Goal: Task Accomplishment & Management: Manage account settings

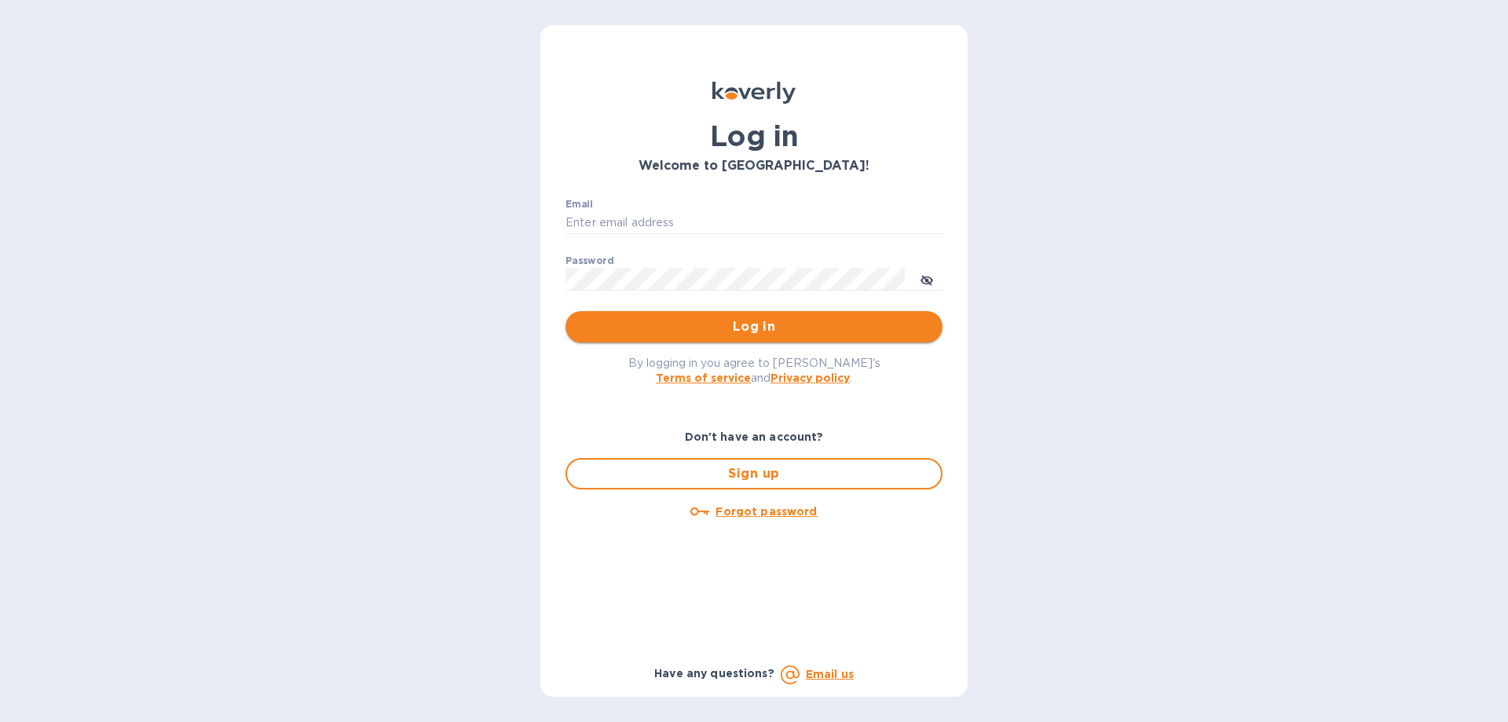
type input "[PERSON_NAME][EMAIL_ADDRESS][DOMAIN_NAME]"
click at [641, 319] on span "Log in" at bounding box center [754, 326] width 352 height 19
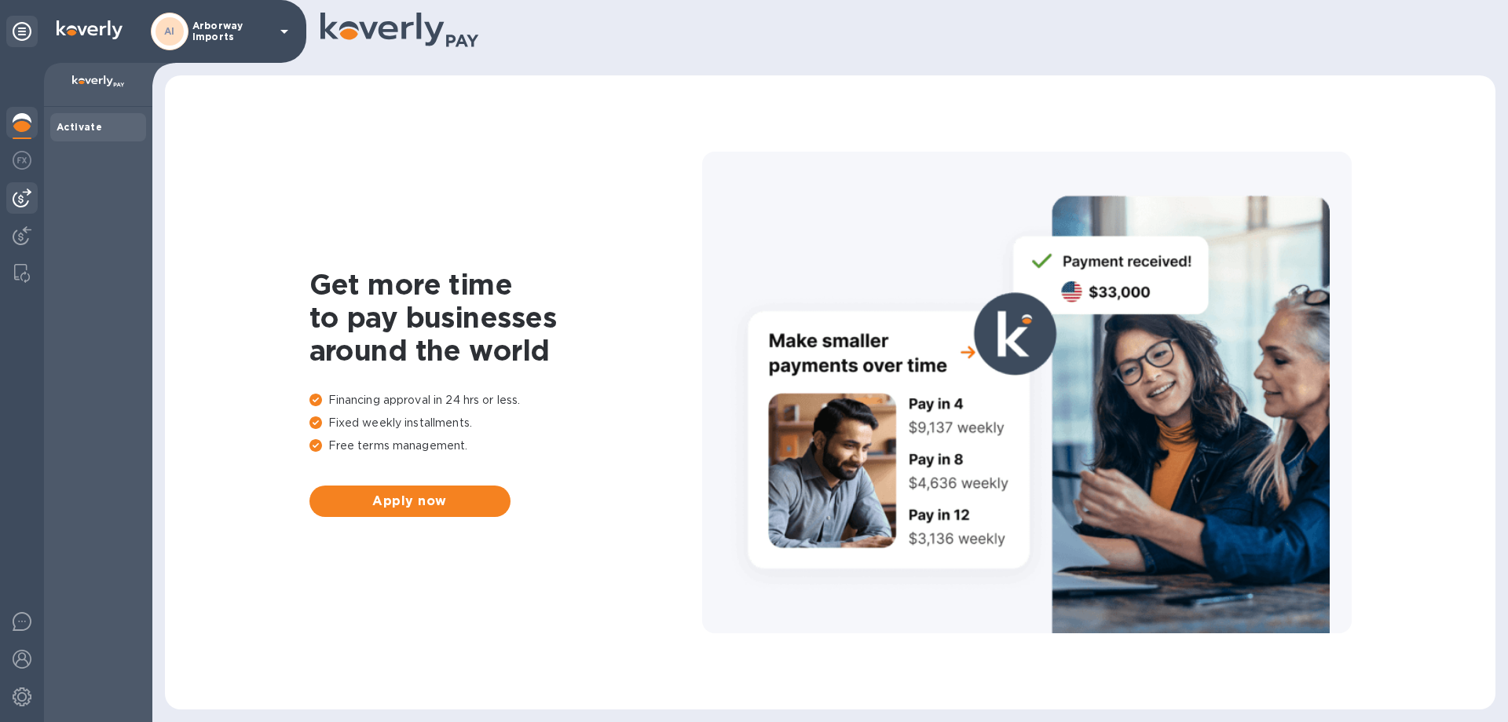
click at [18, 187] on div at bounding box center [21, 197] width 31 height 31
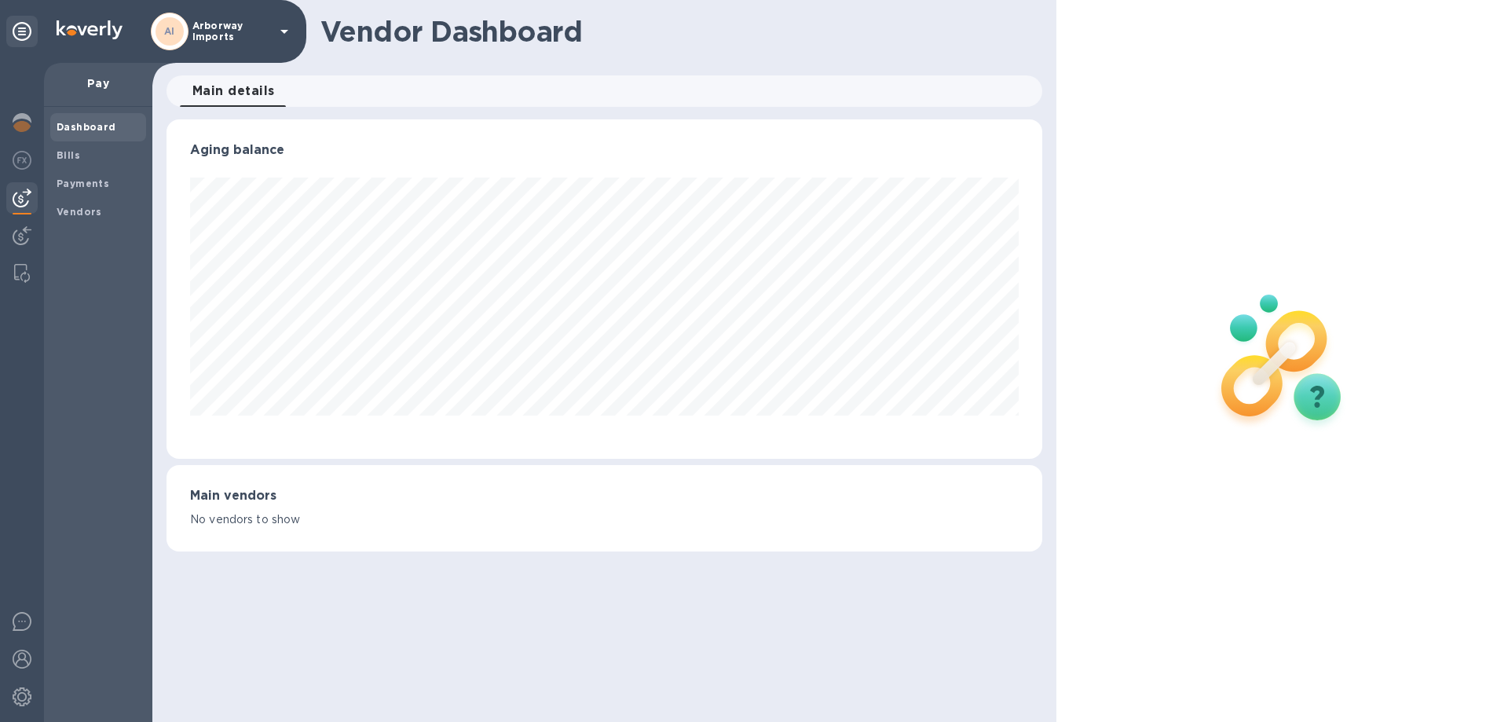
scroll to position [339, 875]
click at [106, 220] on div "Vendors" at bounding box center [98, 212] width 96 height 28
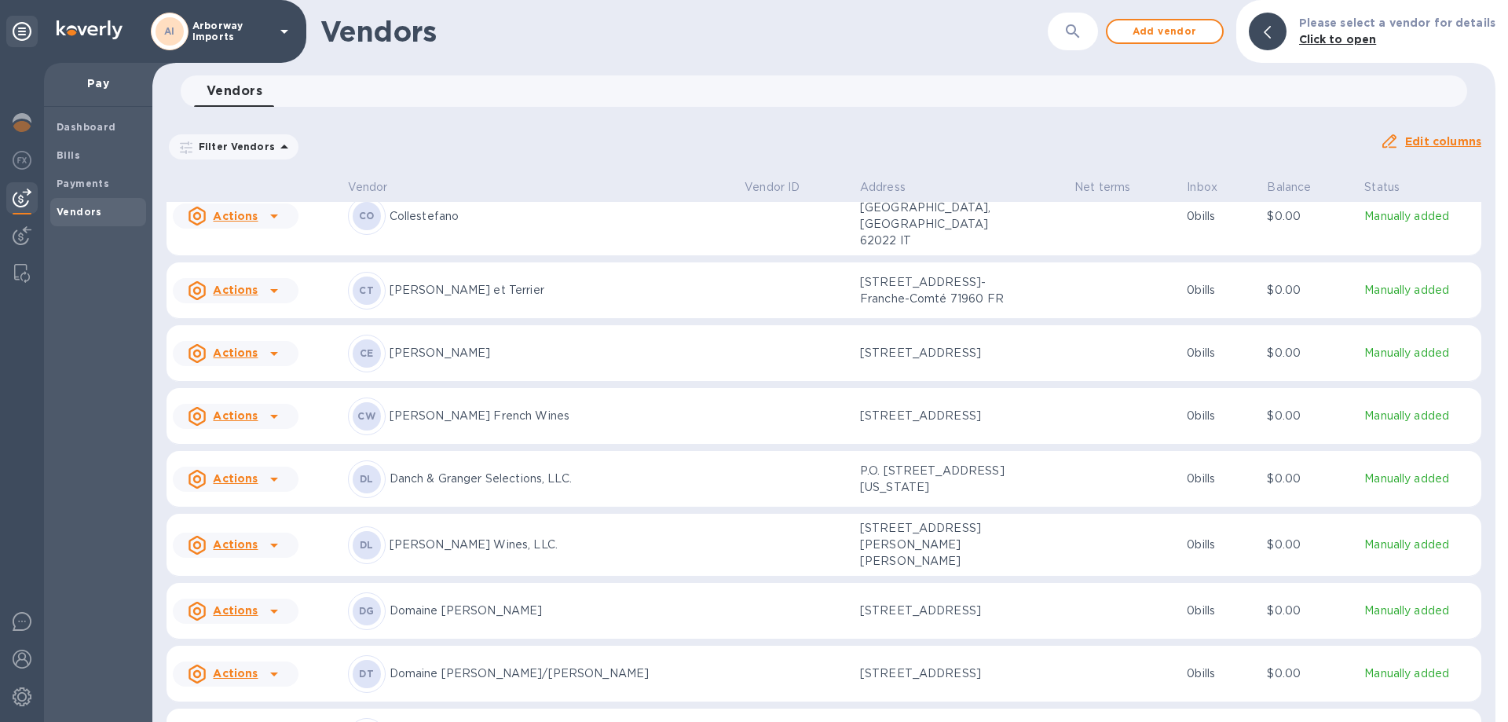
click at [550, 397] on div "CW [PERSON_NAME] French Wines" at bounding box center [540, 416] width 385 height 38
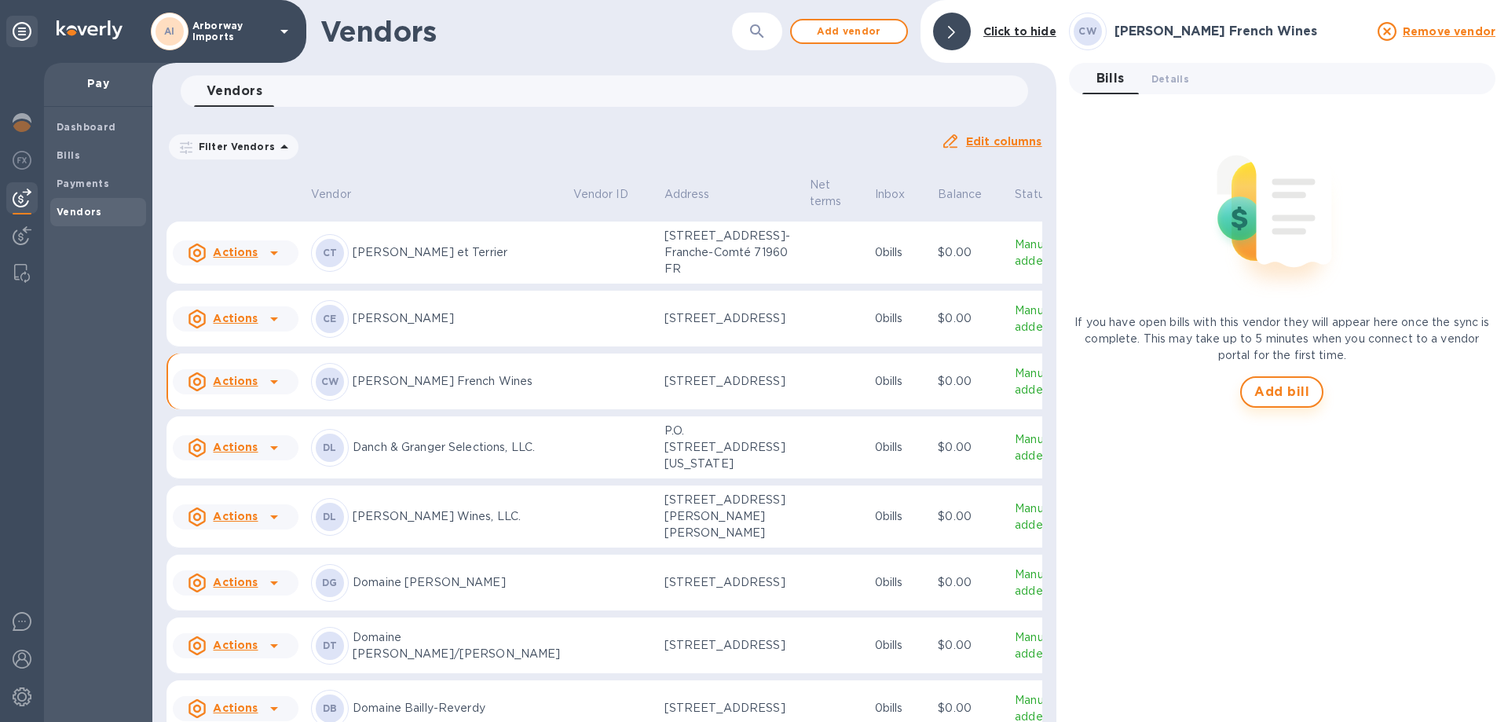
click at [1269, 389] on span "Add bill" at bounding box center [1281, 391] width 55 height 19
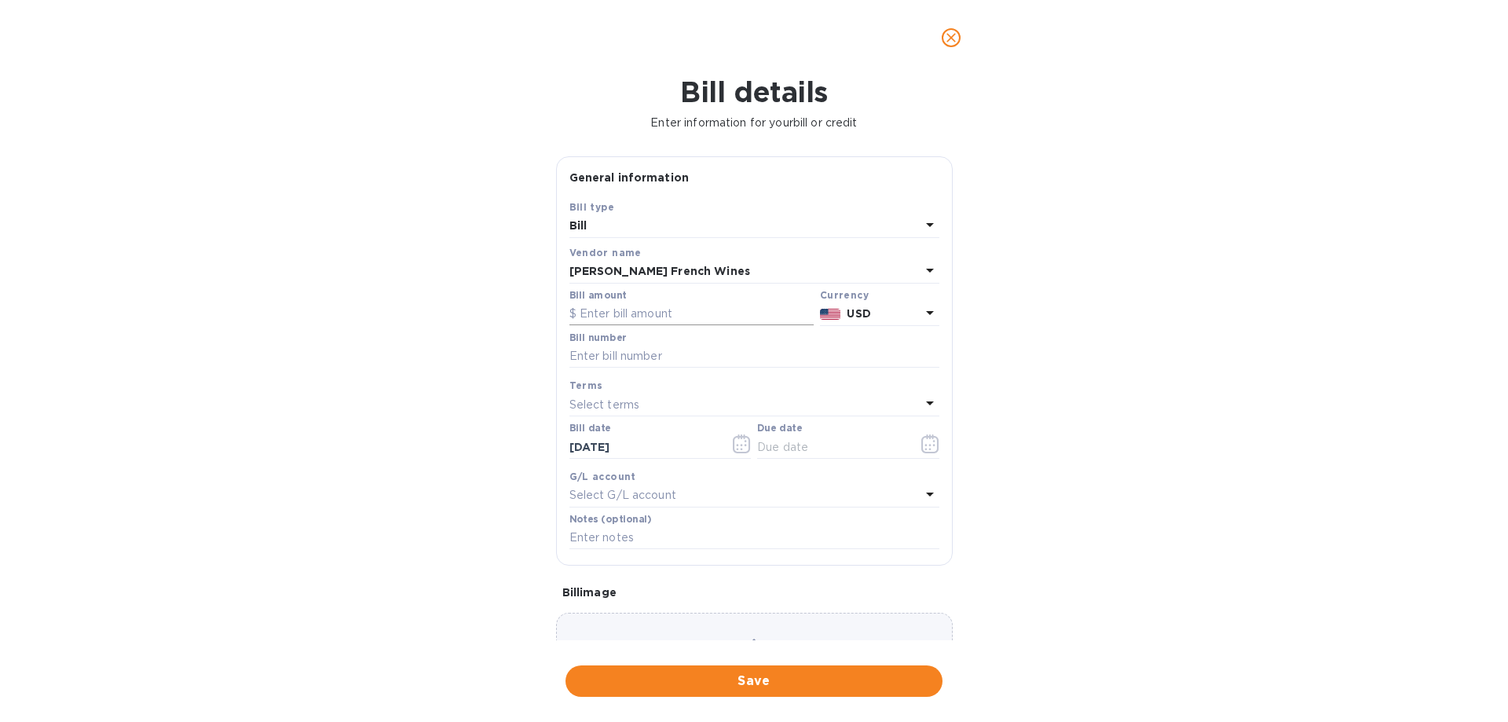
click at [656, 319] on input "text" at bounding box center [691, 314] width 244 height 24
type input "4,695.56"
click at [600, 361] on input "text" at bounding box center [754, 357] width 370 height 24
type input "CH Bills Paid [DATE]"
click at [921, 447] on icon "button" at bounding box center [930, 443] width 18 height 19
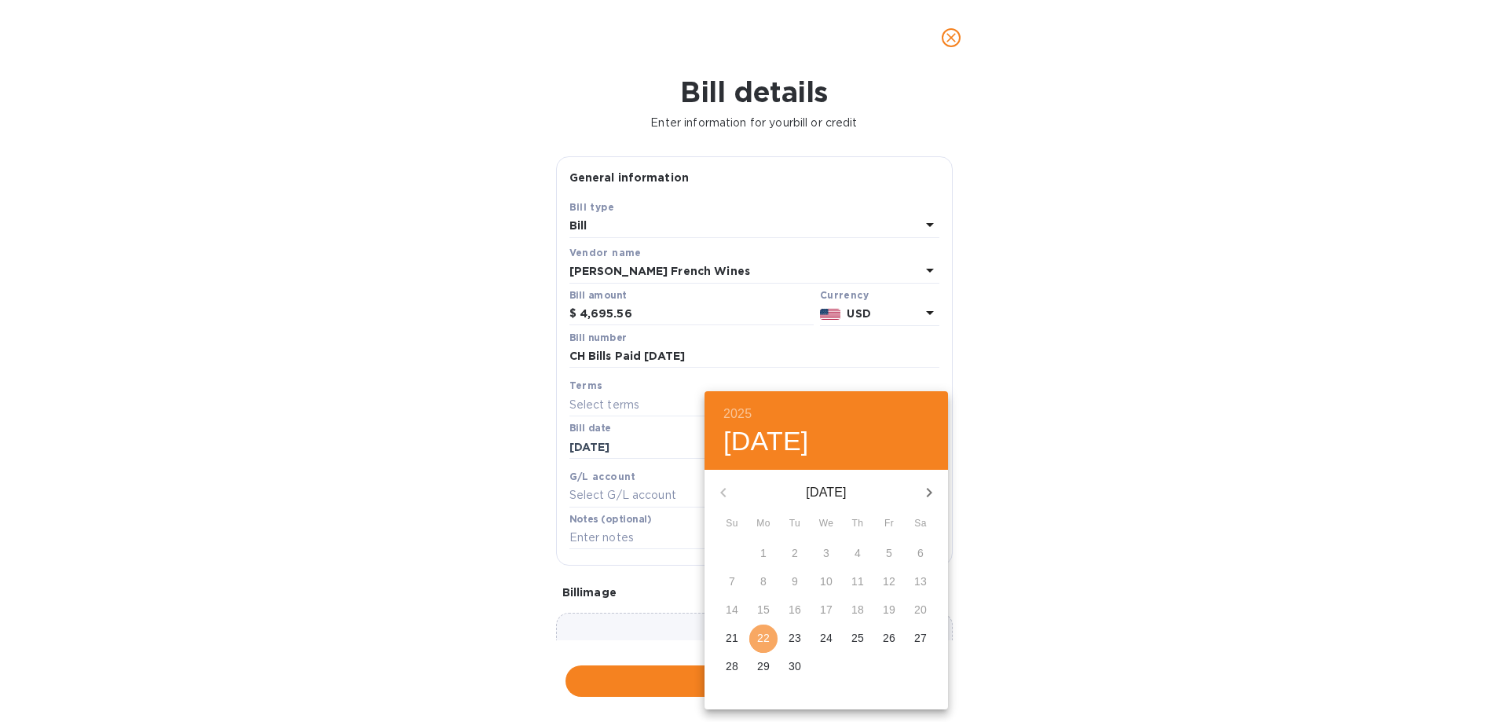
click at [763, 640] on p "22" at bounding box center [763, 638] width 13 height 16
type input "[DATE]"
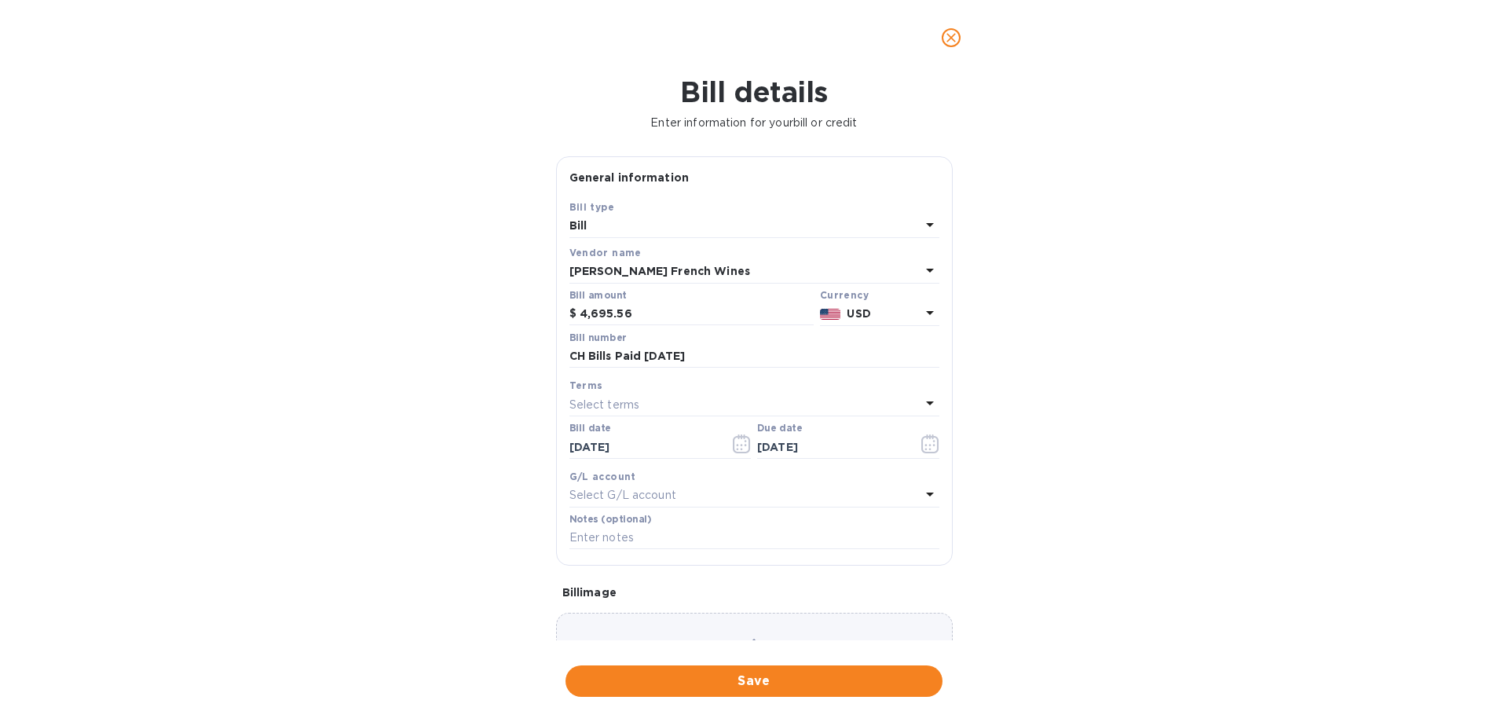
click at [716, 632] on div "Choose a bill and drag it here" at bounding box center [754, 669] width 397 height 113
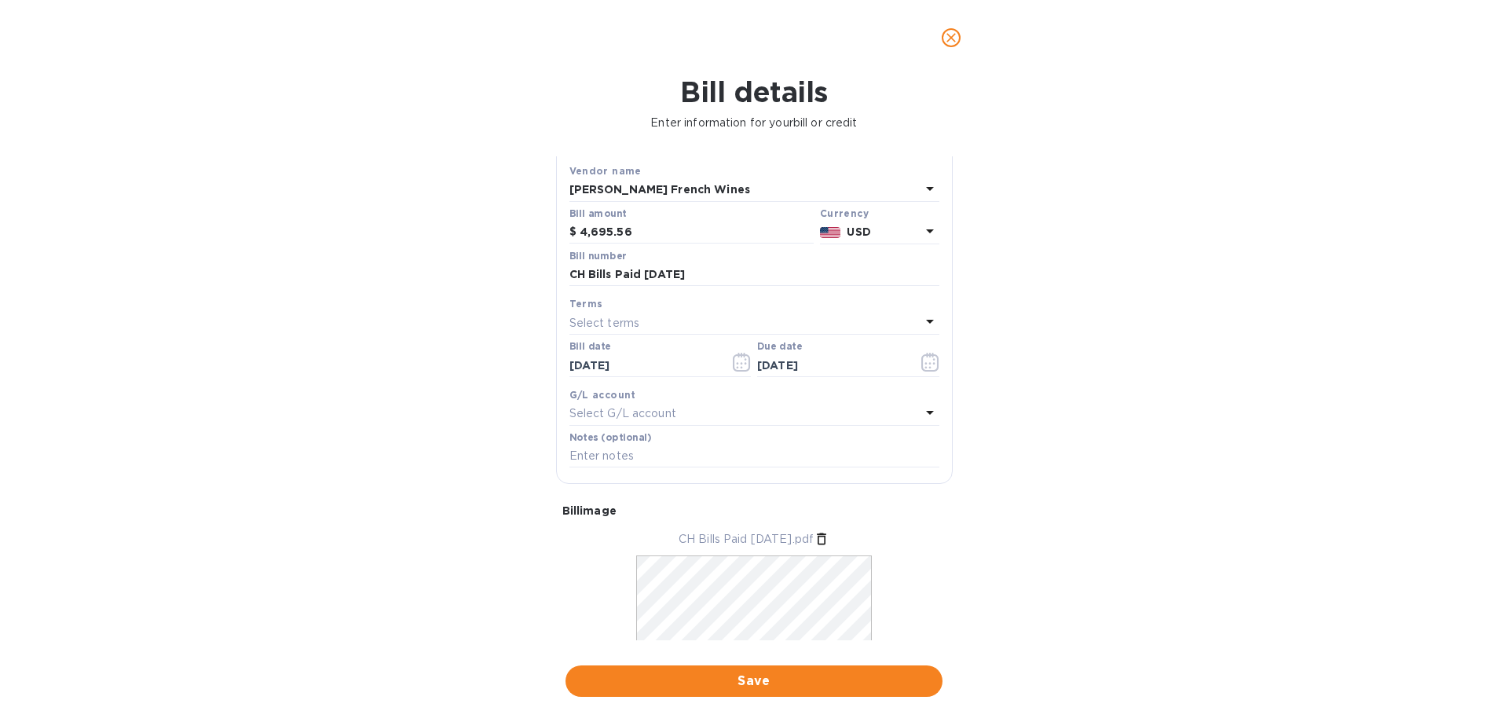
scroll to position [152, 0]
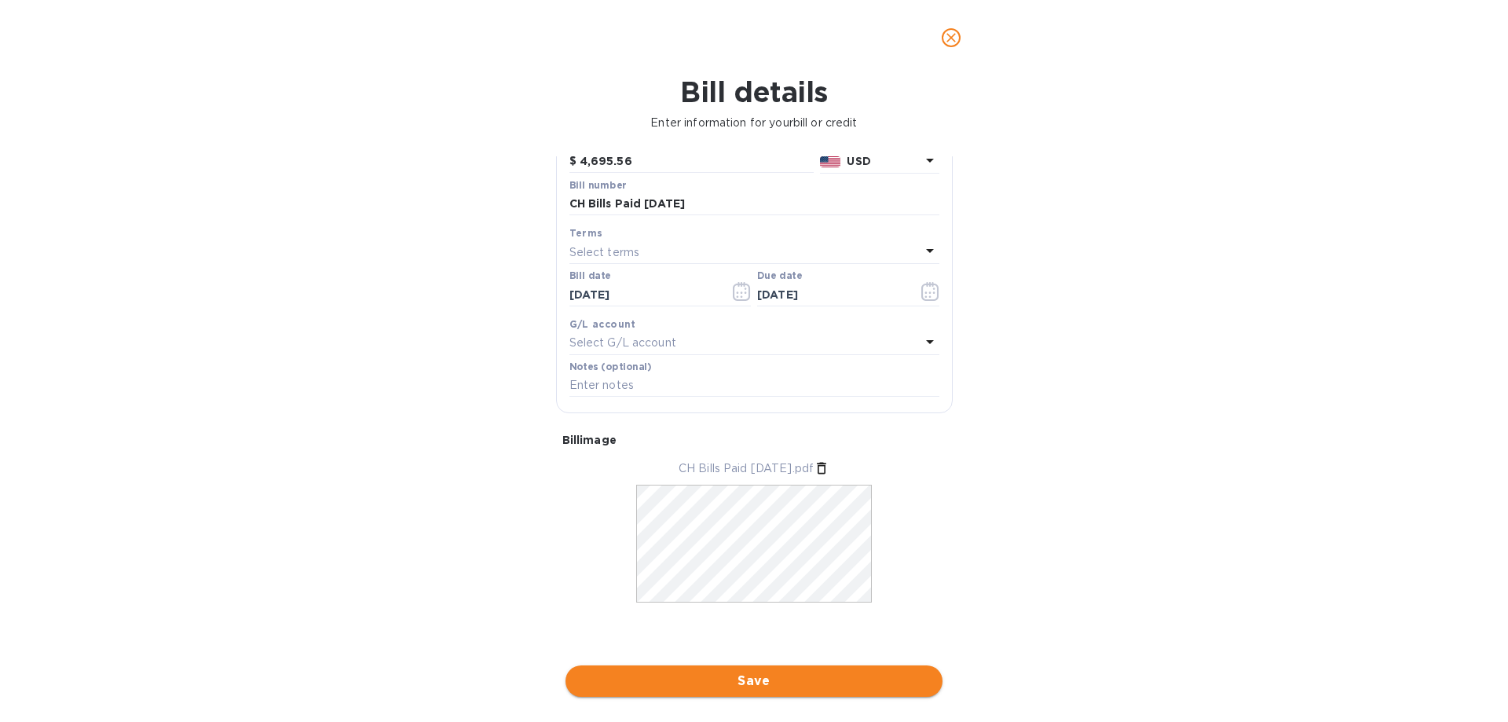
click at [761, 682] on span "Save" at bounding box center [754, 680] width 352 height 19
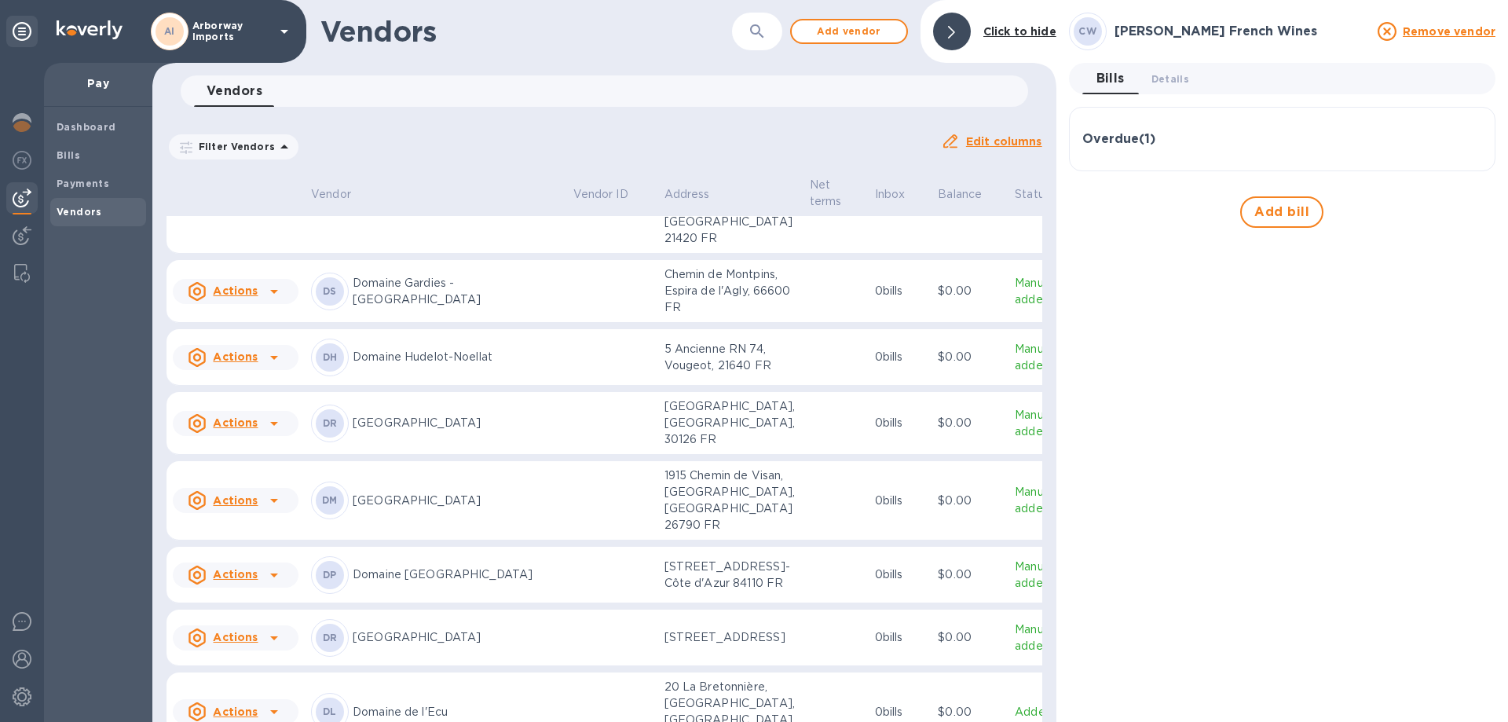
scroll to position [2925, 0]
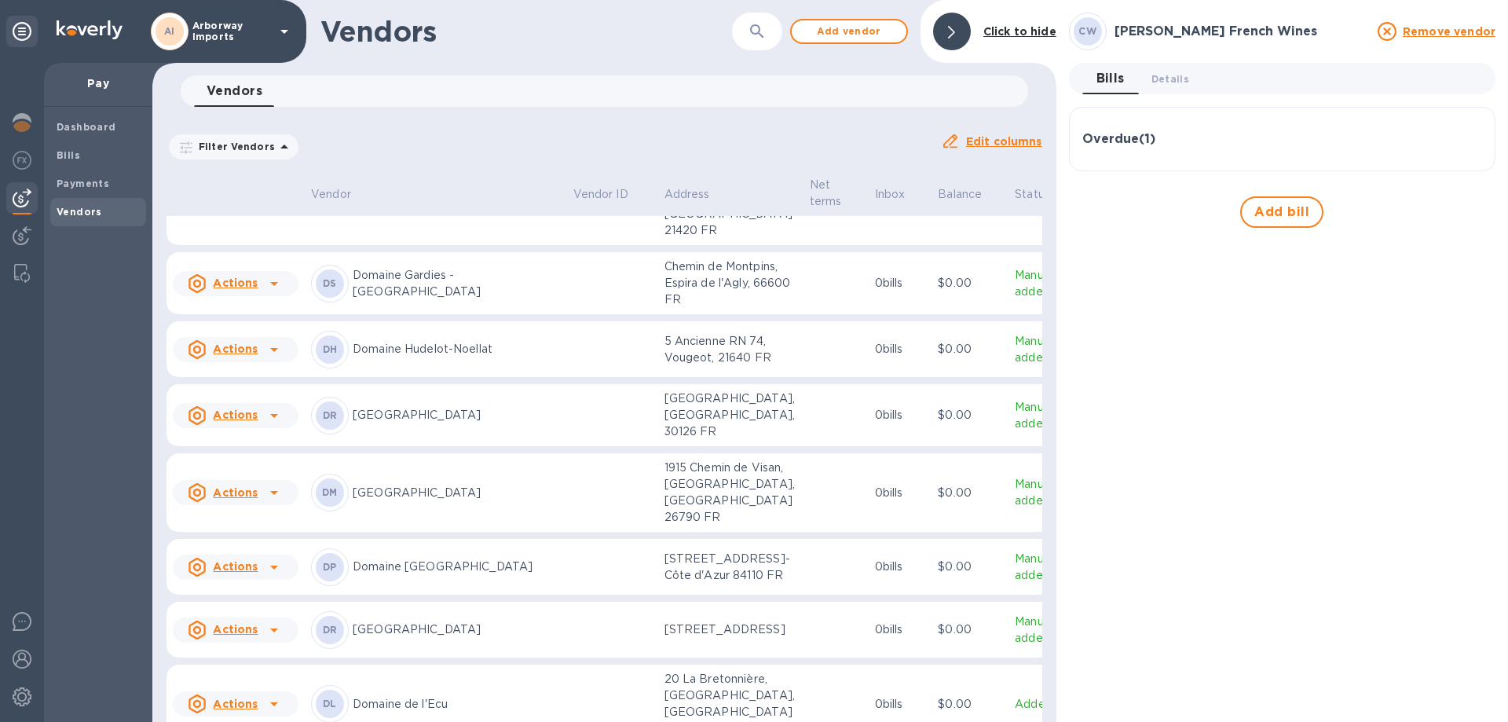
click at [397, 575] on p "Domaine [GEOGRAPHIC_DATA]" at bounding box center [457, 566] width 208 height 16
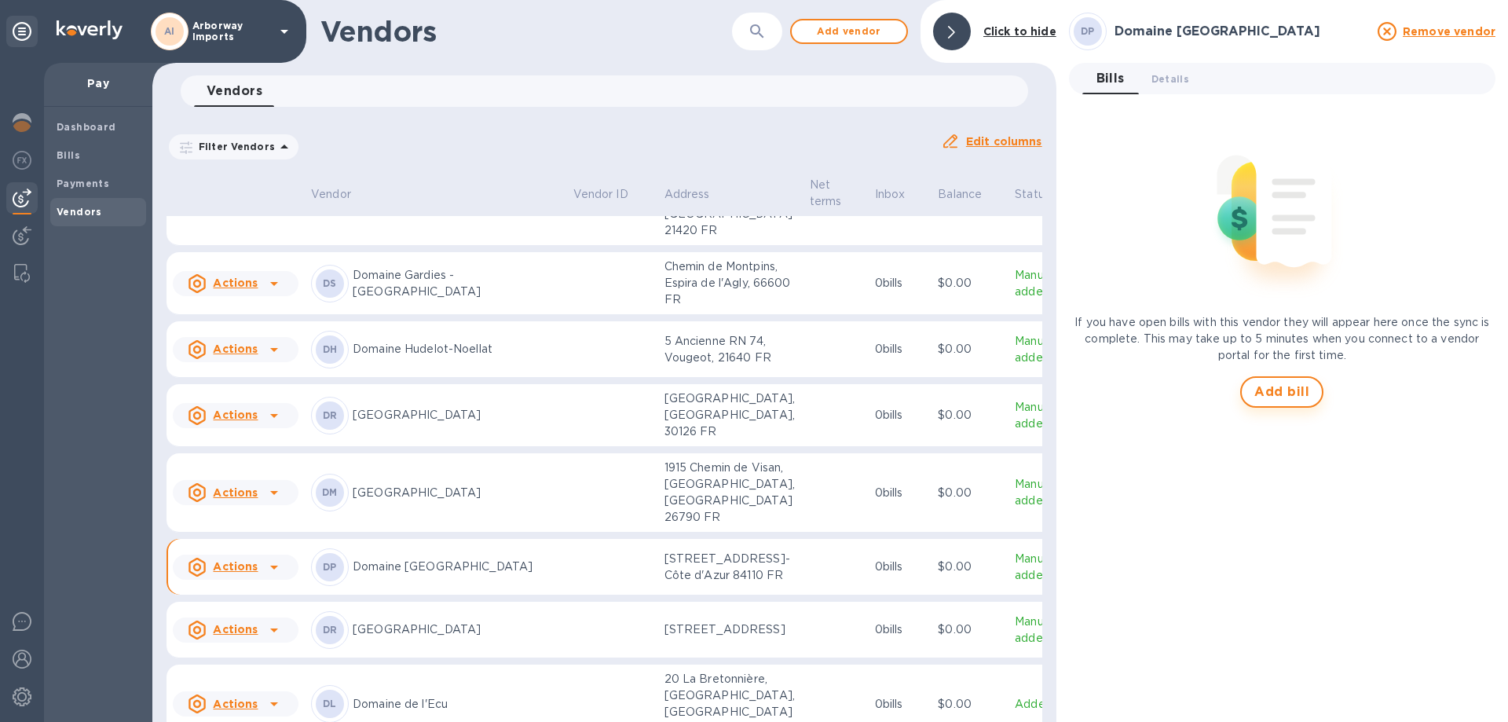
click at [1274, 393] on span "Add bill" at bounding box center [1281, 391] width 55 height 19
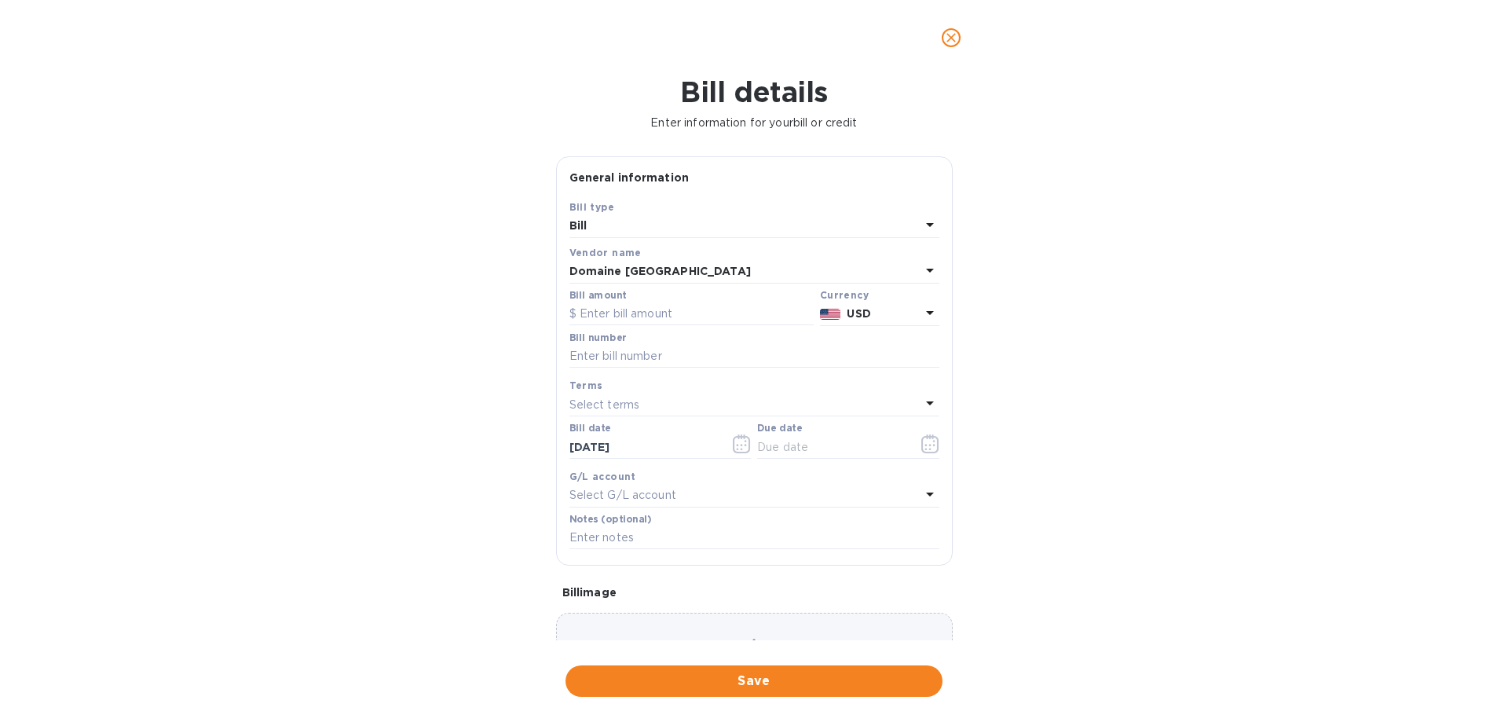
click at [877, 315] on p "USD" at bounding box center [883, 313] width 73 height 16
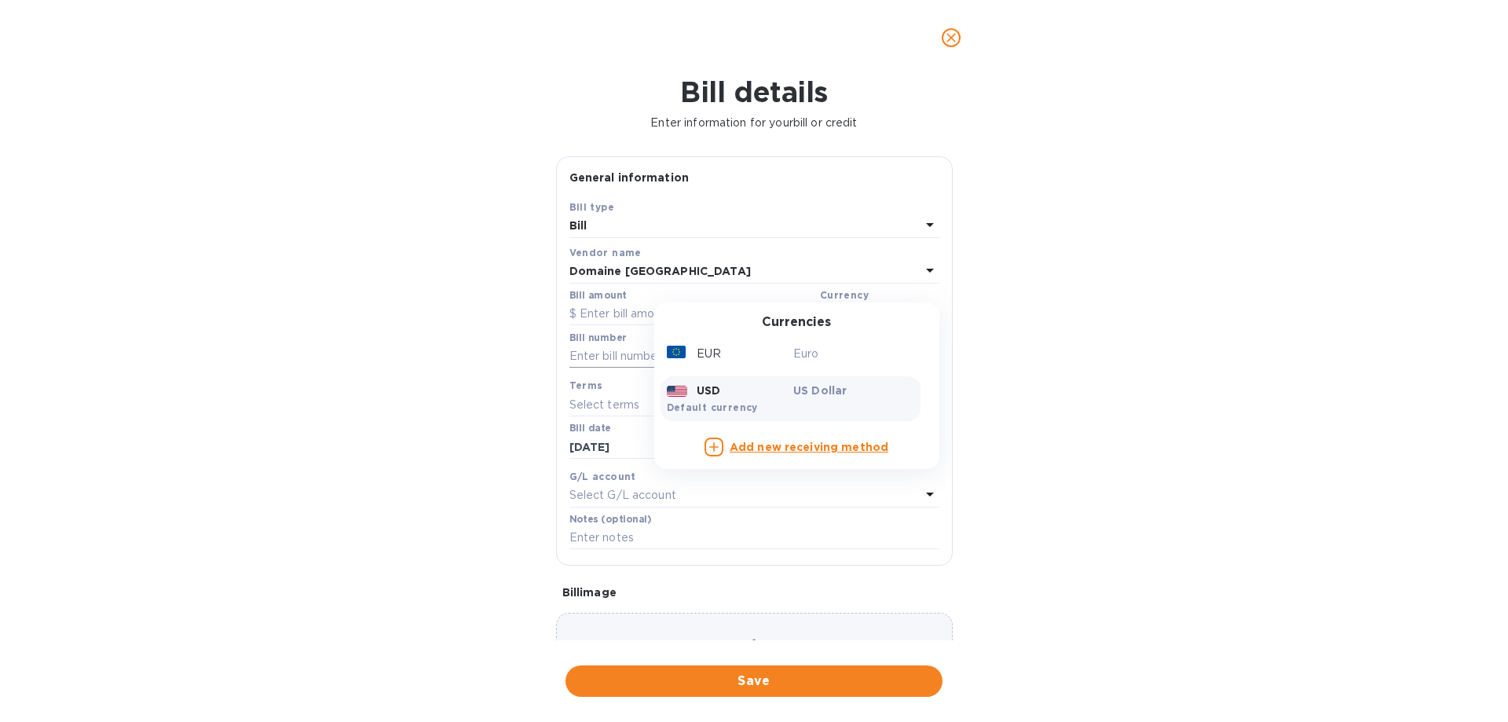
click at [800, 362] on div "Euro" at bounding box center [853, 353] width 127 height 23
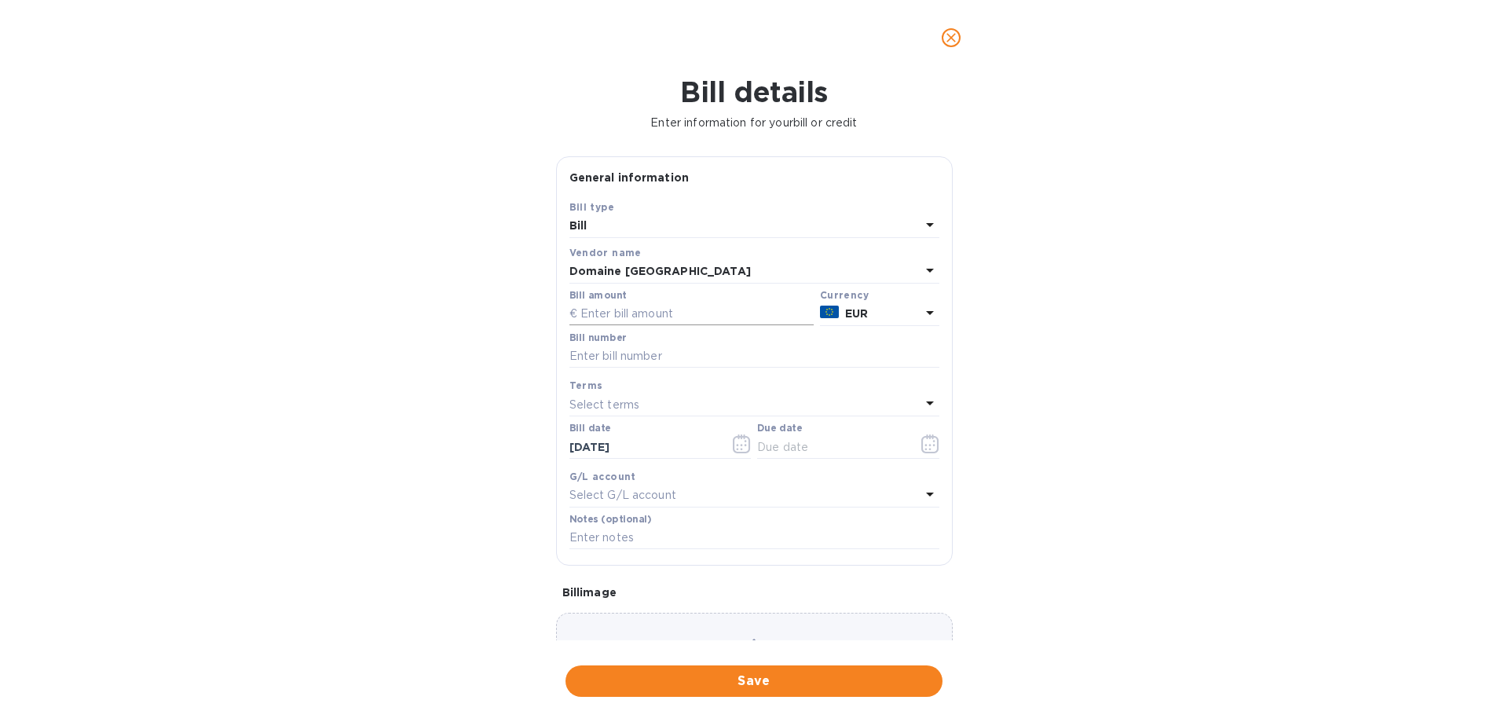
click at [624, 312] on input "text" at bounding box center [691, 314] width 244 height 24
type input "12,673.92"
click at [921, 444] on icon "button" at bounding box center [929, 443] width 17 height 19
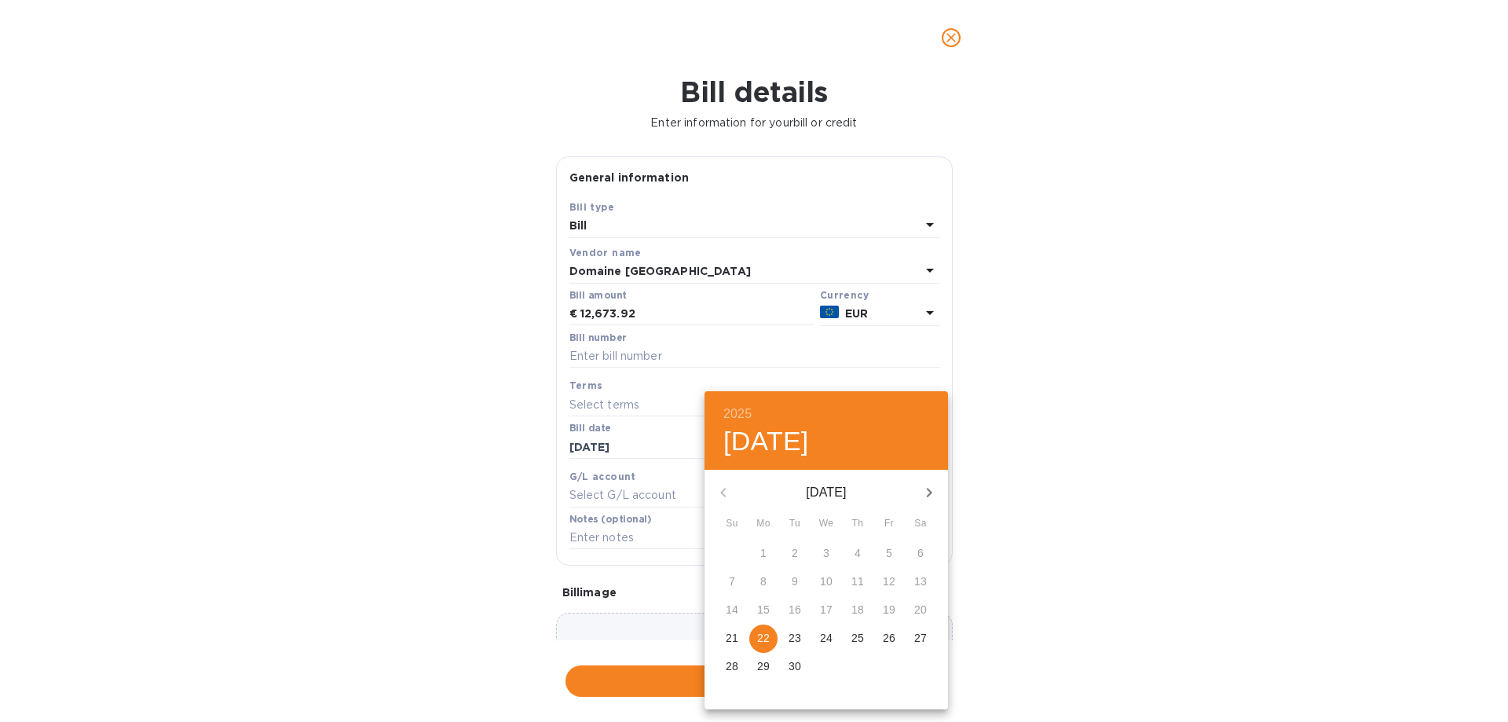
click at [762, 641] on p "22" at bounding box center [763, 638] width 13 height 16
type input "[DATE]"
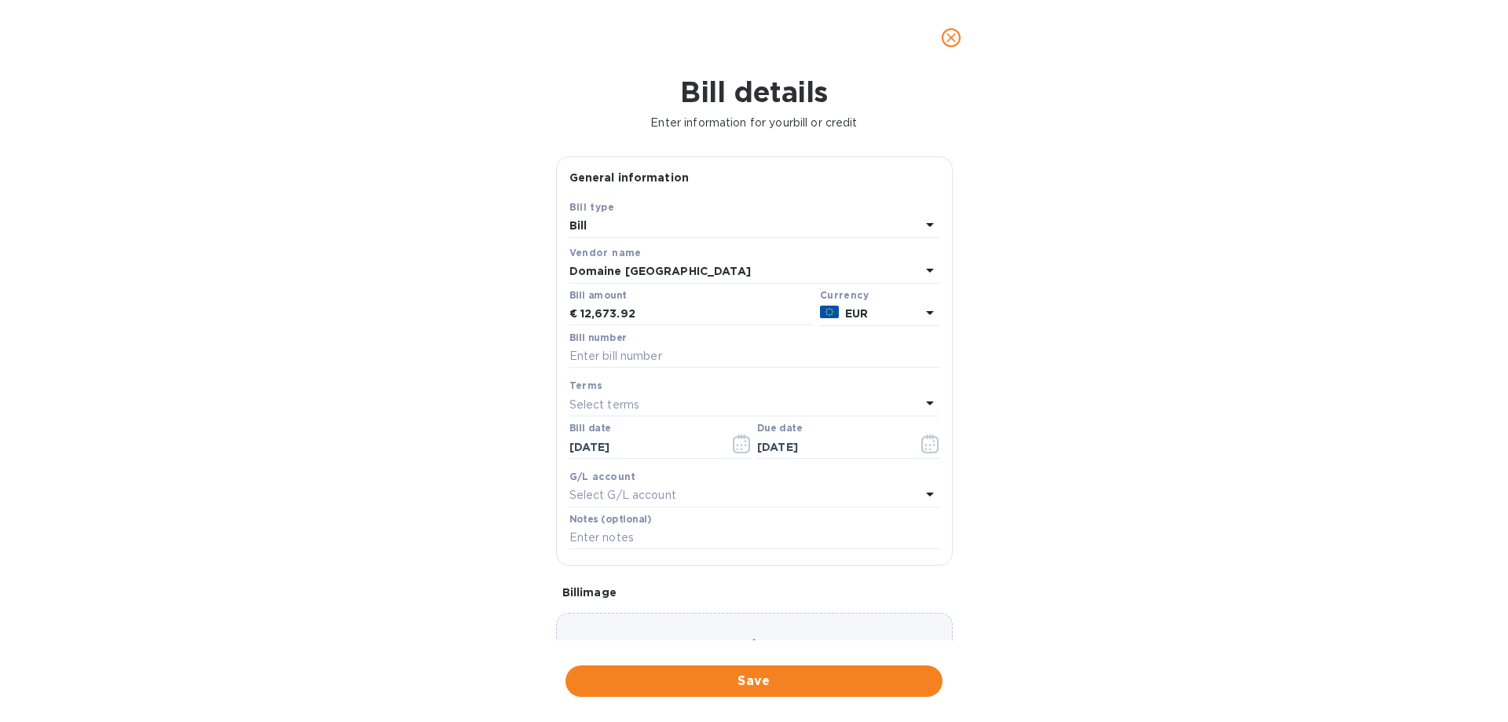
click at [722, 629] on div "Choose a bill and drag it here" at bounding box center [754, 669] width 397 height 113
click at [765, 681] on span "Save" at bounding box center [754, 680] width 352 height 19
click at [733, 357] on input "text" at bounding box center [754, 357] width 370 height 24
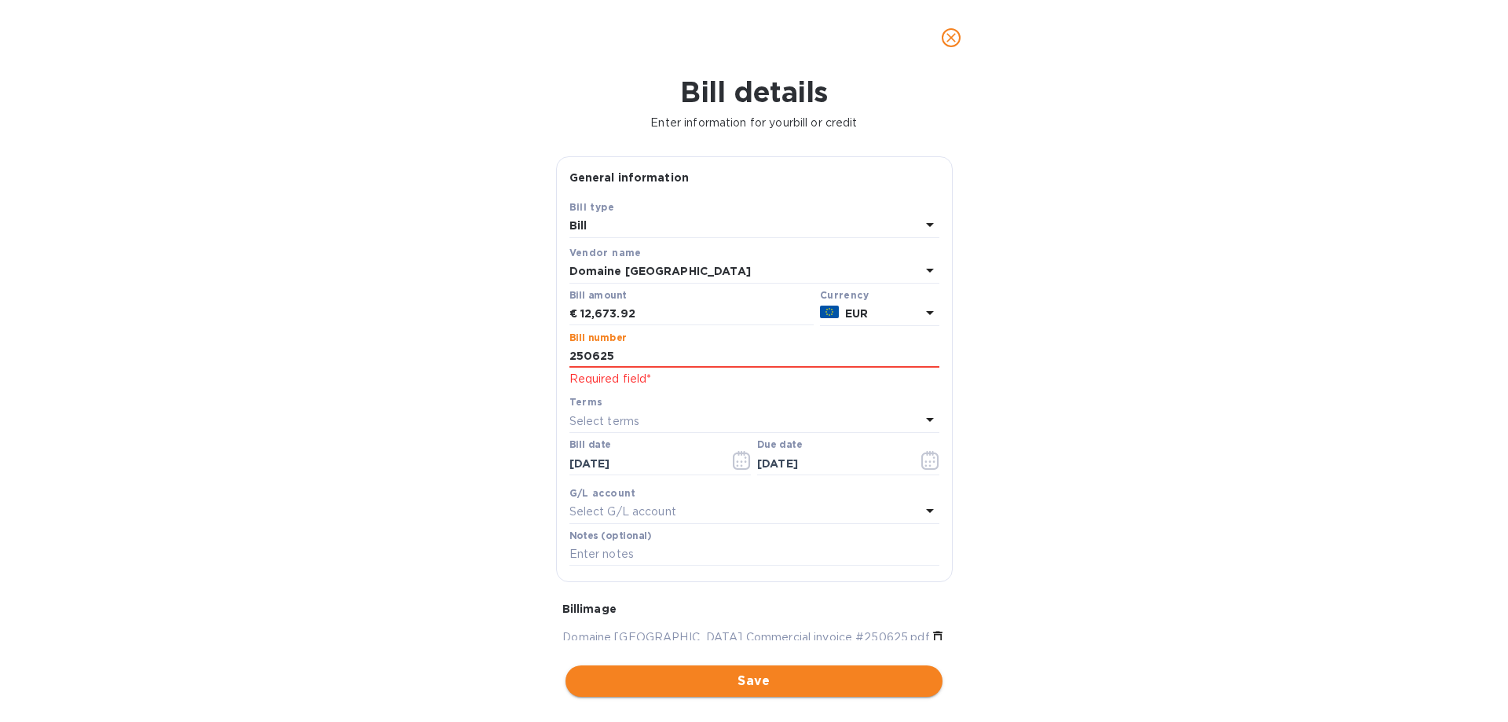
type input "250625"
click at [699, 681] on span "Save" at bounding box center [754, 680] width 352 height 19
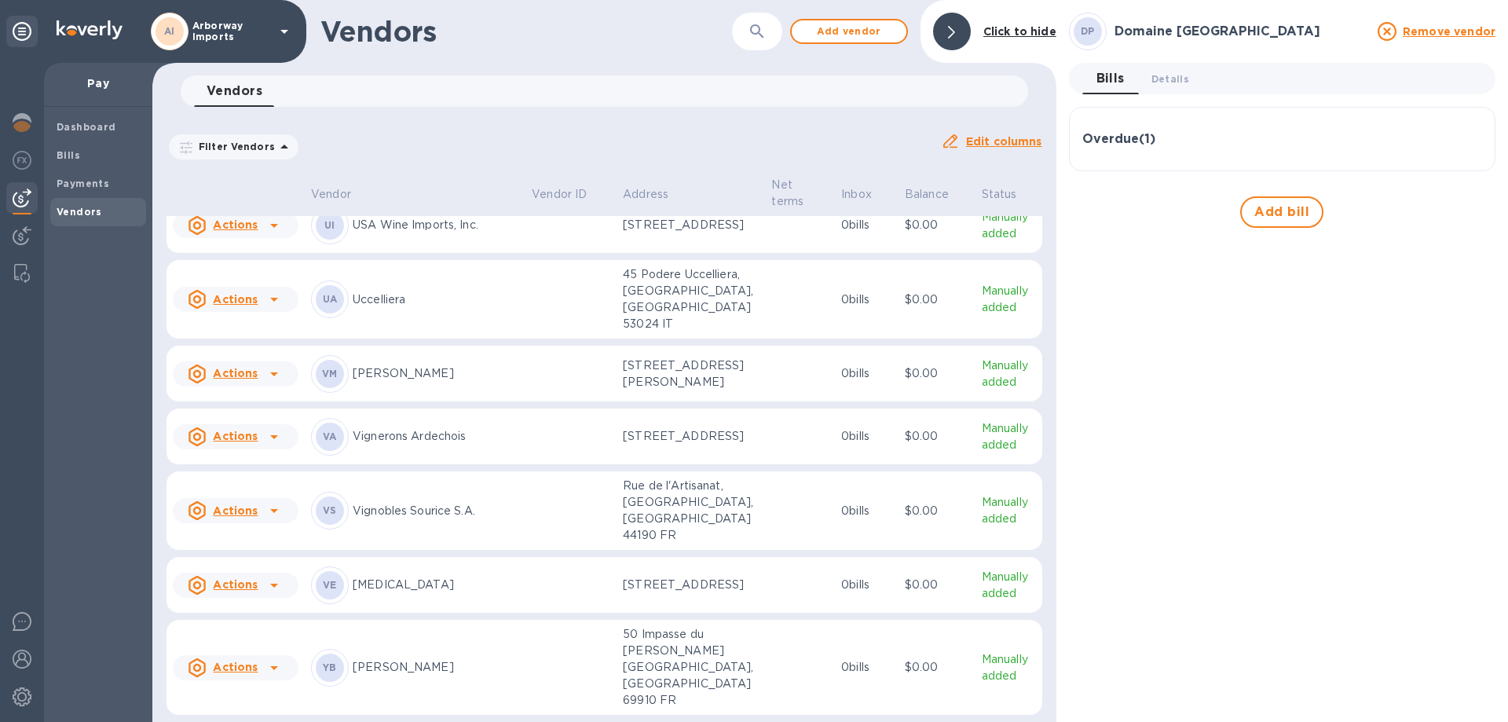
scroll to position [8297, 0]
click at [453, 503] on p "Vignobles Sourice S.A." at bounding box center [436, 511] width 166 height 16
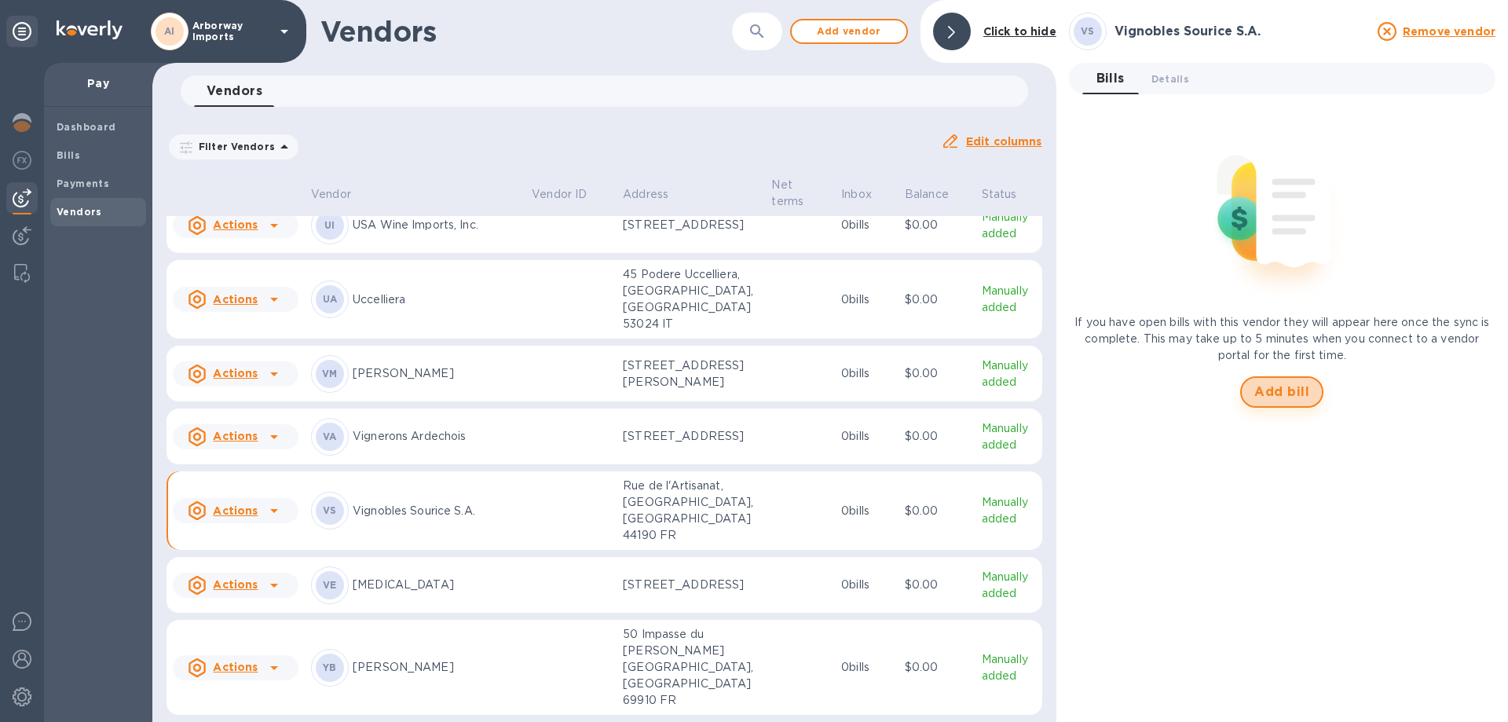
click at [1312, 390] on button "Add bill" at bounding box center [1281, 391] width 83 height 31
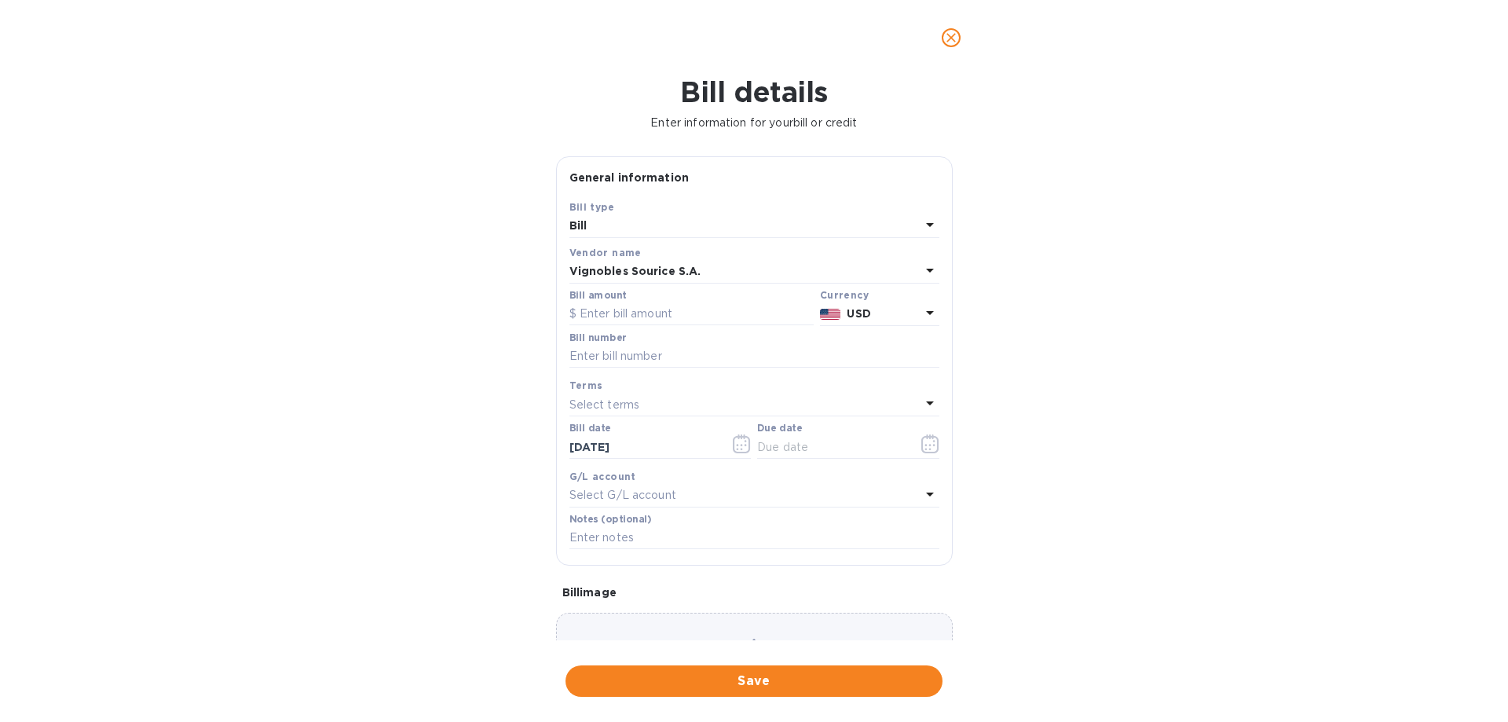
click at [869, 309] on p "USD" at bounding box center [883, 313] width 73 height 16
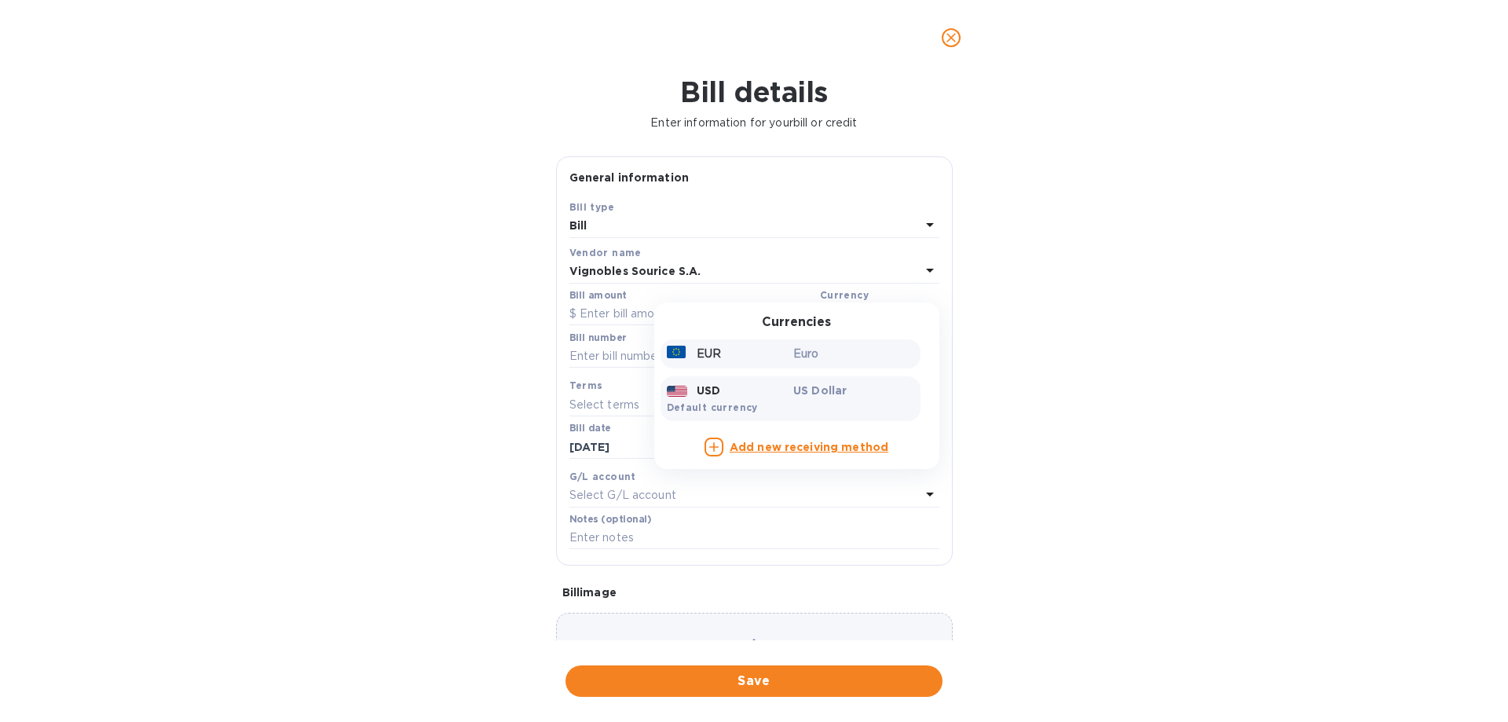
click at [818, 361] on p "Euro" at bounding box center [853, 354] width 121 height 16
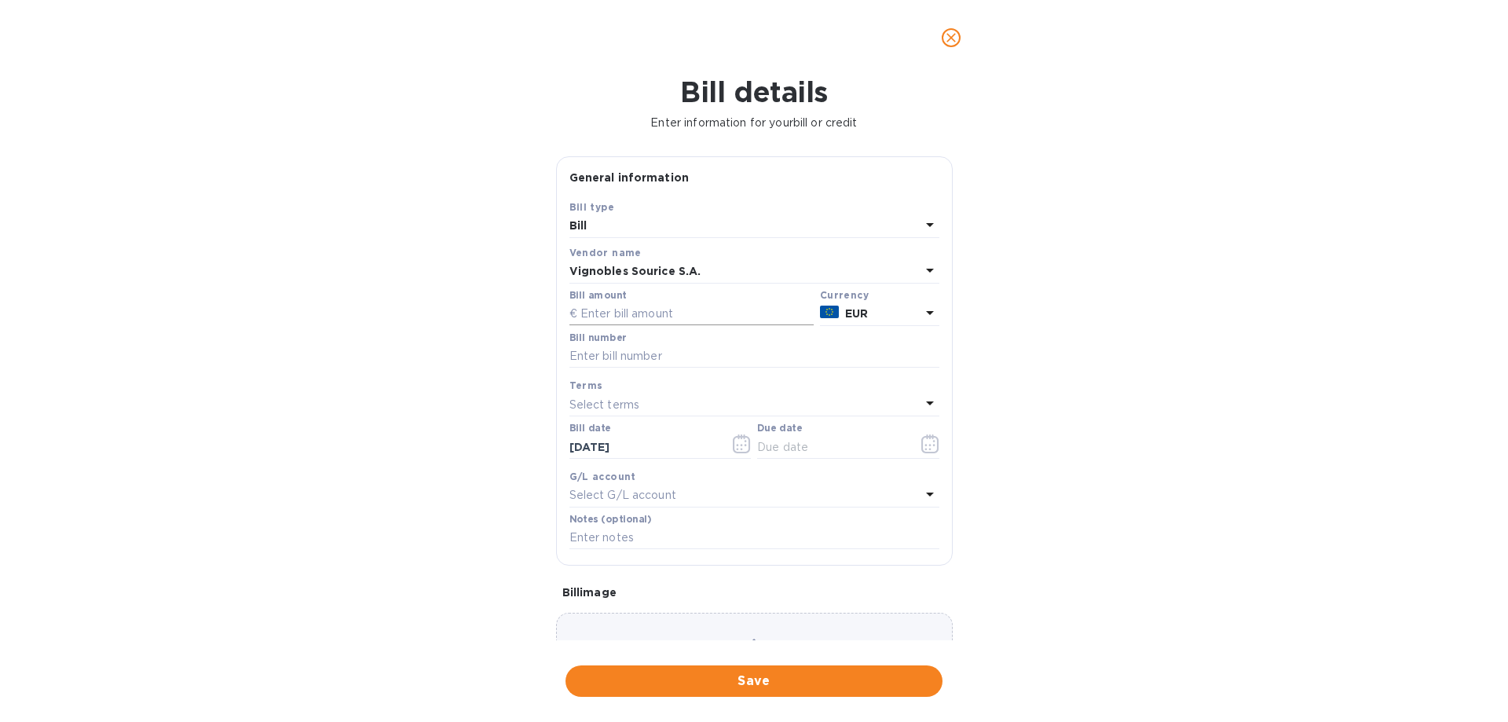
click at [697, 320] on input "text" at bounding box center [691, 314] width 244 height 24
type input "3,531.000"
click at [658, 361] on input "text" at bounding box center [754, 357] width 370 height 24
type input "25000311"
click at [924, 445] on icon "button" at bounding box center [930, 443] width 18 height 19
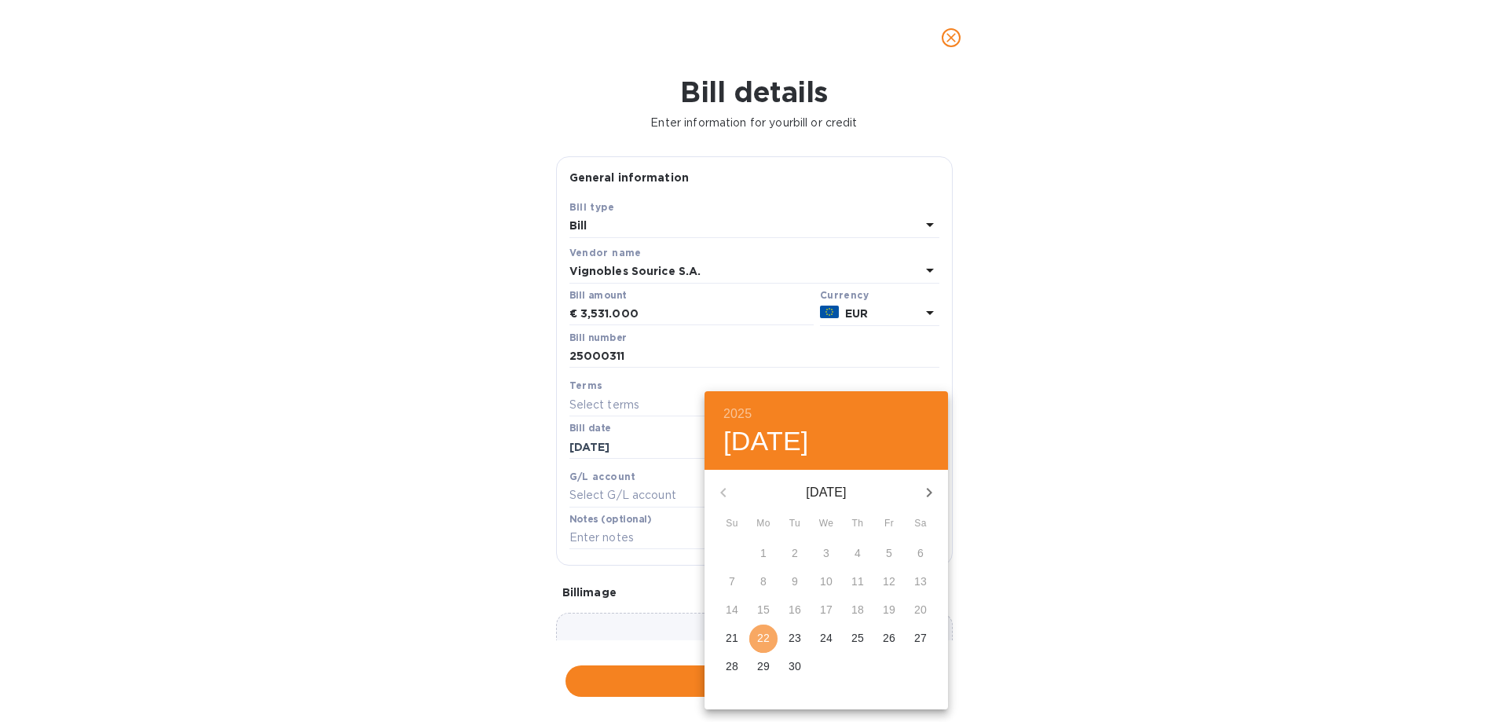
click at [758, 638] on p "22" at bounding box center [763, 638] width 13 height 16
type input "[DATE]"
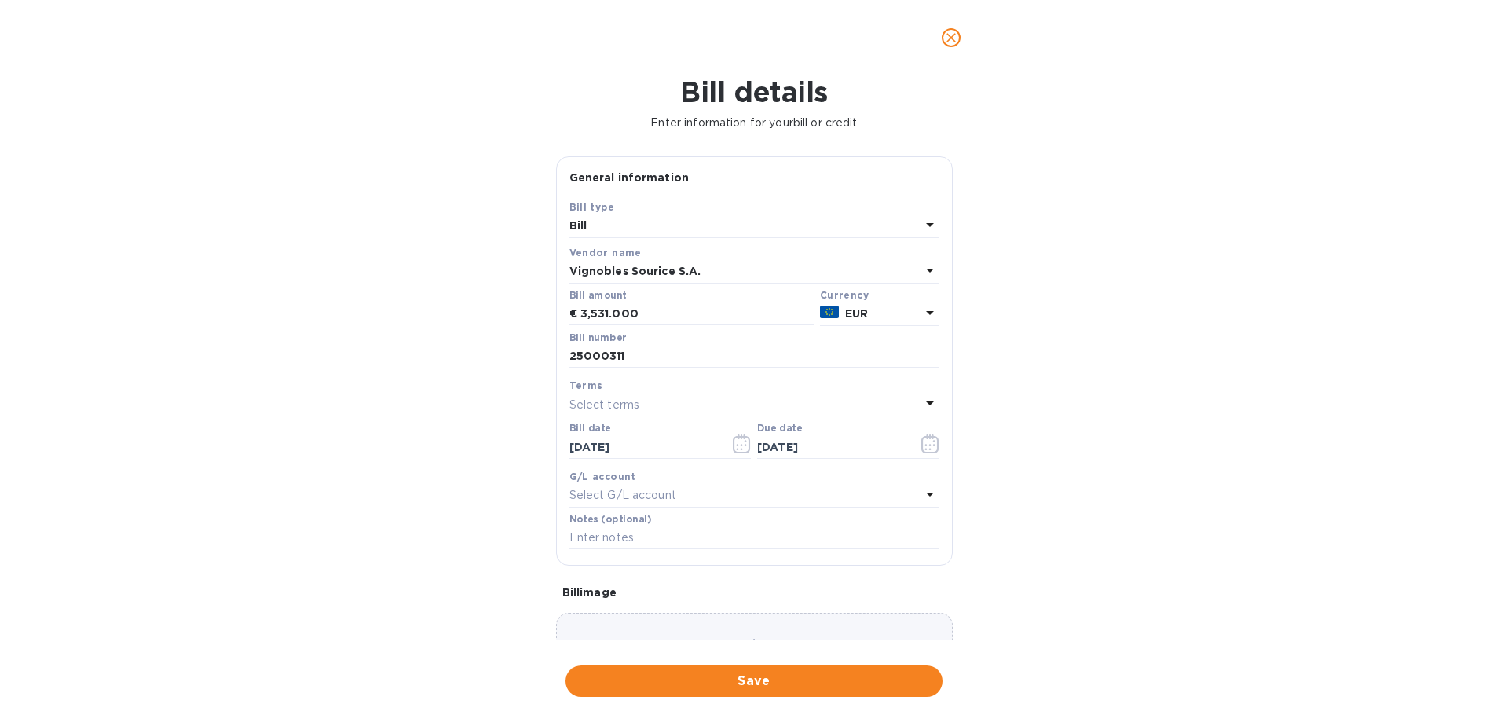
click at [750, 631] on div "Choose a bill and drag it here" at bounding box center [754, 669] width 397 height 113
click at [732, 676] on span "Save" at bounding box center [754, 680] width 352 height 19
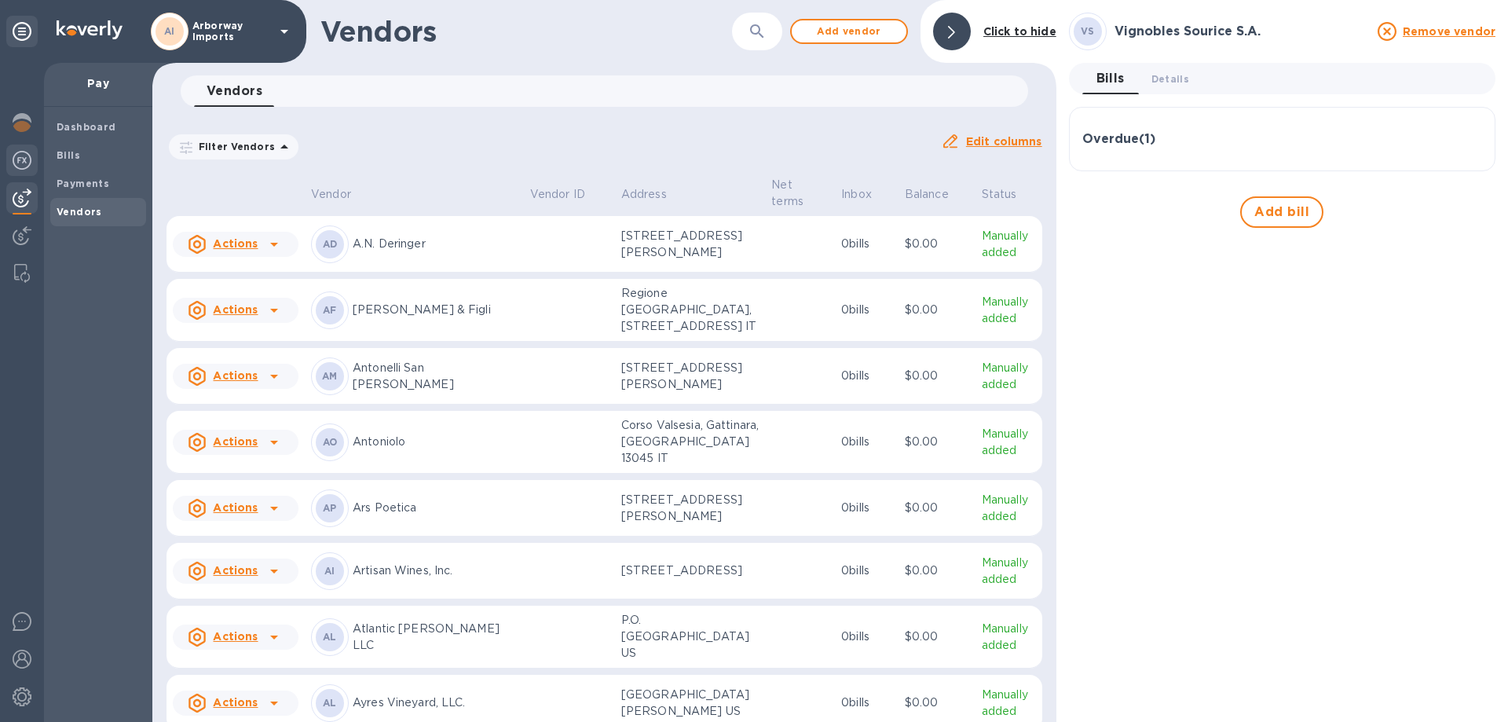
click at [104, 153] on span "Bills" at bounding box center [98, 156] width 83 height 16
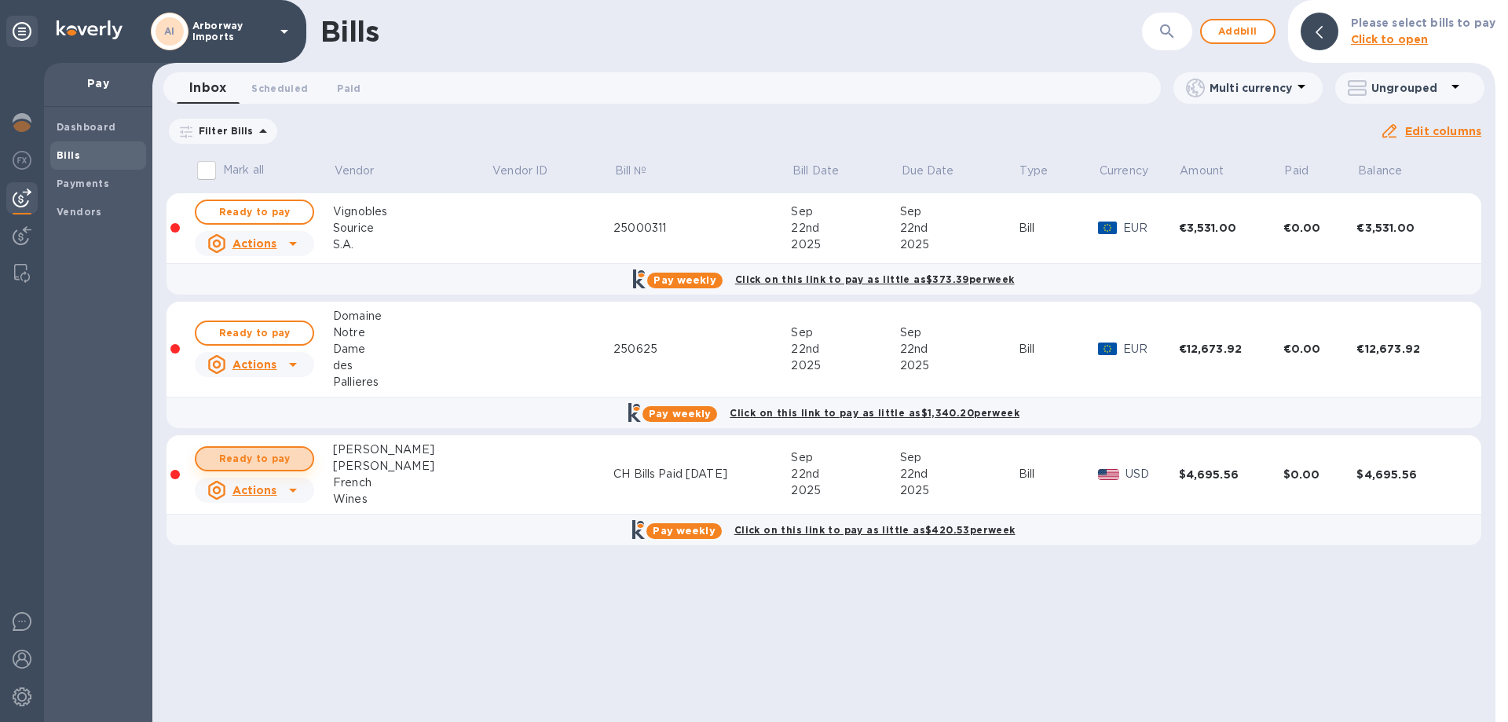
click at [261, 459] on span "Ready to pay" at bounding box center [254, 458] width 91 height 19
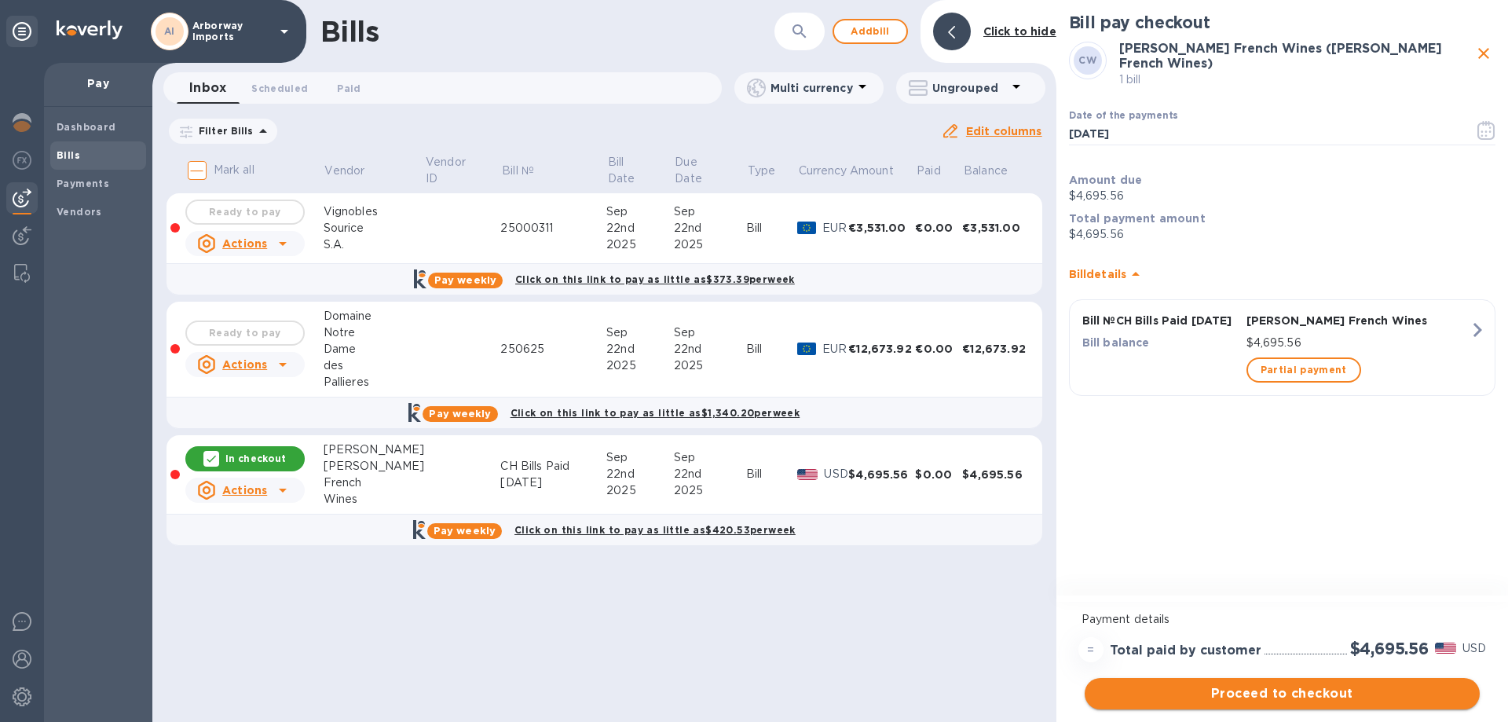
click at [1253, 688] on span "Proceed to checkout" at bounding box center [1282, 693] width 370 height 19
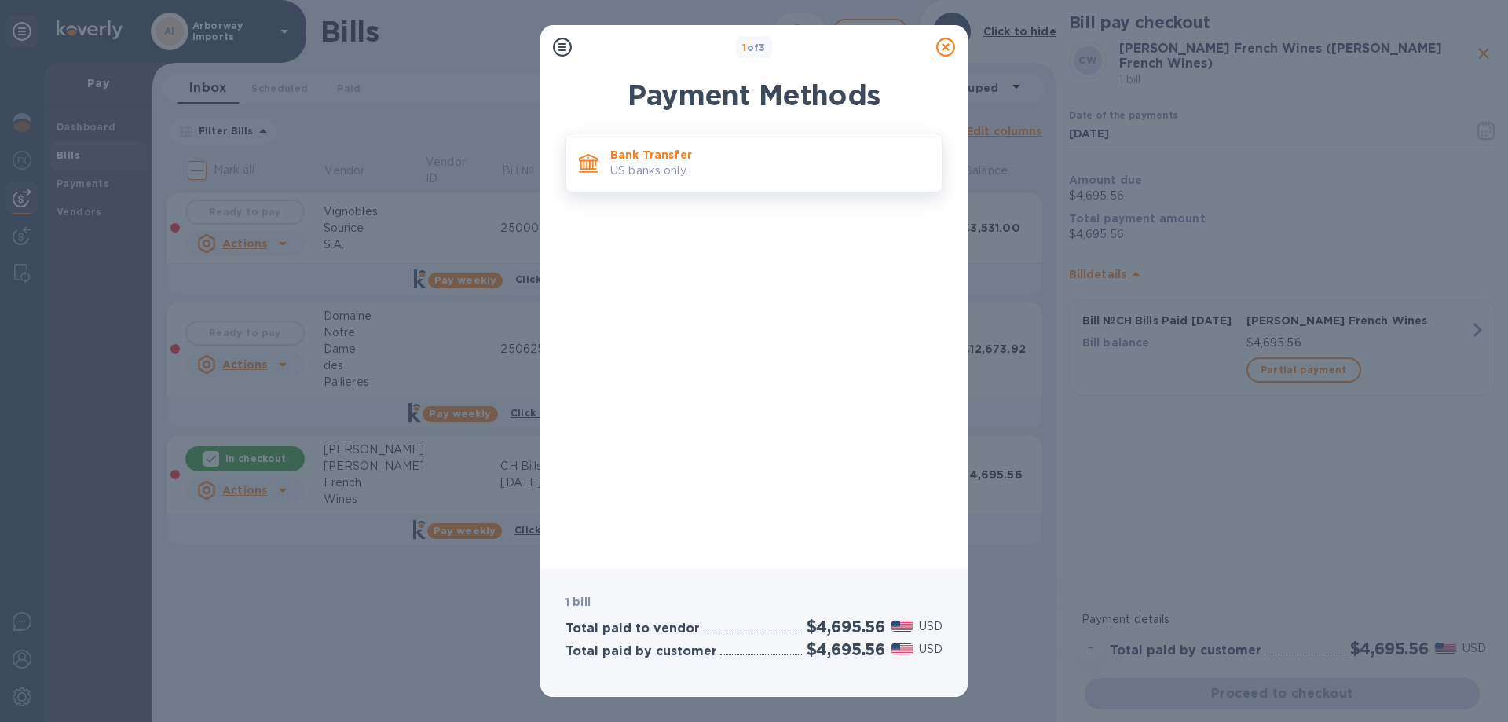
click at [763, 170] on p "US banks only." at bounding box center [769, 171] width 319 height 16
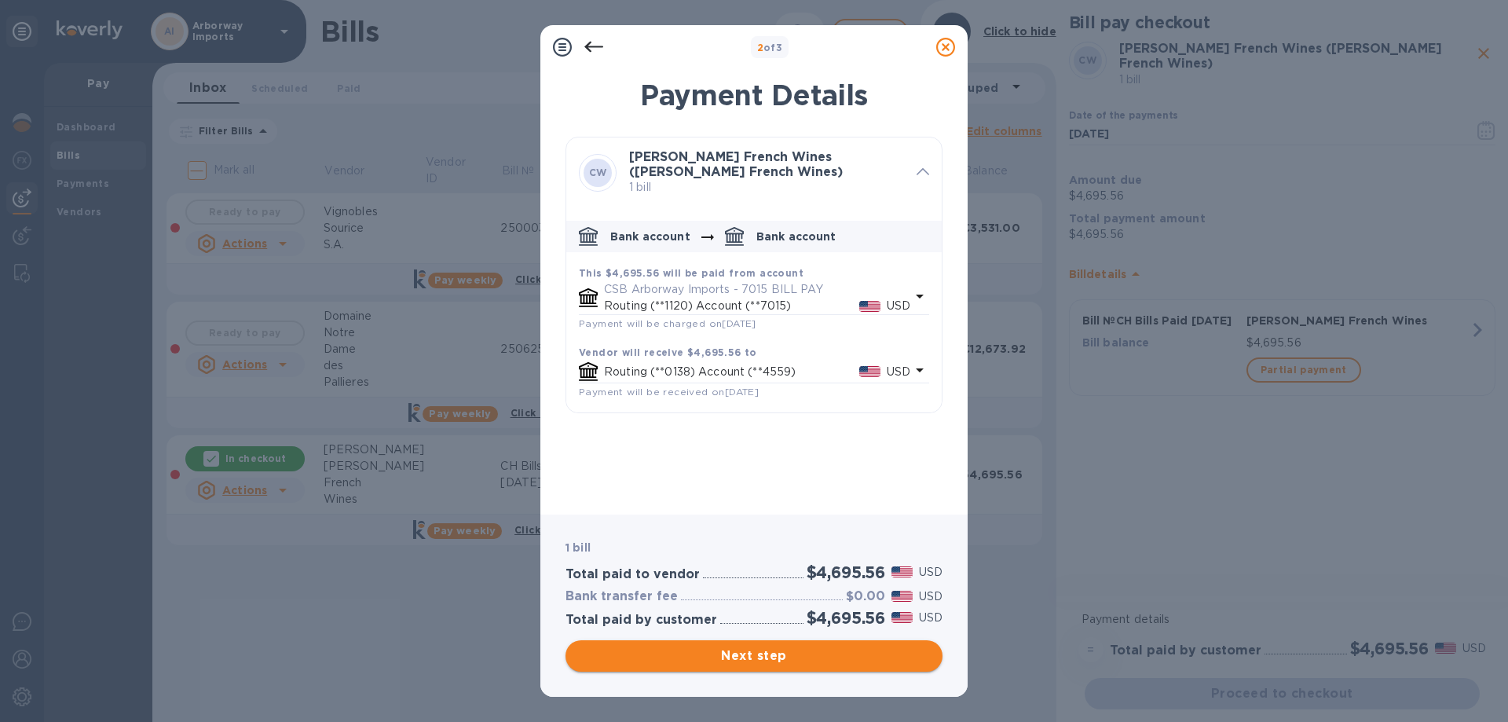
click at [755, 652] on span "Next step" at bounding box center [754, 655] width 352 height 19
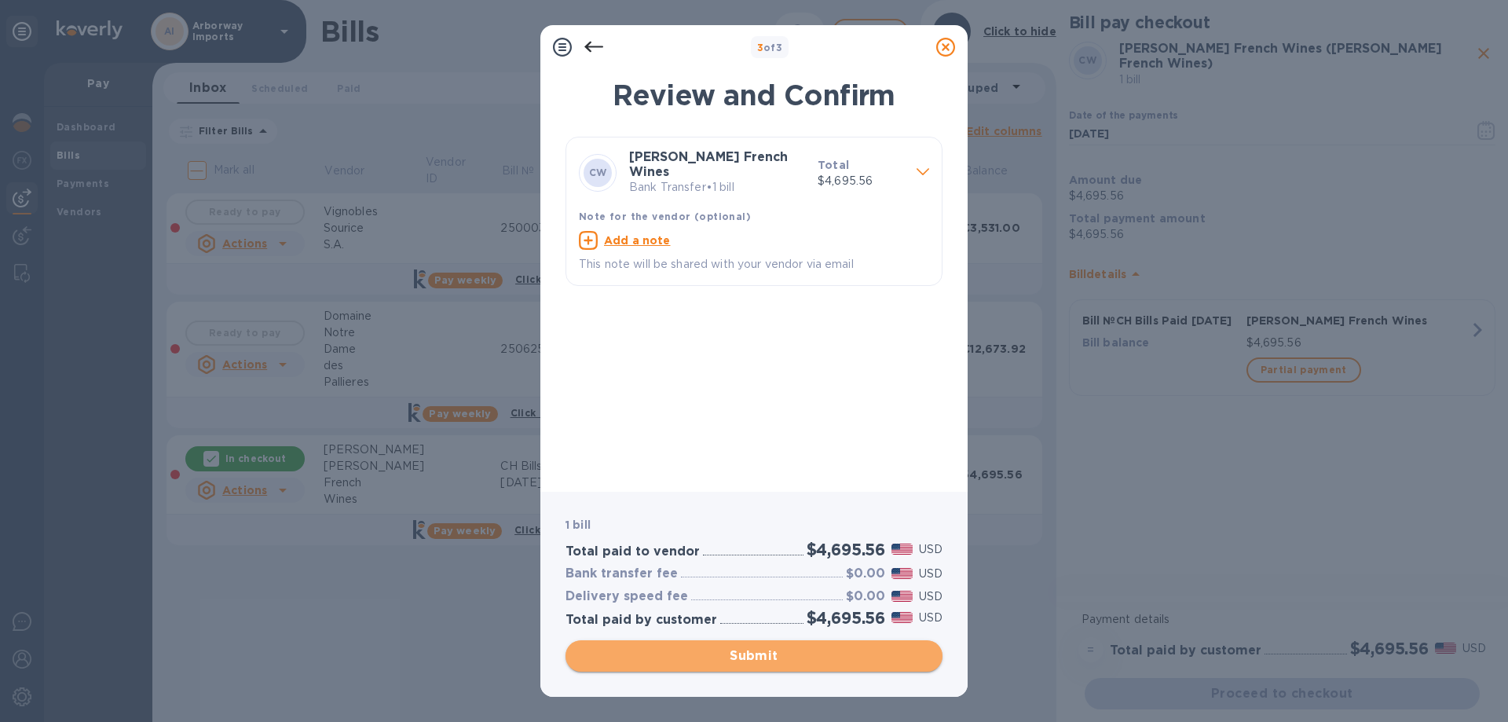
click at [811, 664] on span "Submit" at bounding box center [754, 655] width 352 height 19
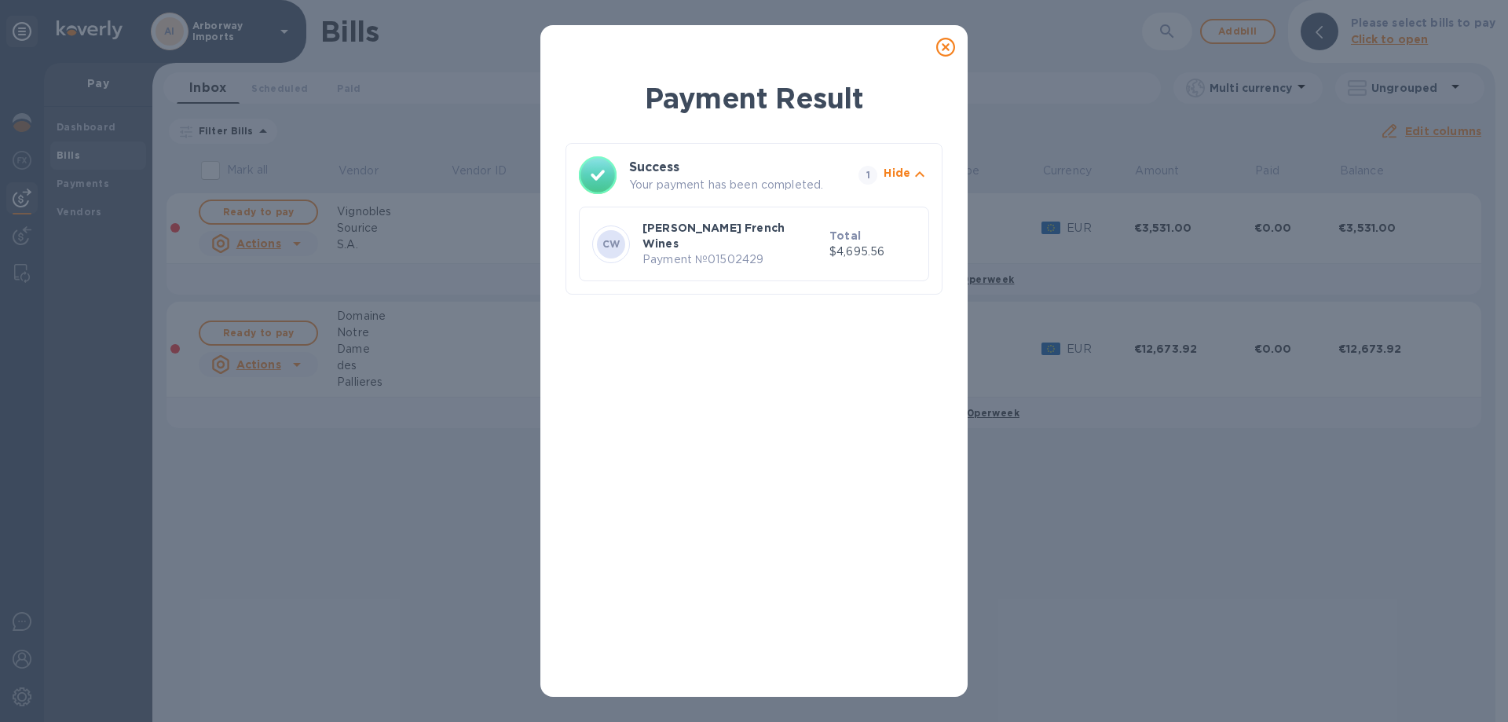
click at [951, 50] on icon at bounding box center [945, 47] width 19 height 19
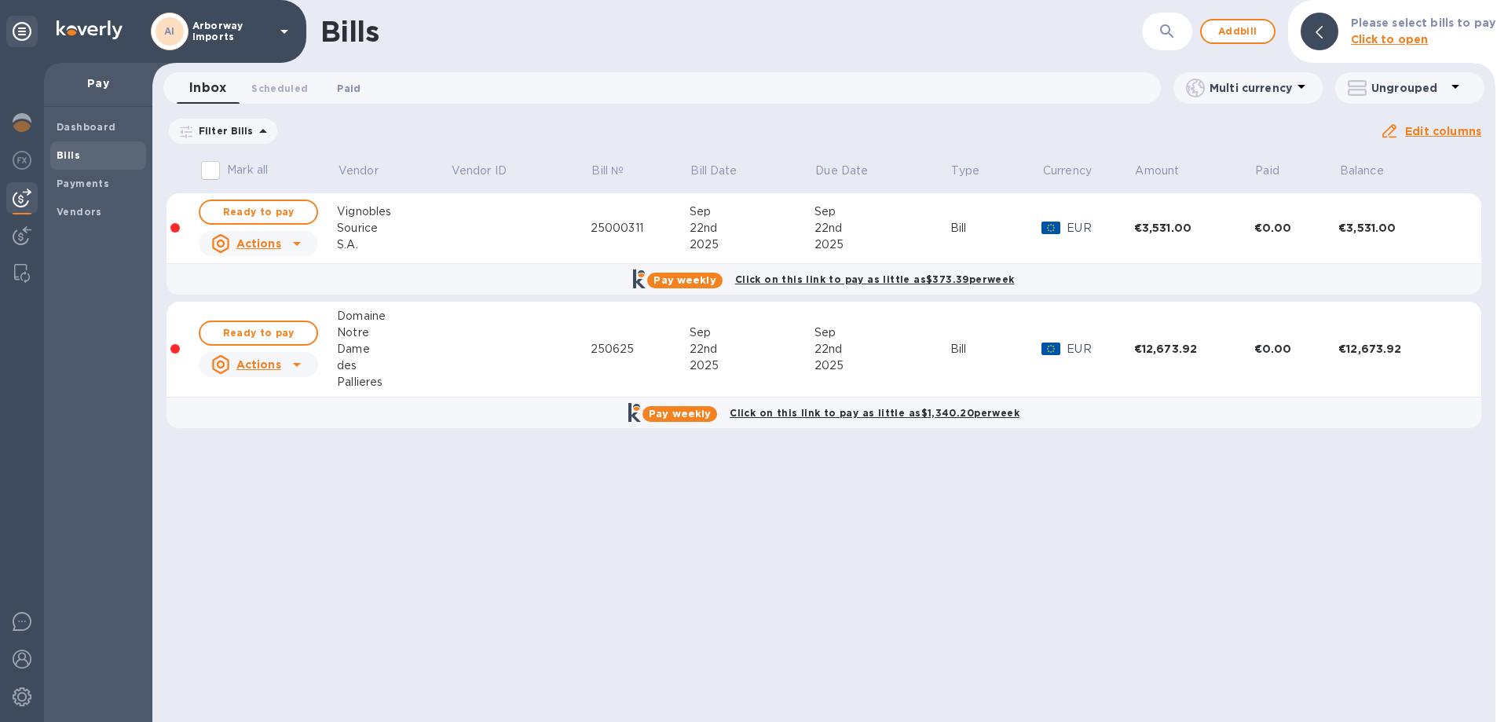
click at [352, 89] on span "Paid 0" at bounding box center [349, 88] width 24 height 16
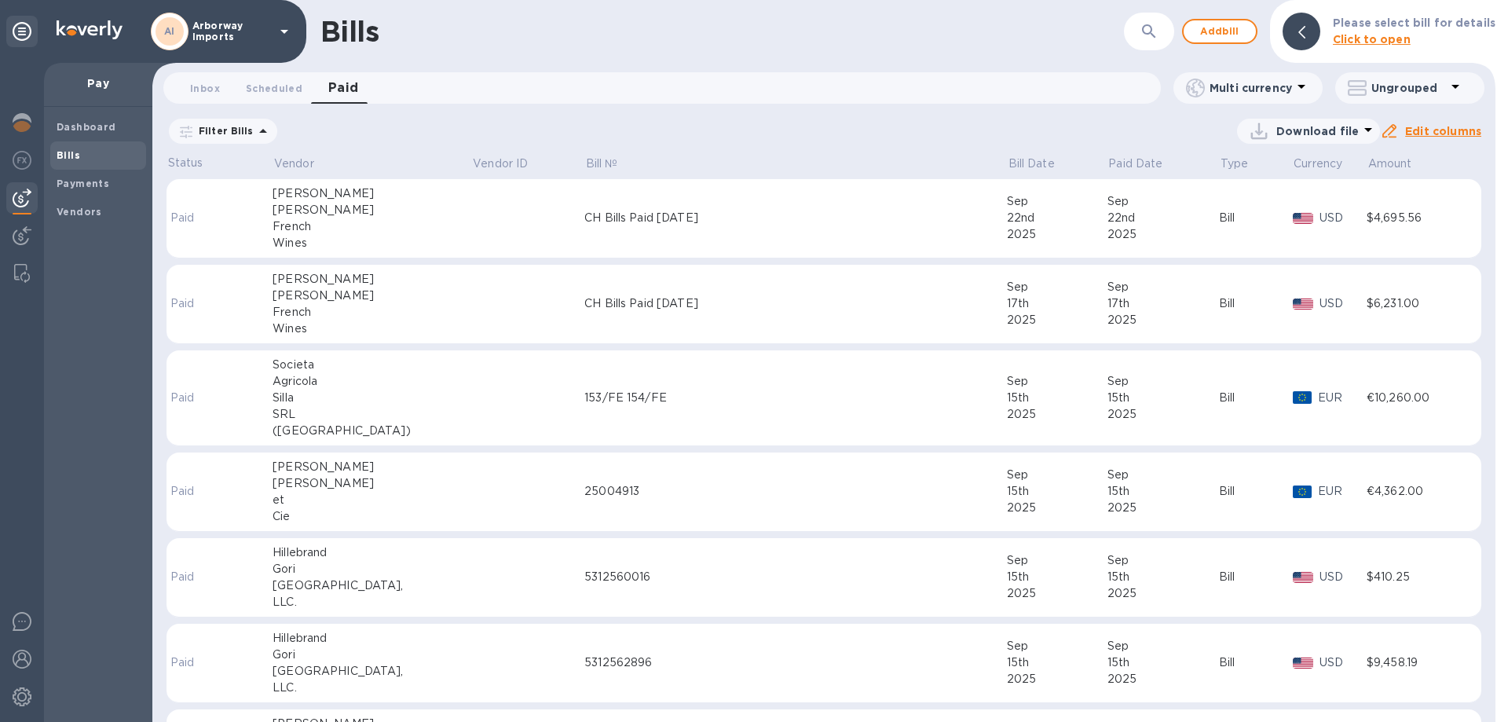
click at [471, 229] on td at bounding box center [527, 218] width 113 height 79
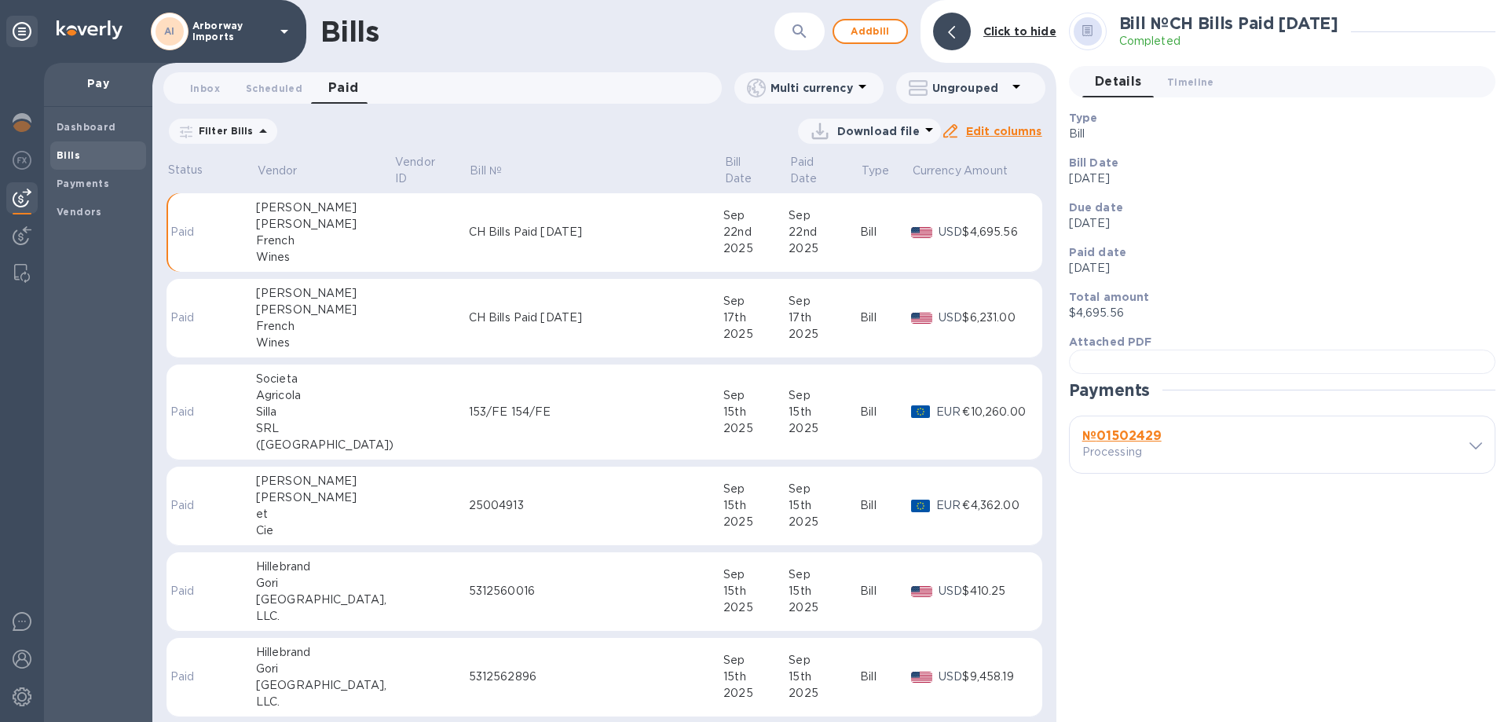
scroll to position [303, 0]
click at [1112, 443] on b "№ 01502429" at bounding box center [1121, 435] width 79 height 15
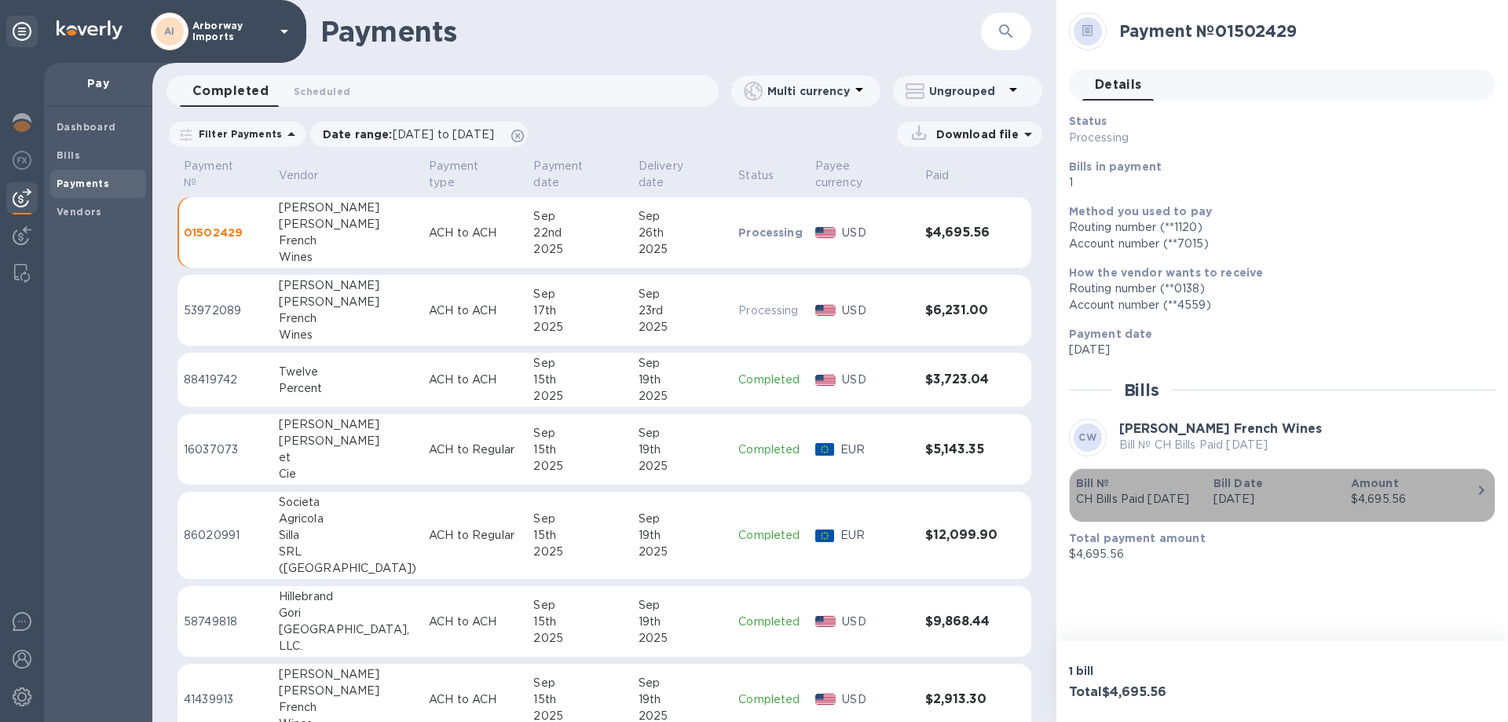
click at [1235, 514] on div "Bill Date [DATE]" at bounding box center [1275, 491] width 137 height 45
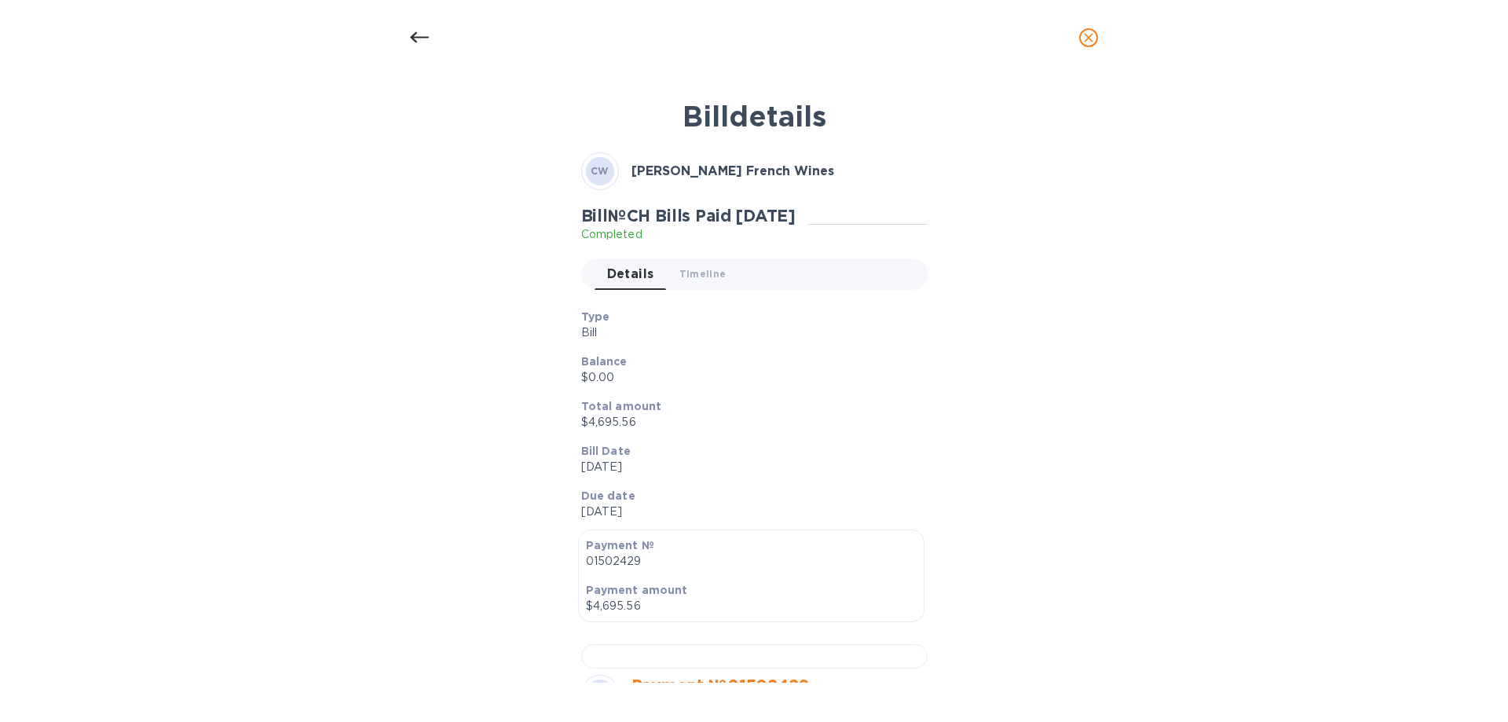
click at [734, 414] on p "$4,695.56" at bounding box center [748, 422] width 334 height 16
click at [407, 44] on div at bounding box center [420, 38] width 38 height 38
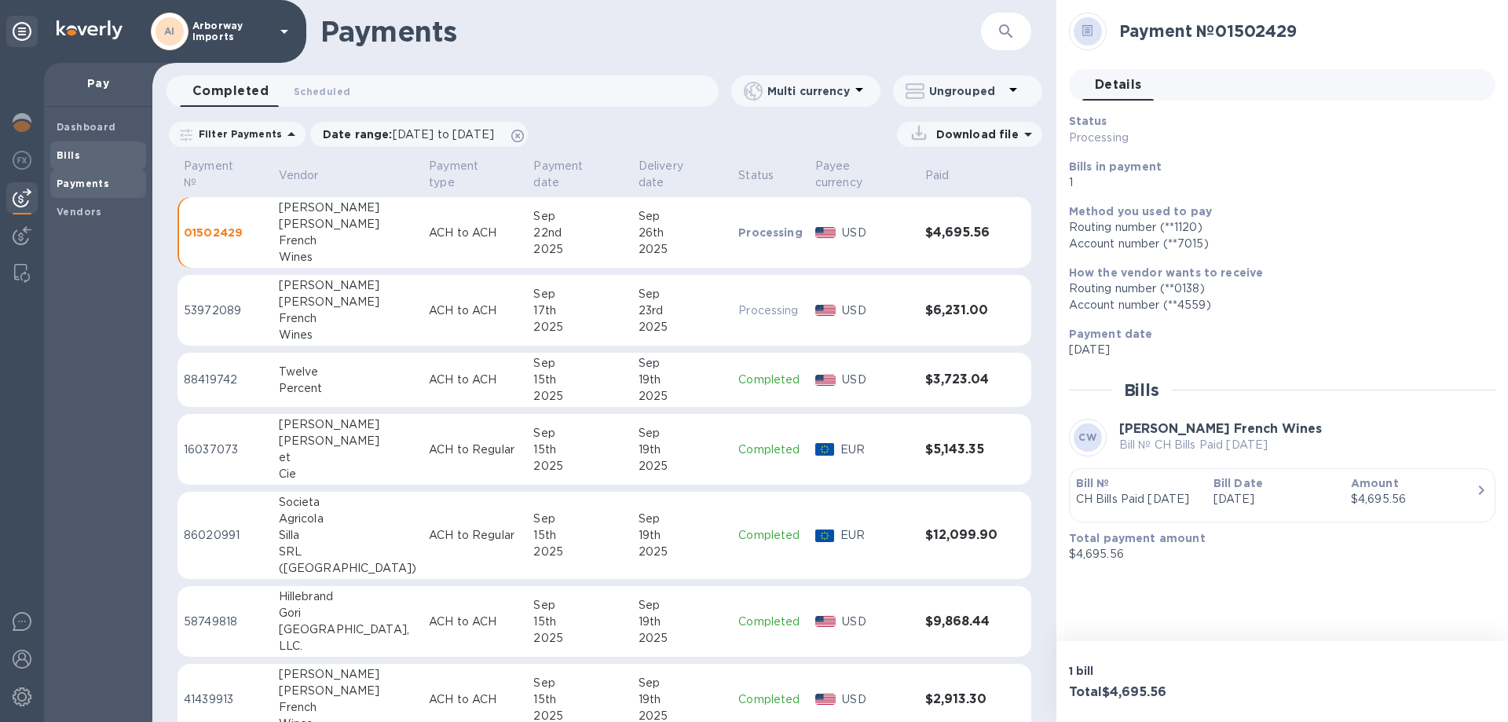
click at [68, 156] on b "Bills" at bounding box center [69, 155] width 24 height 12
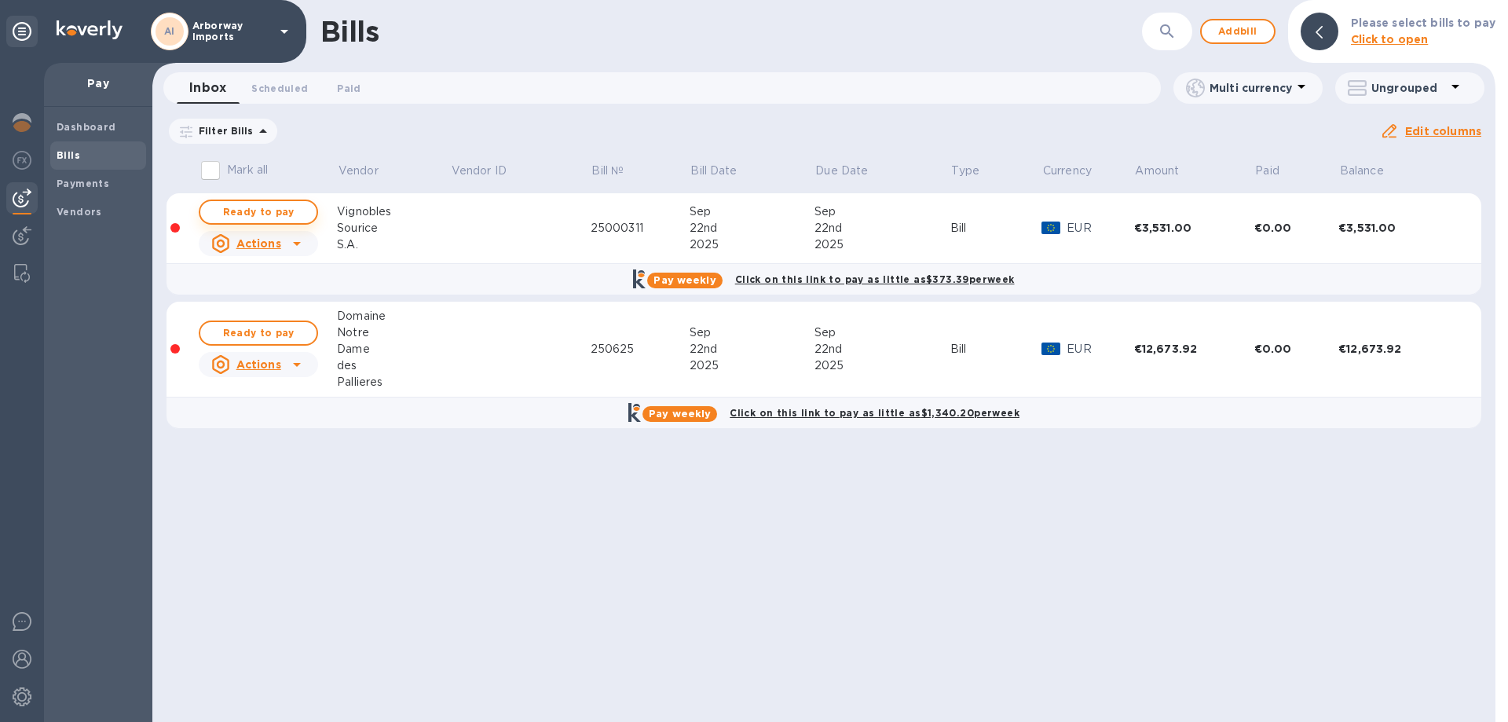
click at [250, 212] on span "Ready to pay" at bounding box center [258, 212] width 91 height 19
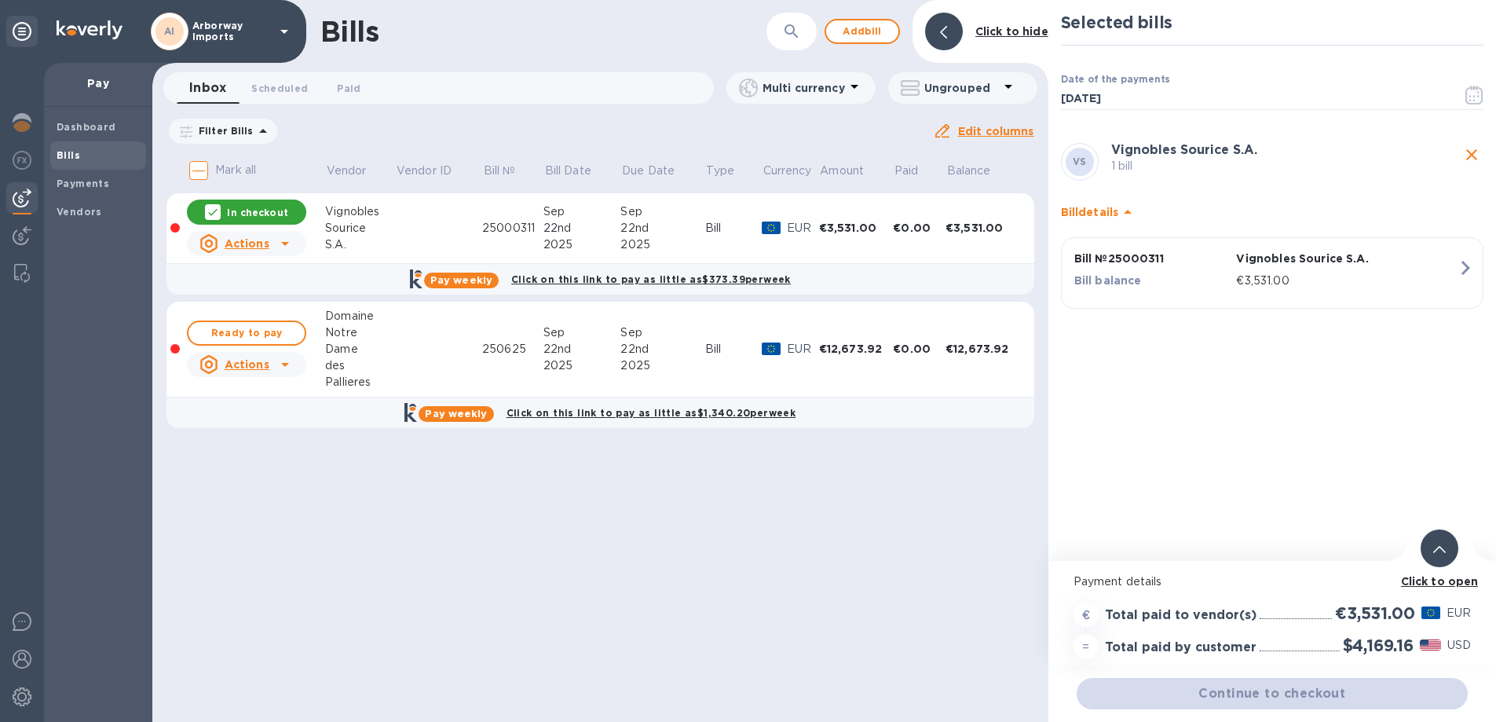
click at [1448, 588] on p "Click to open" at bounding box center [1440, 581] width 78 height 16
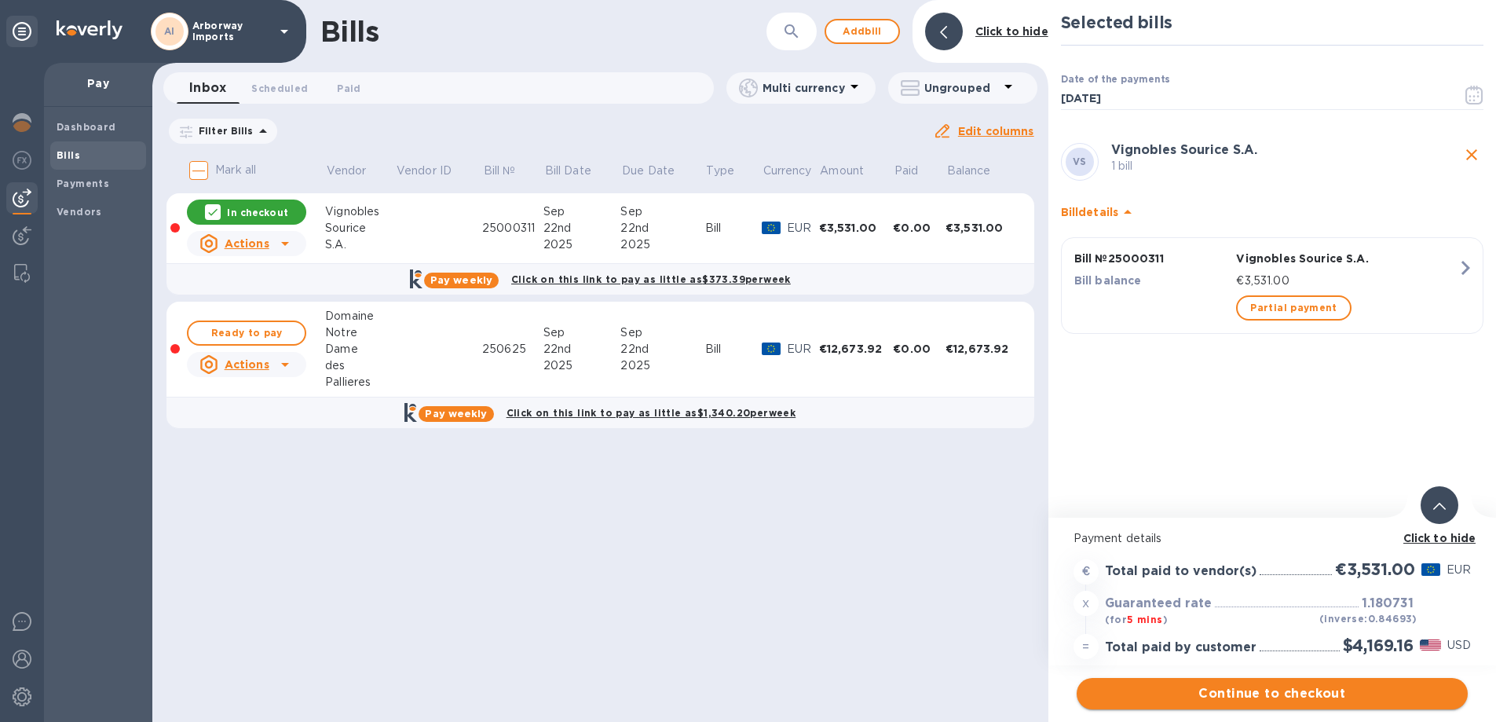
click at [1331, 701] on span "Continue to checkout" at bounding box center [1272, 693] width 366 height 19
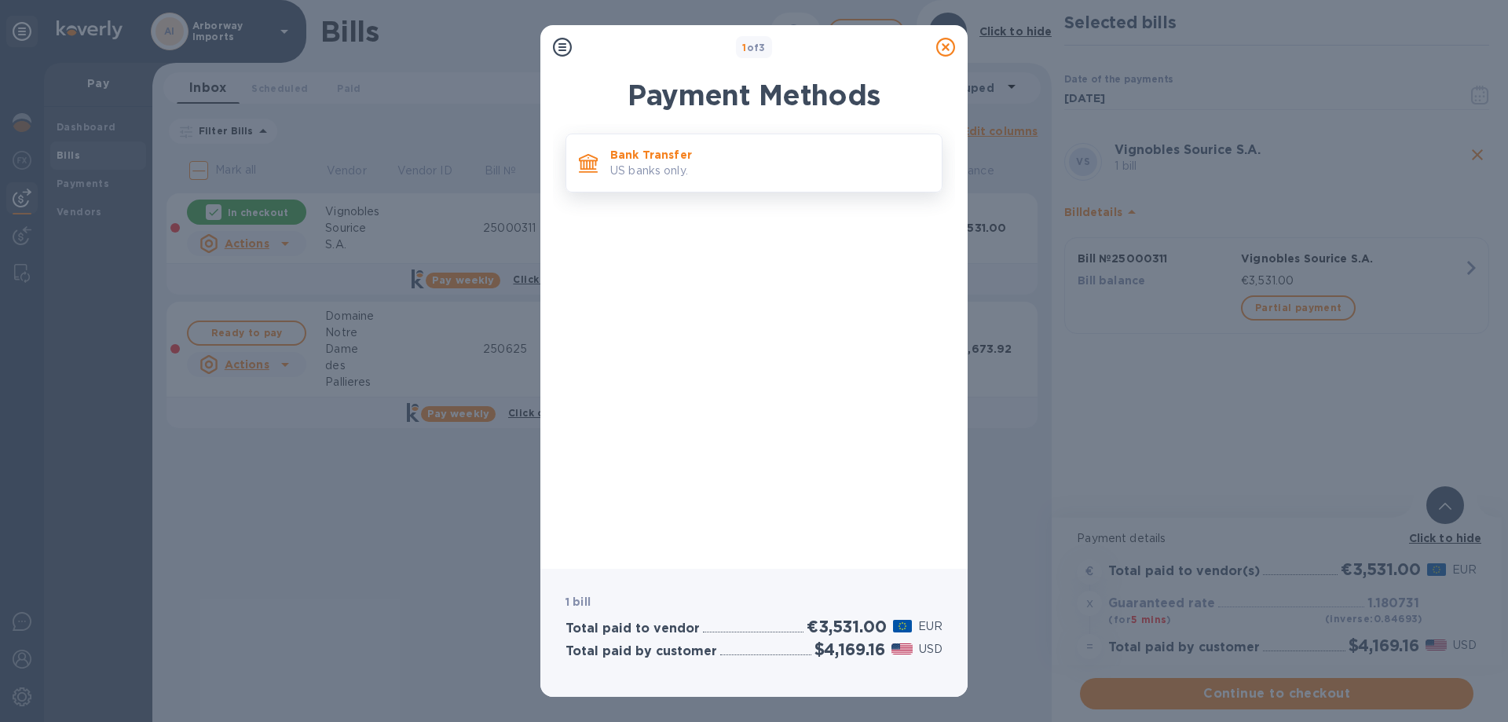
click at [667, 174] on p "US banks only." at bounding box center [769, 171] width 319 height 16
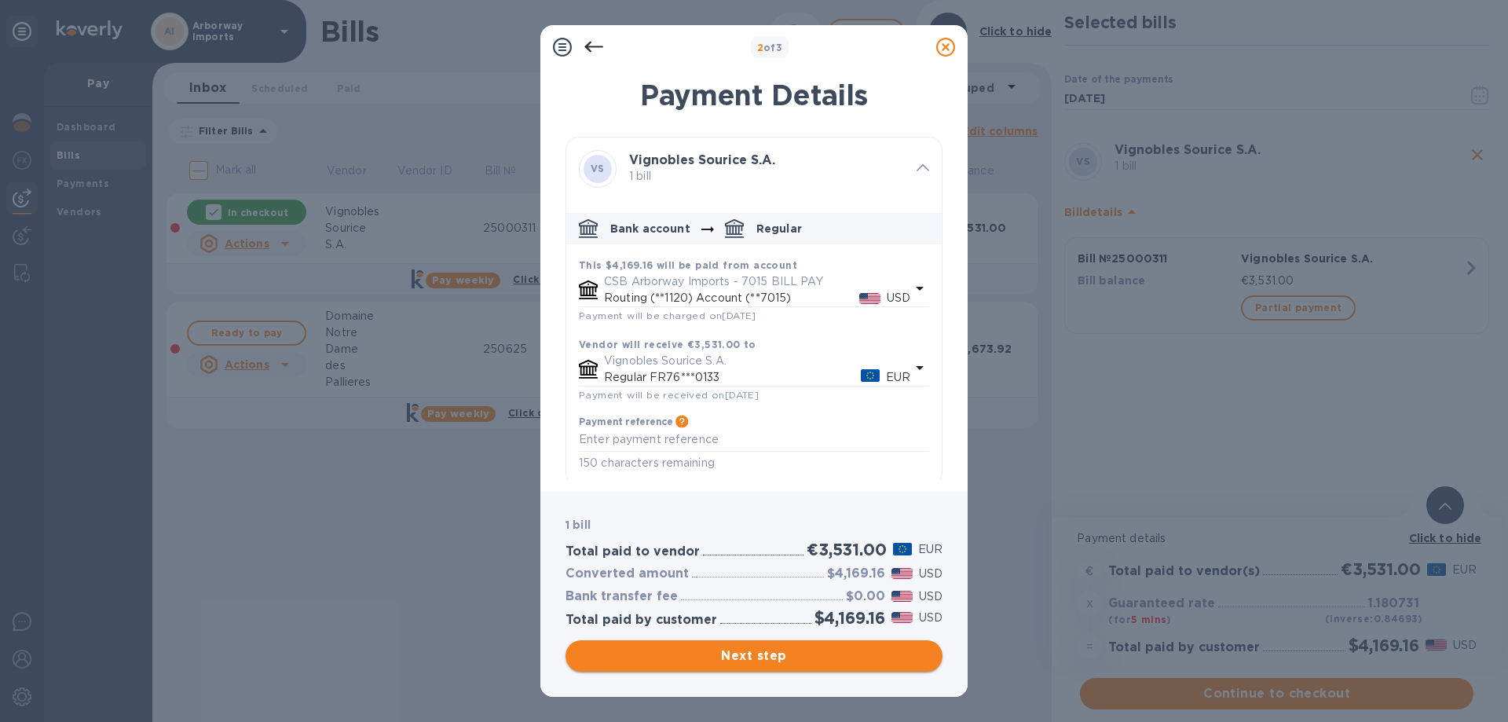
click at [673, 657] on span "Next step" at bounding box center [754, 655] width 352 height 19
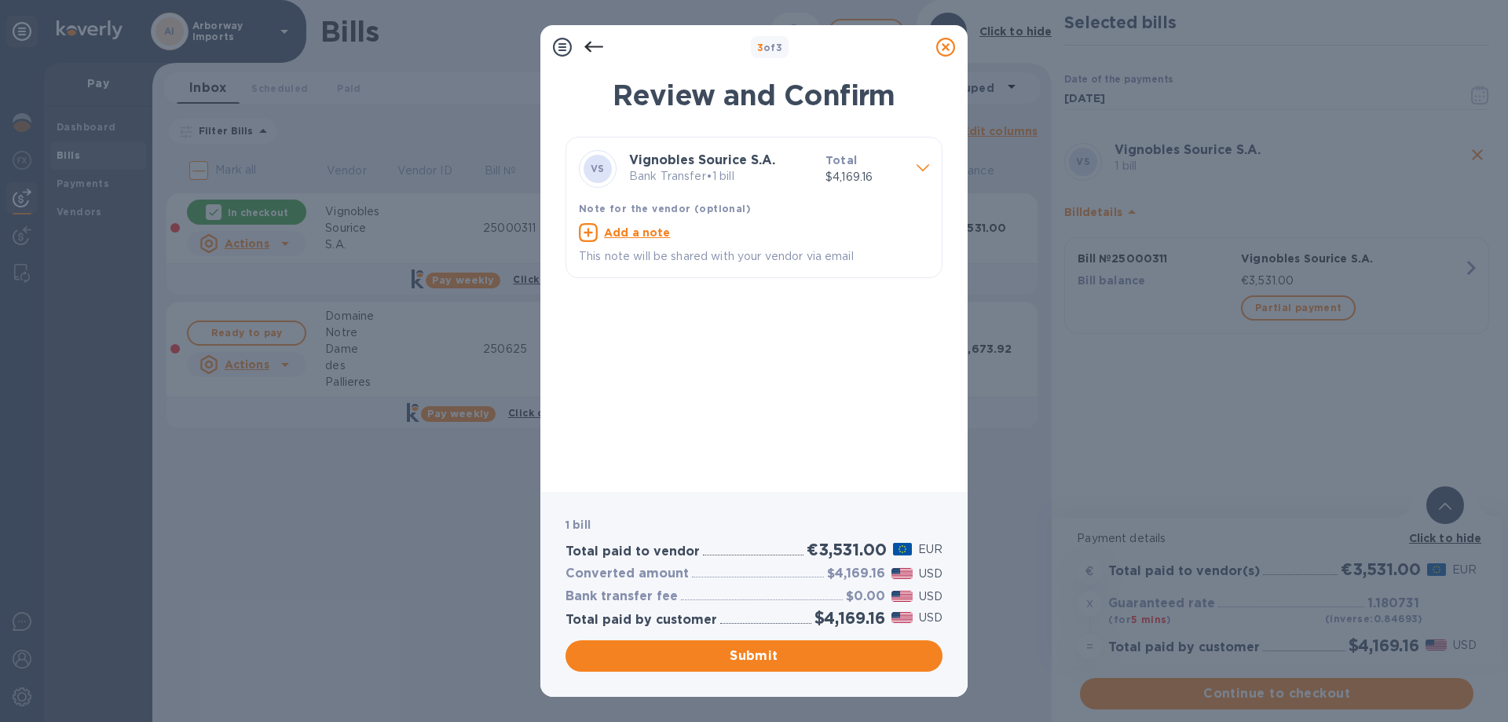
click at [82, 460] on div "3 of 3 Review and Confirm VS Vignobles Sourice S.A. Bank Transfer • 1 bill Tota…" at bounding box center [754, 361] width 1508 height 722
click at [747, 656] on span "Submit" at bounding box center [754, 655] width 352 height 19
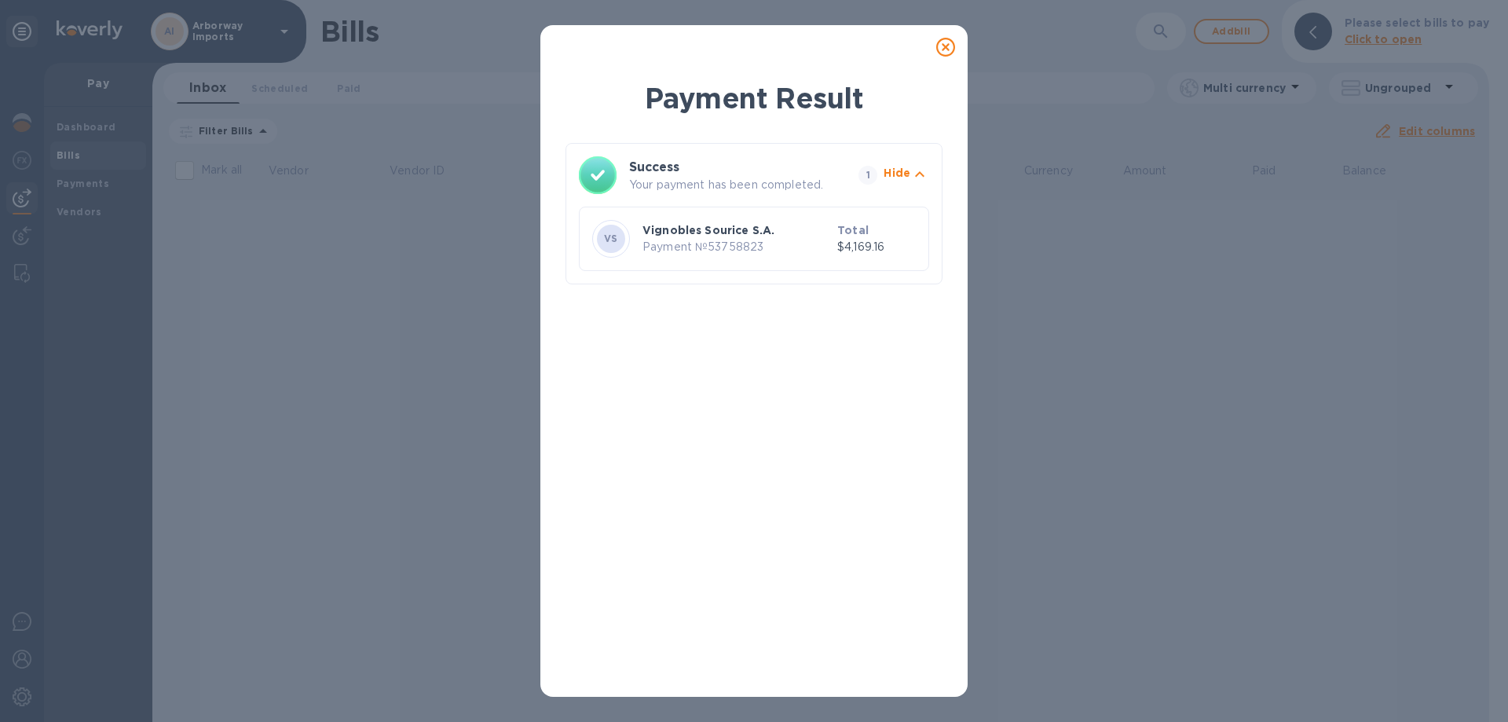
drag, startPoint x: 941, startPoint y: 48, endPoint x: 885, endPoint y: 57, distance: 56.4
click at [940, 48] on icon at bounding box center [945, 47] width 19 height 19
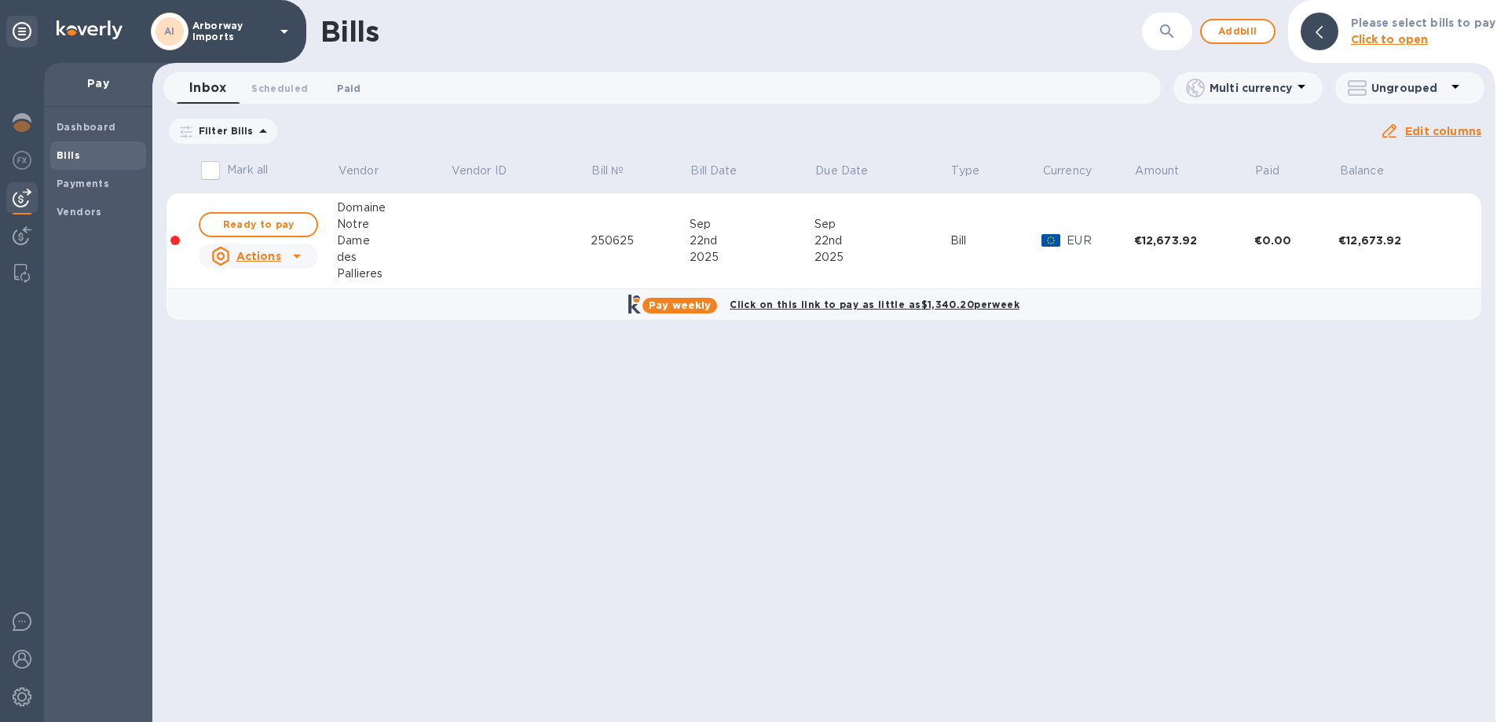
click at [349, 92] on span "Paid 0" at bounding box center [349, 88] width 24 height 16
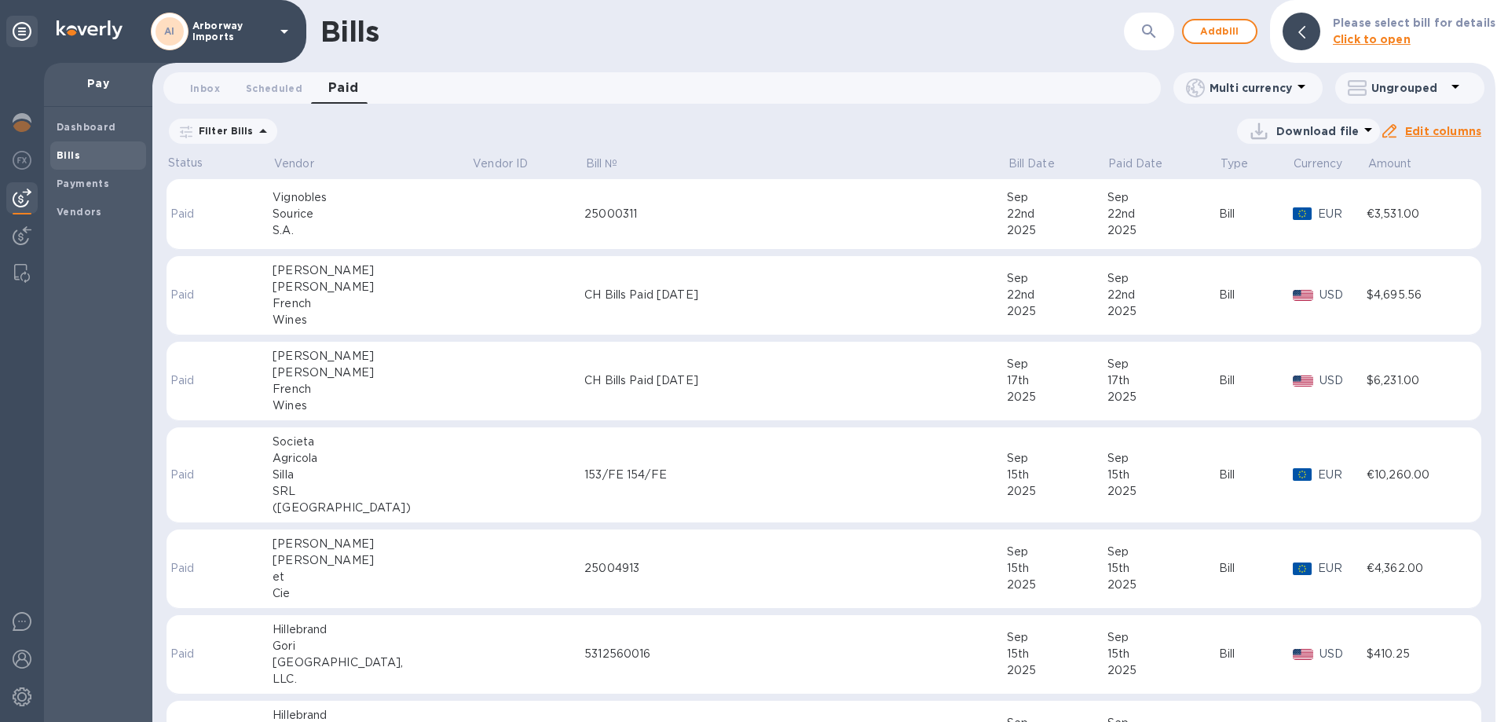
click at [471, 231] on td at bounding box center [527, 214] width 113 height 71
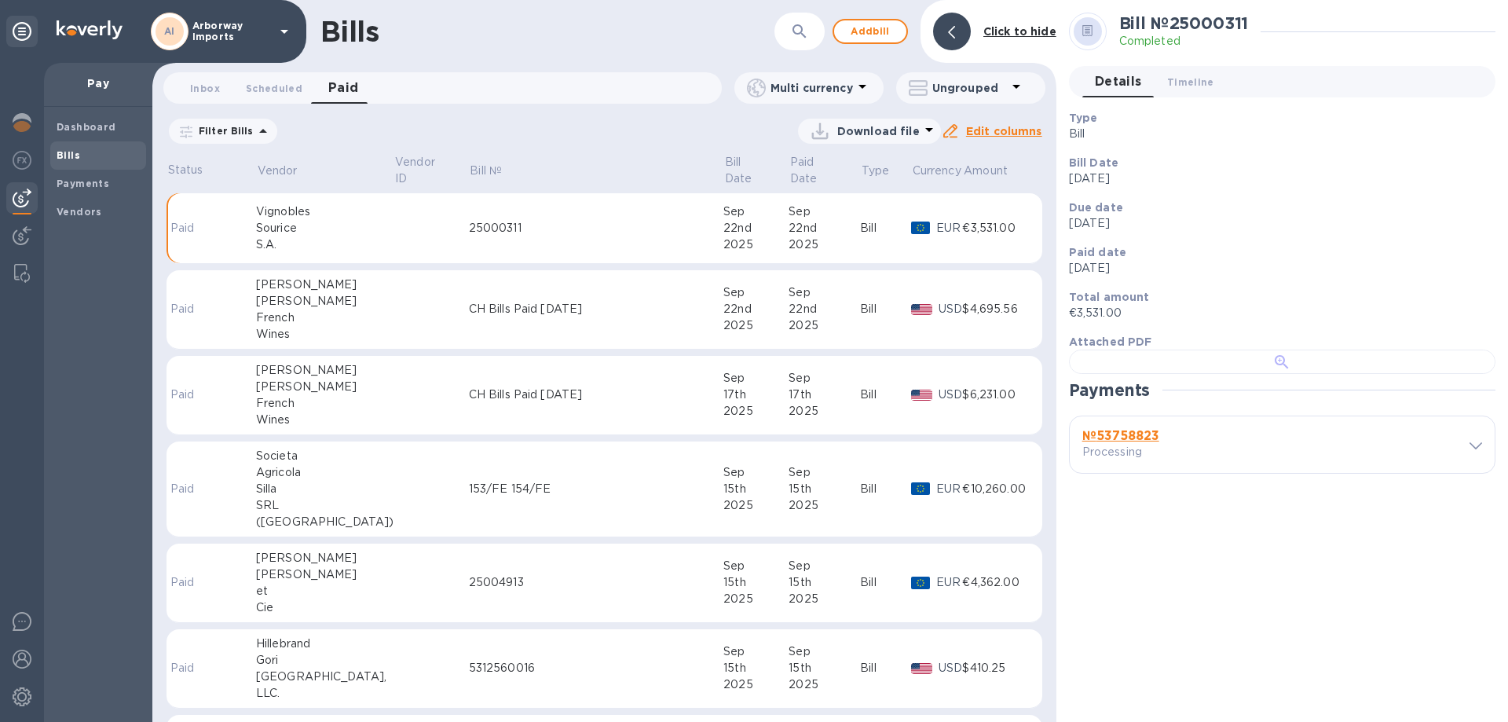
scroll to position [303, 0]
click at [1112, 443] on b "№ 53758823" at bounding box center [1120, 435] width 77 height 15
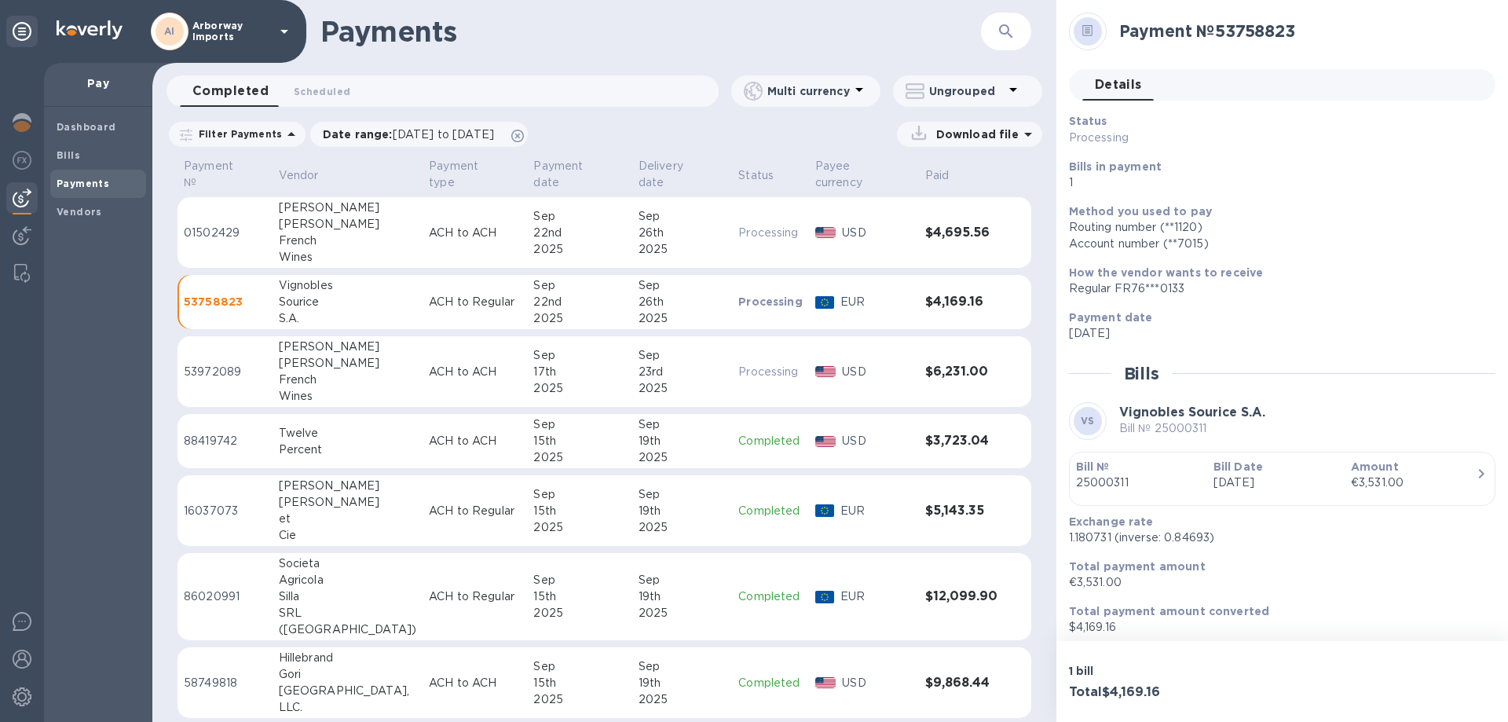
click at [1183, 455] on div "Bill № 25000311" at bounding box center [1138, 474] width 137 height 45
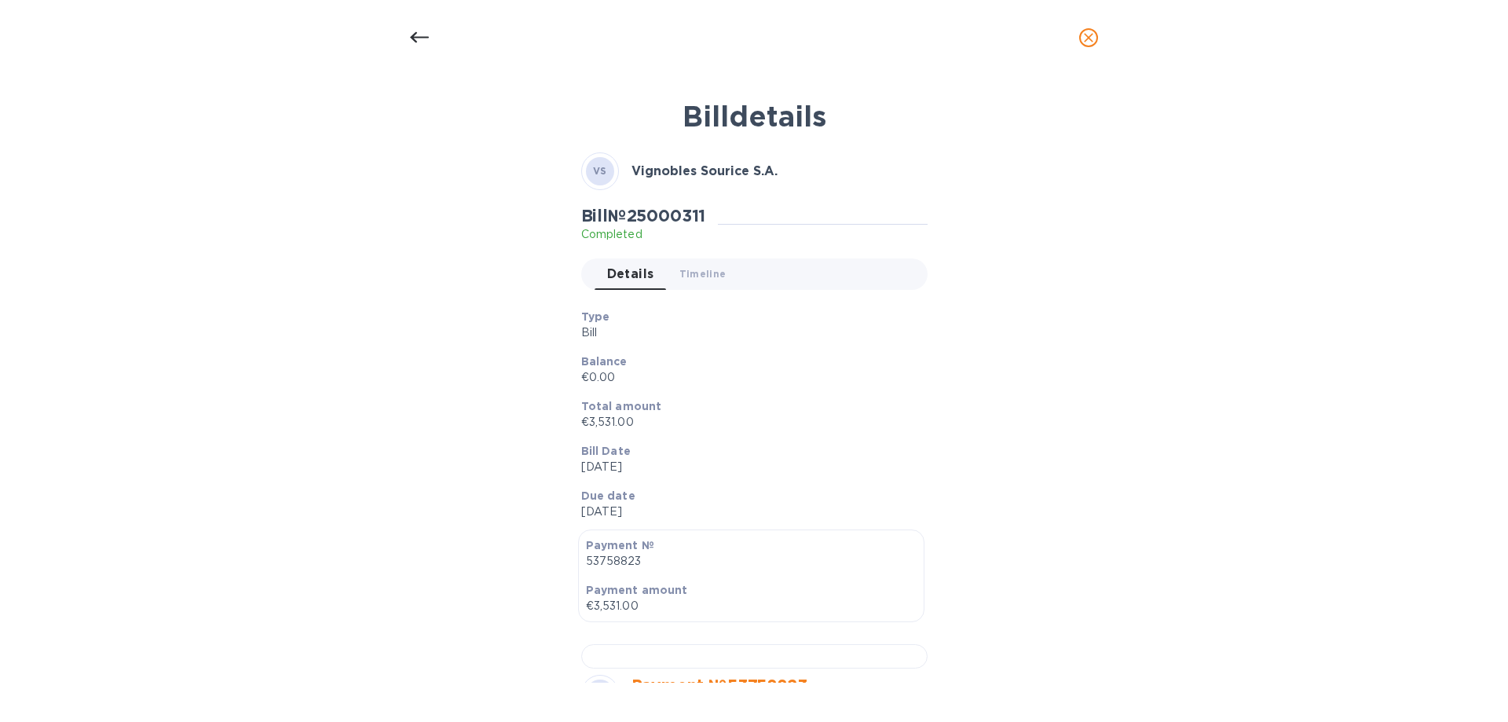
click at [815, 351] on div "Balance €0.00" at bounding box center [748, 369] width 346 height 45
click at [963, 154] on div "Bill details VS Vignobles Sourice S.A. Bill № 25000311 Completed Details 0 Time…" at bounding box center [754, 386] width 746 height 593
click at [804, 376] on p "€0.00" at bounding box center [748, 377] width 334 height 16
click at [412, 33] on icon at bounding box center [419, 37] width 19 height 19
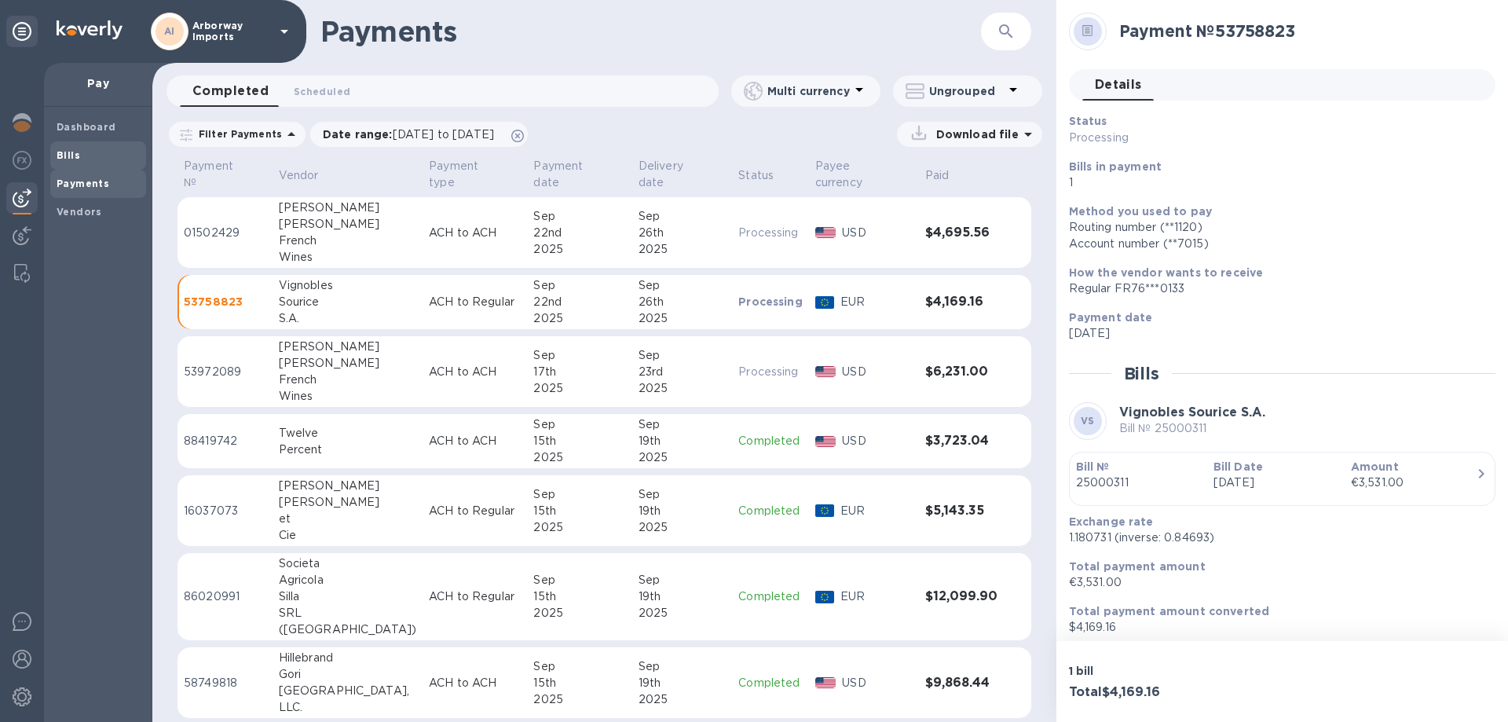
click at [81, 157] on span "Bills" at bounding box center [98, 156] width 83 height 16
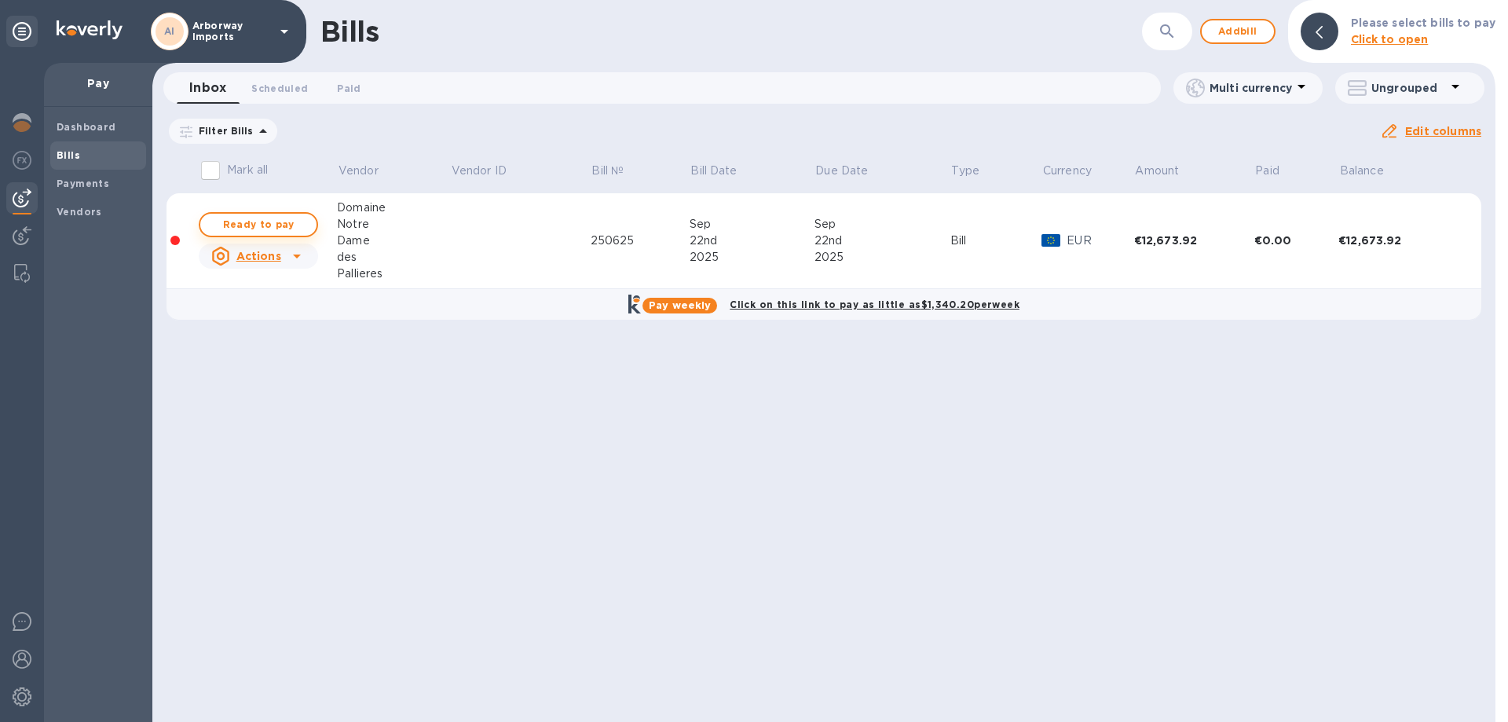
click at [269, 225] on span "Ready to pay" at bounding box center [258, 224] width 91 height 19
checkbox input "true"
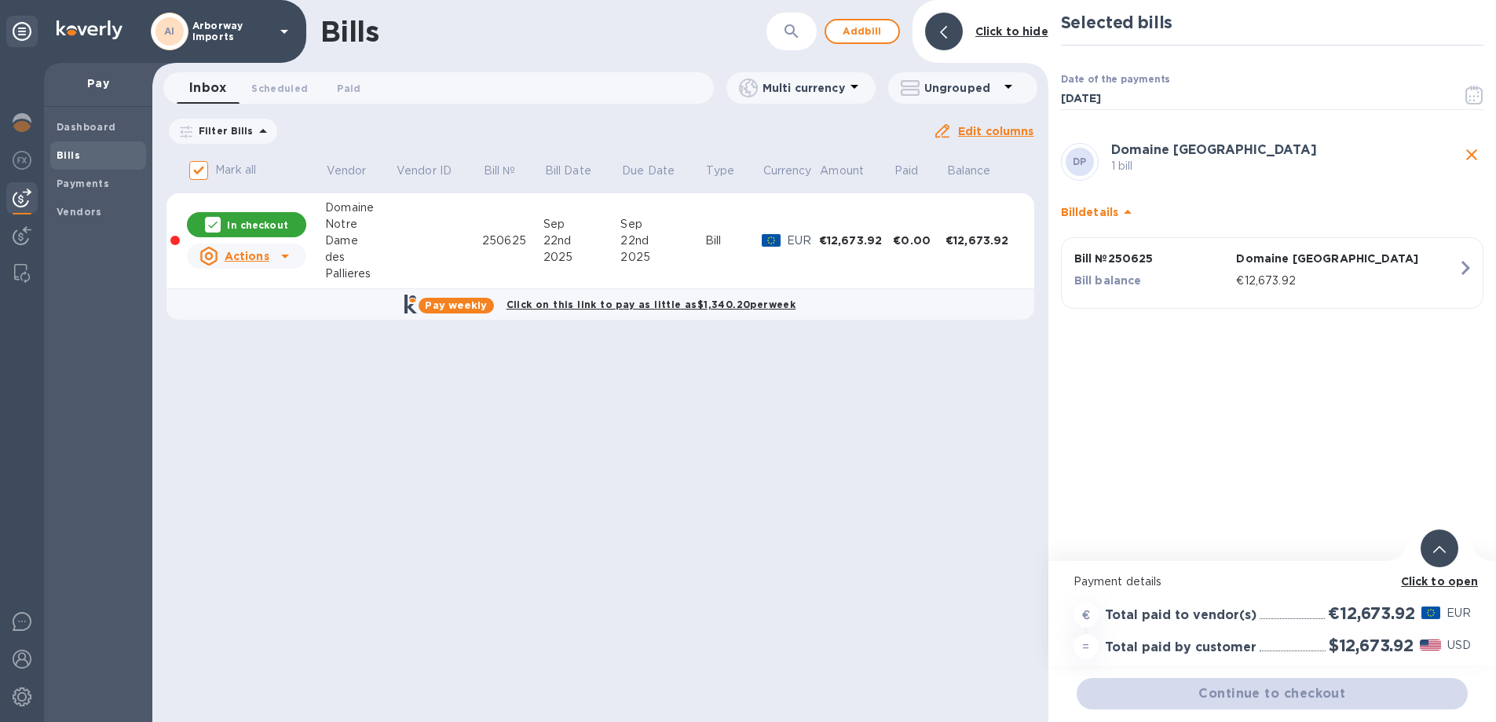
click at [1448, 580] on b "Click to open" at bounding box center [1440, 581] width 78 height 13
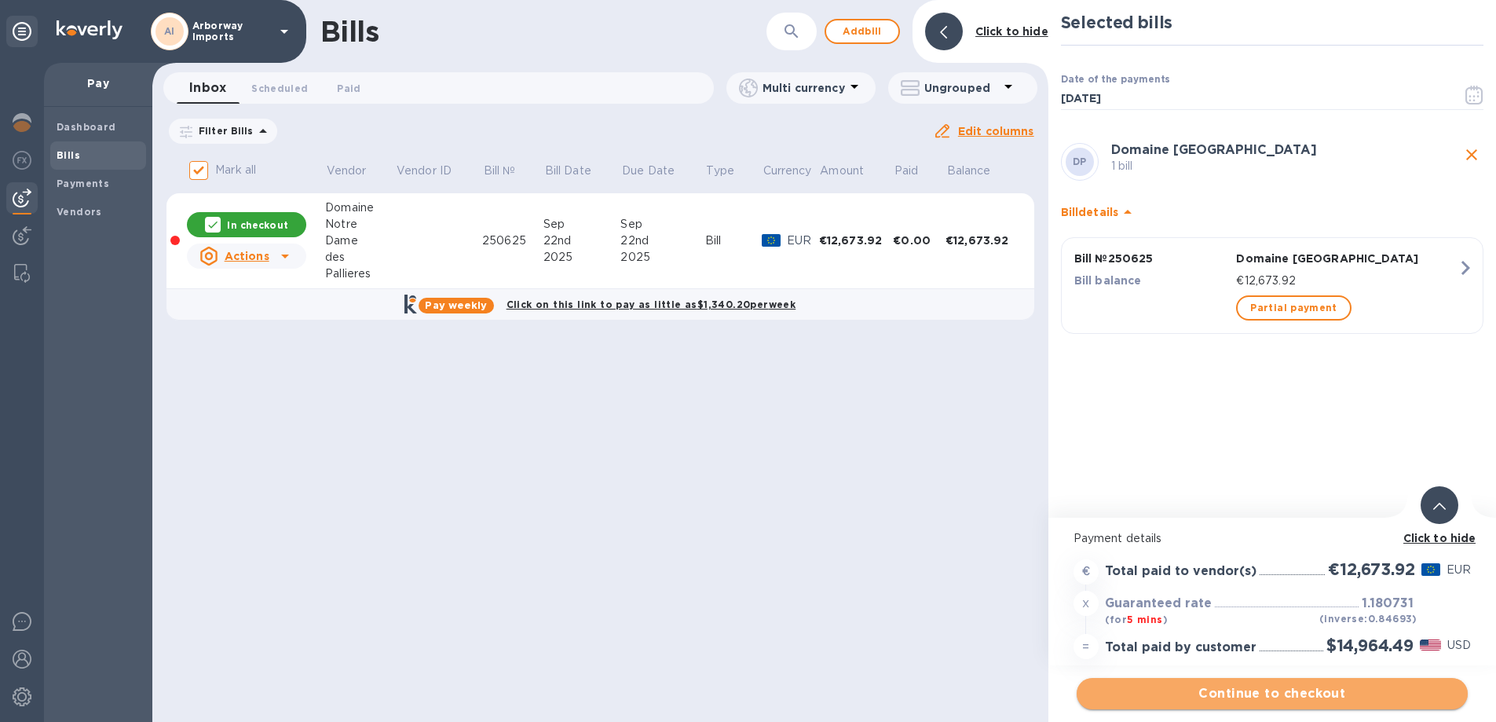
click at [1244, 680] on button "Continue to checkout" at bounding box center [1272, 693] width 391 height 31
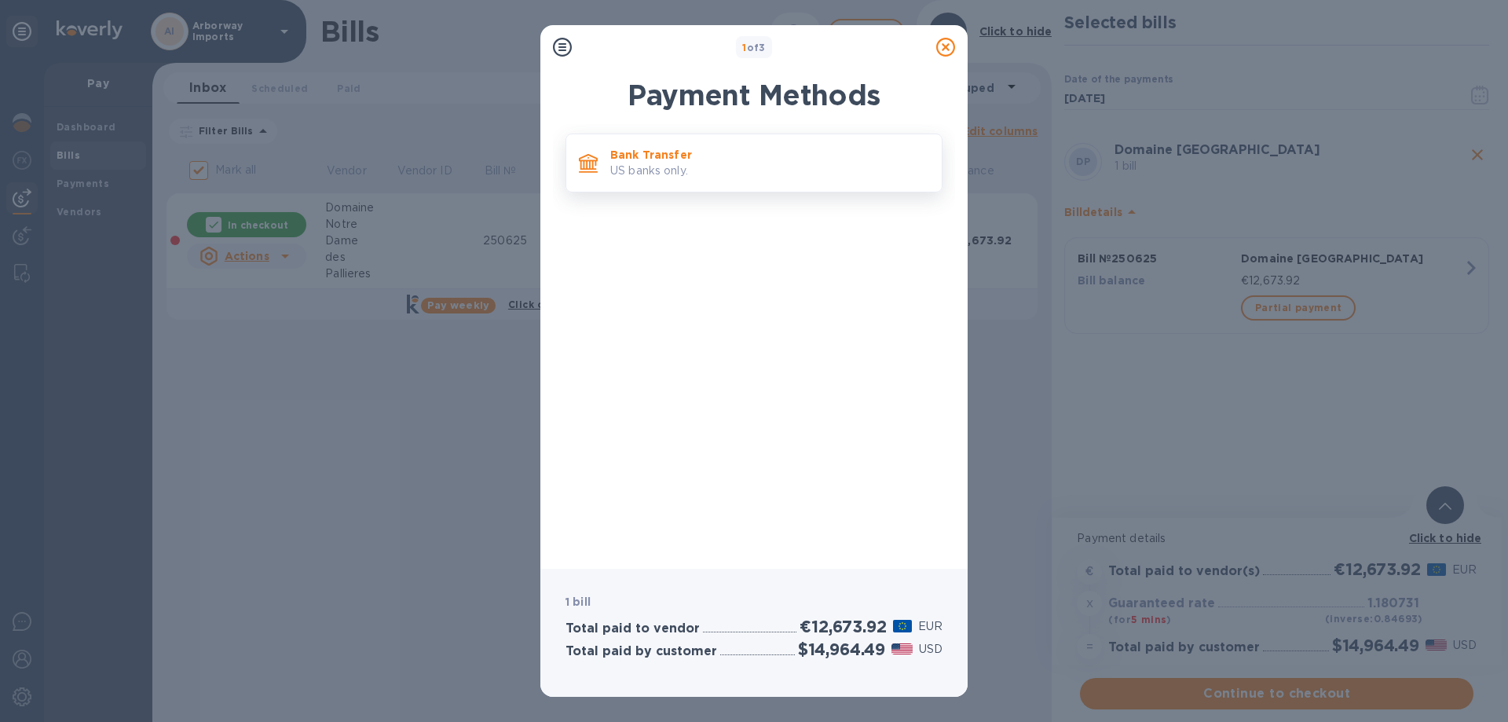
click at [786, 167] on p "US banks only." at bounding box center [769, 171] width 319 height 16
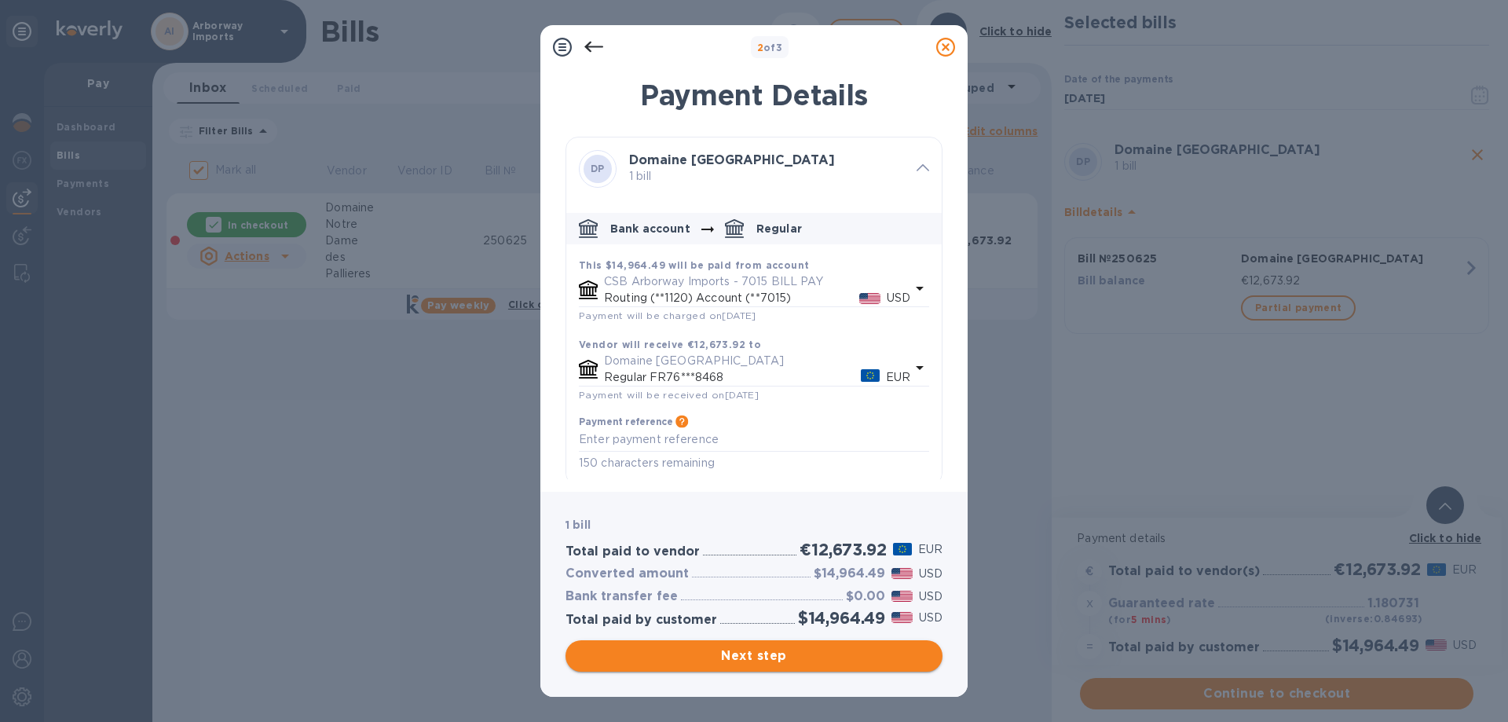
click at [746, 660] on span "Next step" at bounding box center [754, 655] width 352 height 19
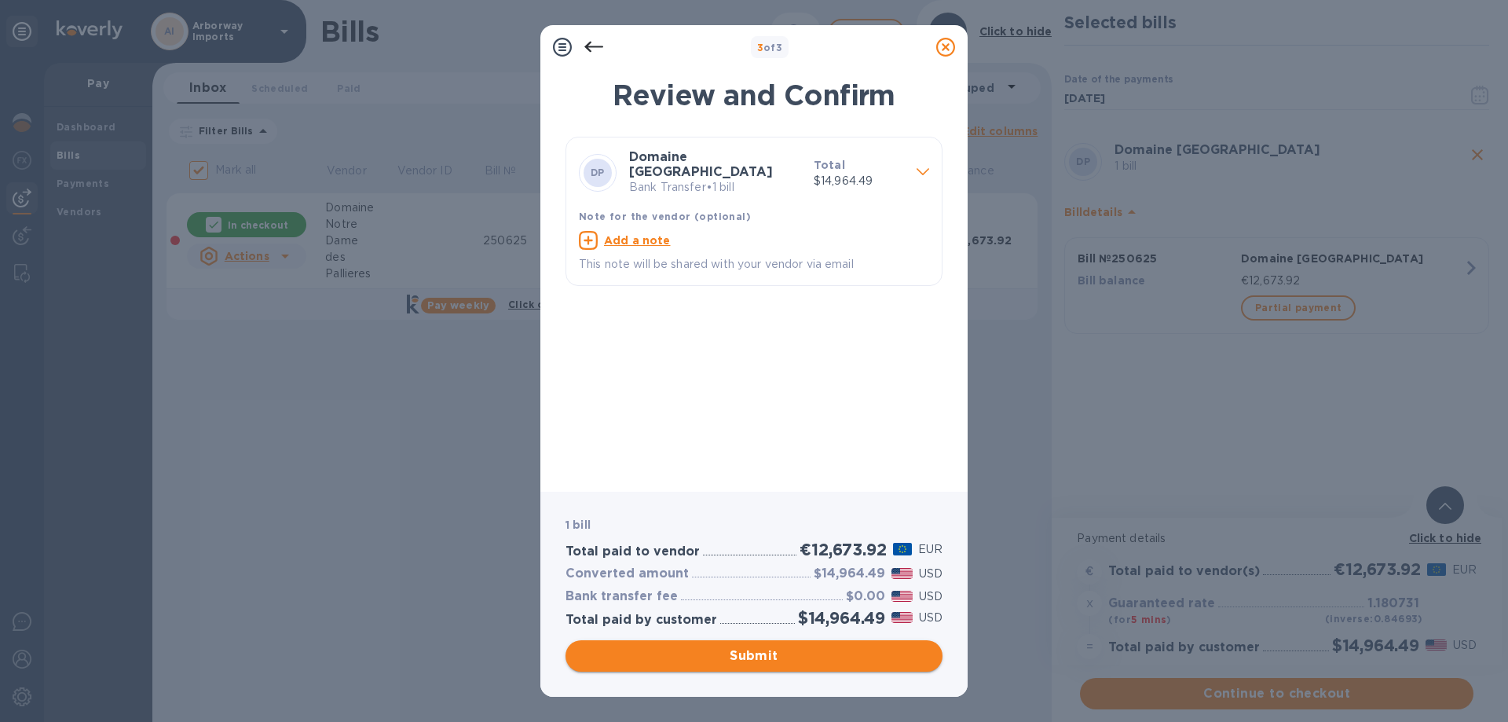
click at [699, 660] on span "Submit" at bounding box center [754, 655] width 352 height 19
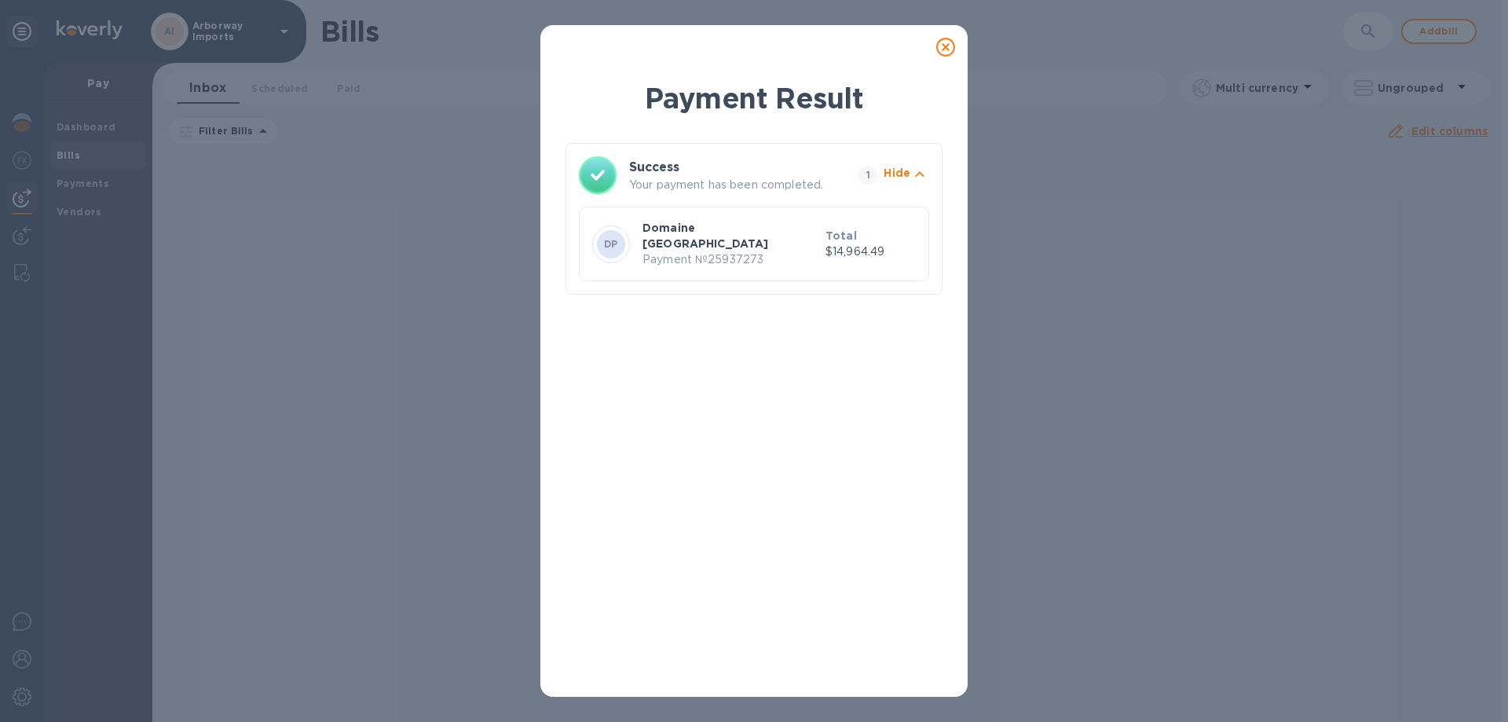
click at [949, 46] on icon at bounding box center [945, 47] width 19 height 19
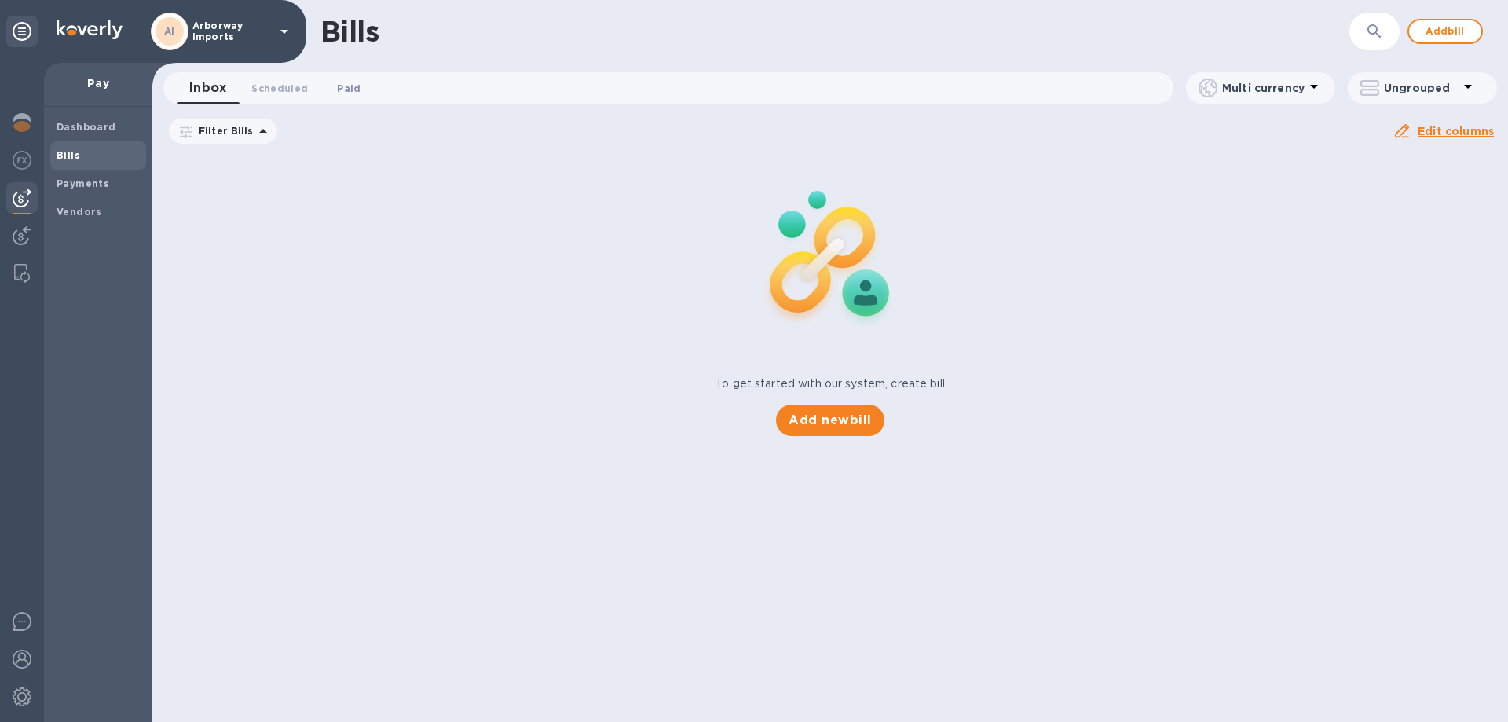
click at [342, 89] on span "Paid 0" at bounding box center [349, 88] width 24 height 16
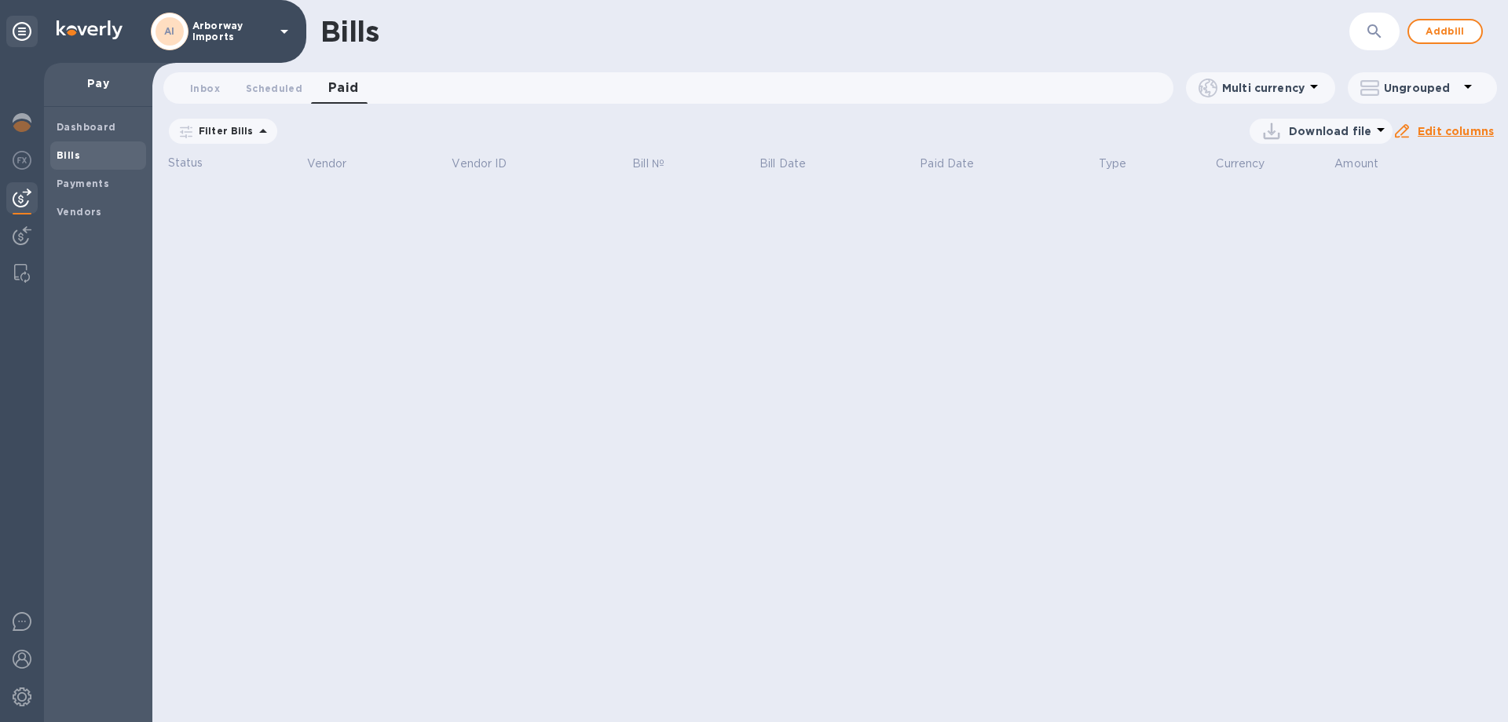
click at [339, 89] on span "Paid 0" at bounding box center [343, 88] width 31 height 22
click at [291, 85] on span "Scheduled 0" at bounding box center [274, 88] width 57 height 16
drag, startPoint x: 201, startPoint y: 94, endPoint x: 211, endPoint y: 92, distance: 10.5
click at [201, 93] on span "Inbox 0" at bounding box center [205, 88] width 30 height 16
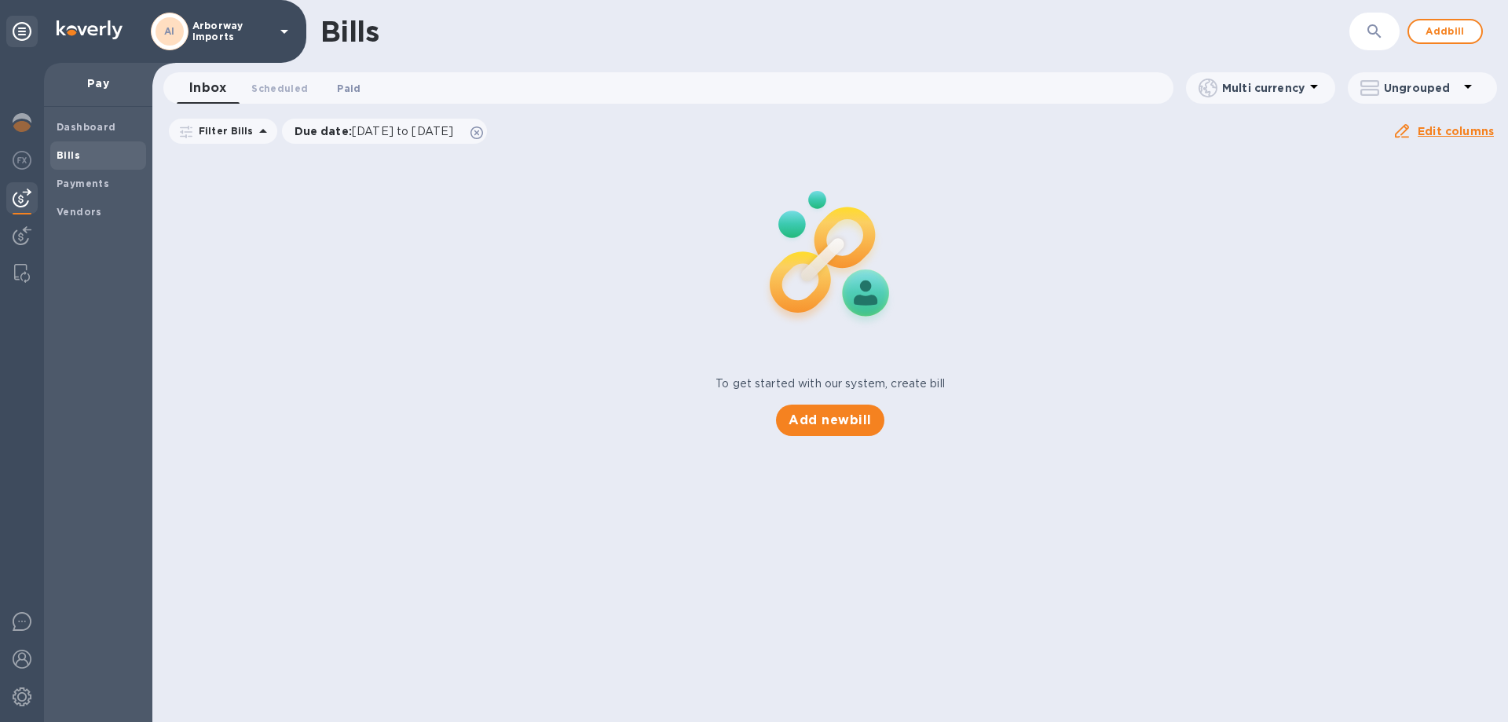
click at [341, 86] on span "Paid 0" at bounding box center [349, 88] width 24 height 16
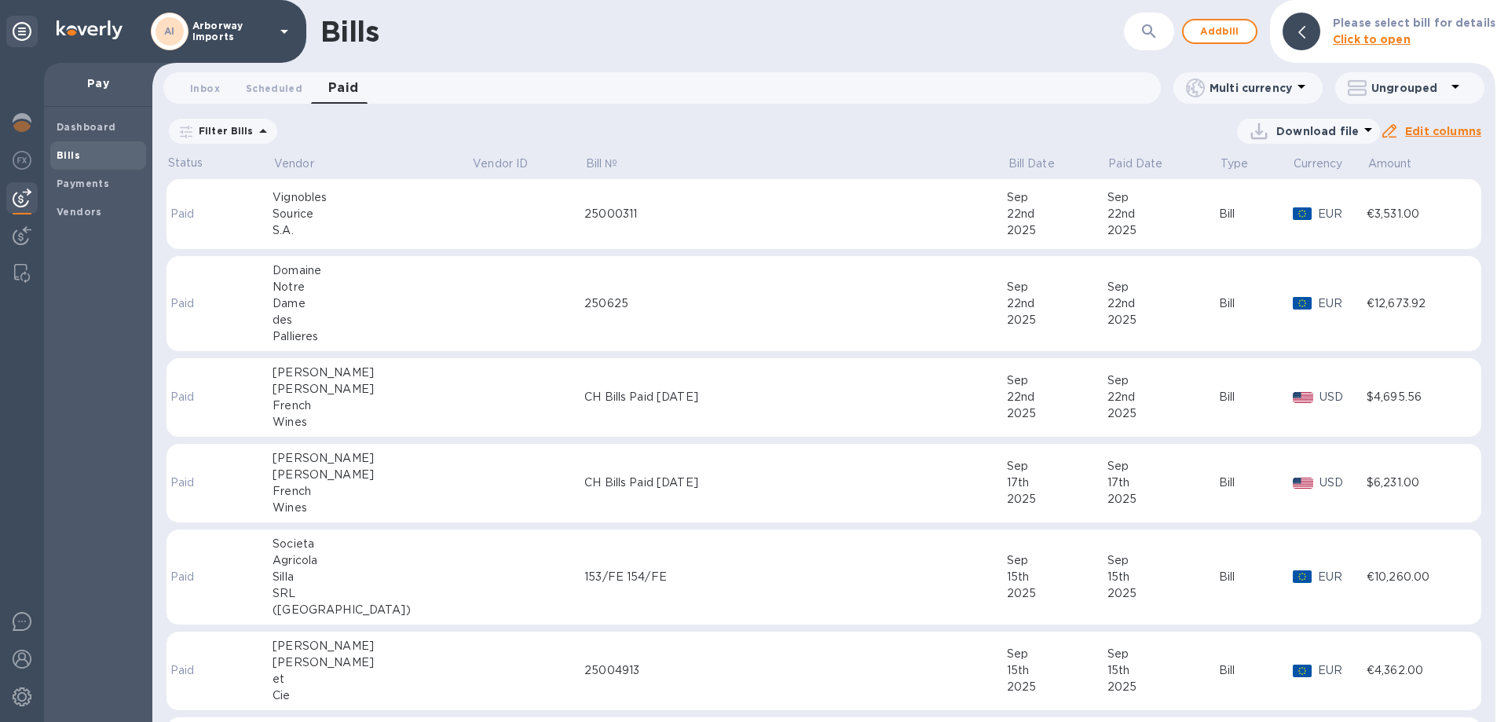
click at [471, 310] on td at bounding box center [527, 304] width 113 height 96
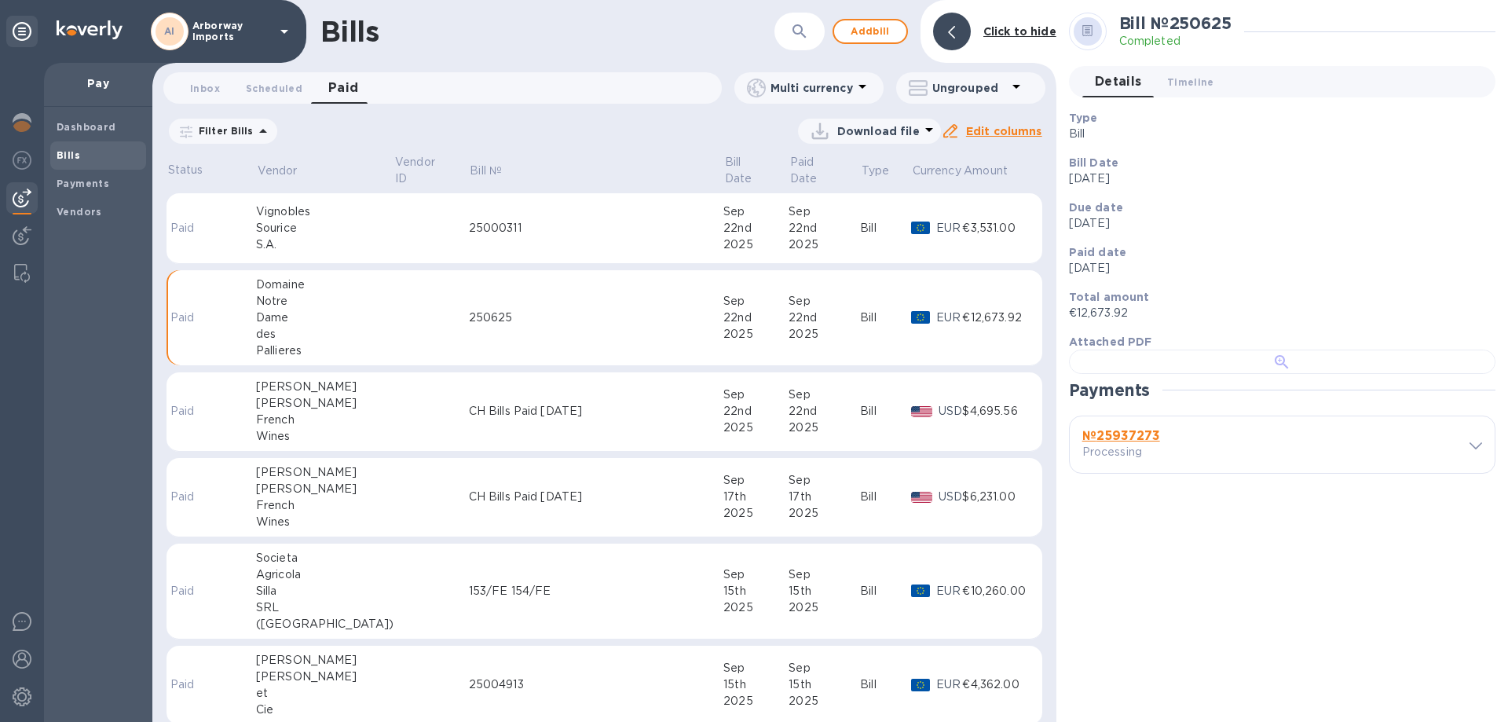
scroll to position [303, 0]
click at [1154, 443] on b "№ 25937273" at bounding box center [1121, 435] width 78 height 15
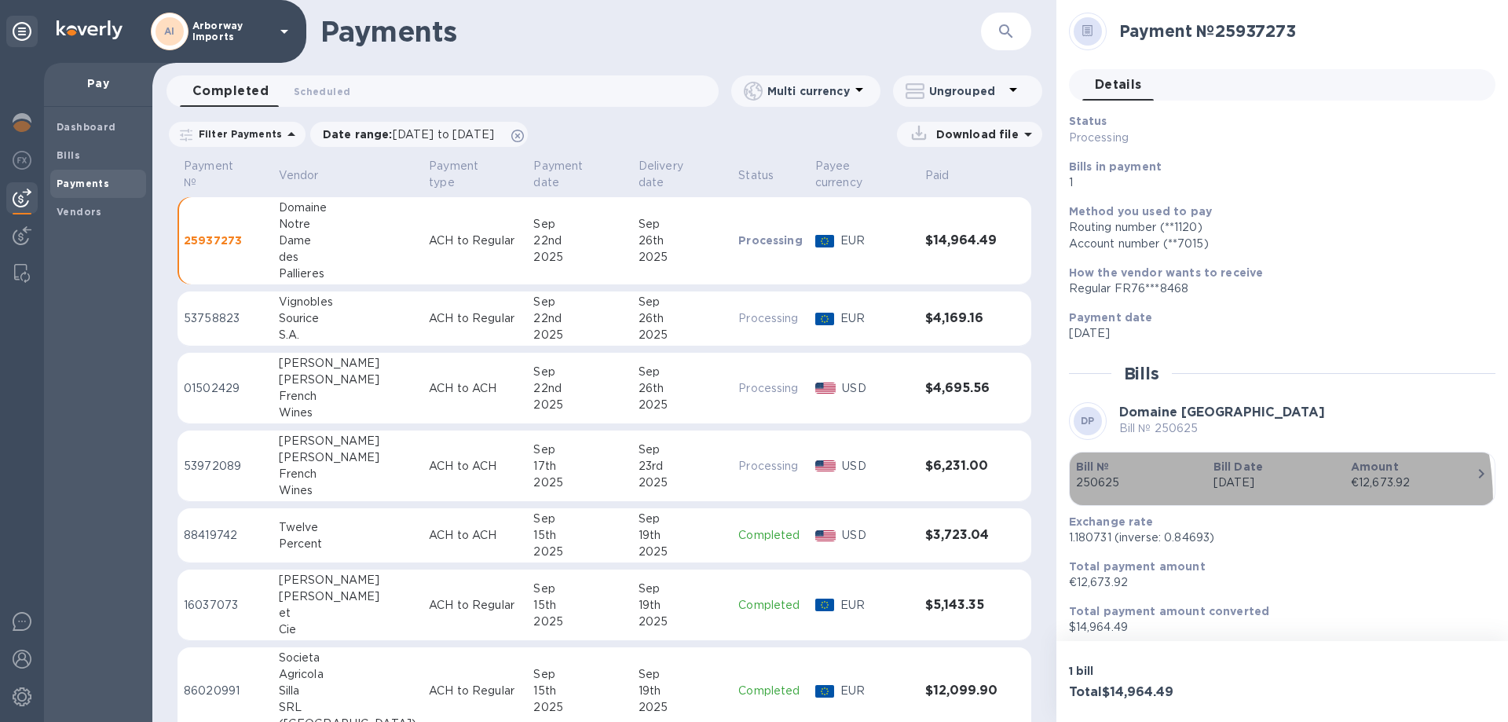
click at [1200, 502] on button "Bill № 250625 Bill Date [DATE] Amount €12,673.92" at bounding box center [1282, 479] width 426 height 54
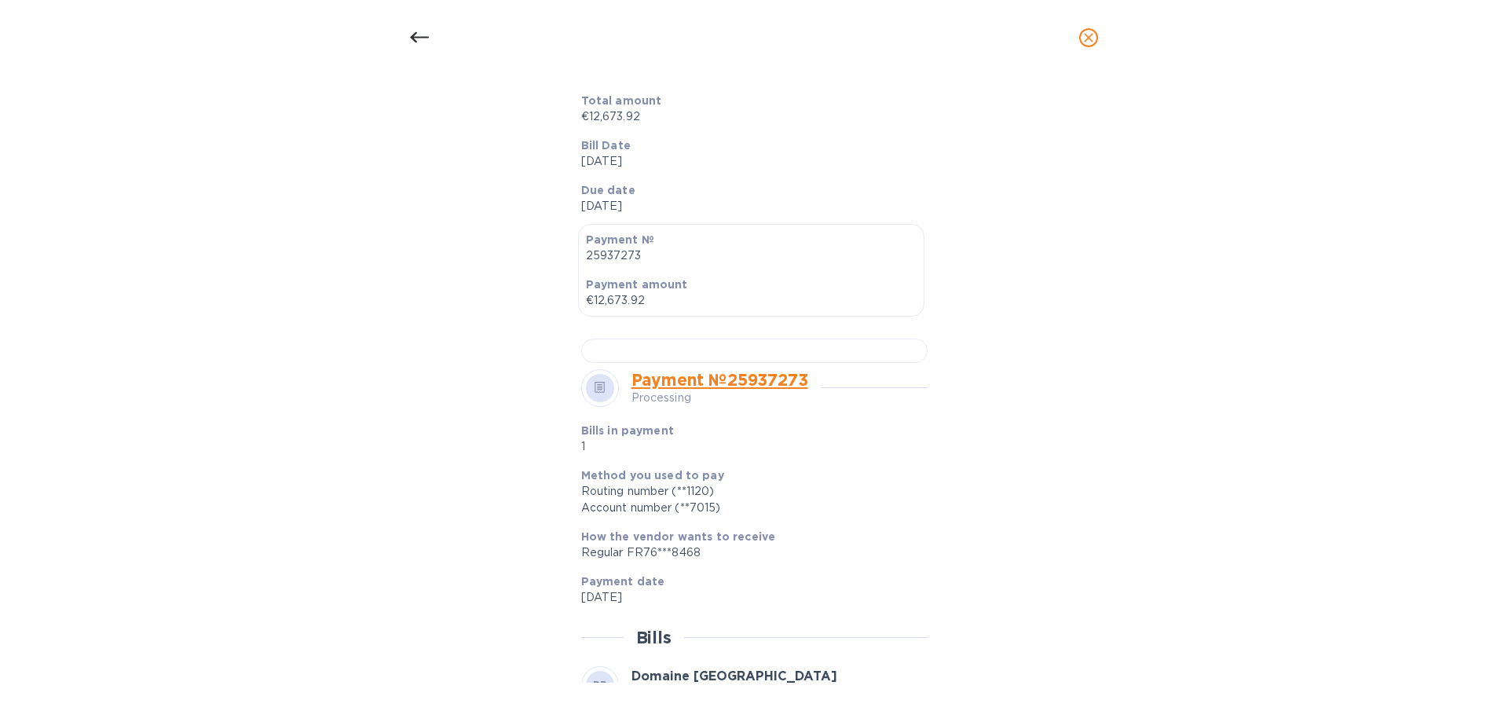
scroll to position [79, 0]
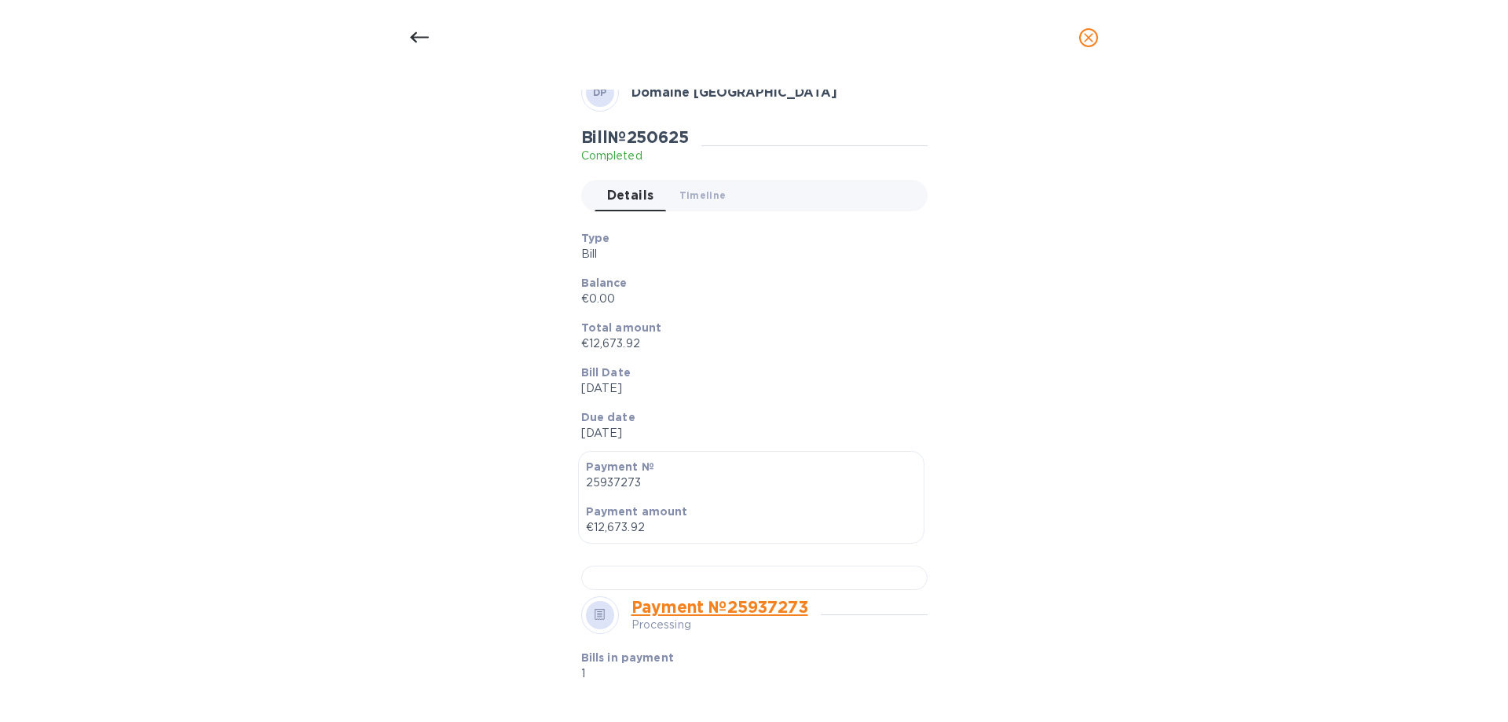
click at [843, 415] on p "Due date" at bounding box center [748, 417] width 334 height 16
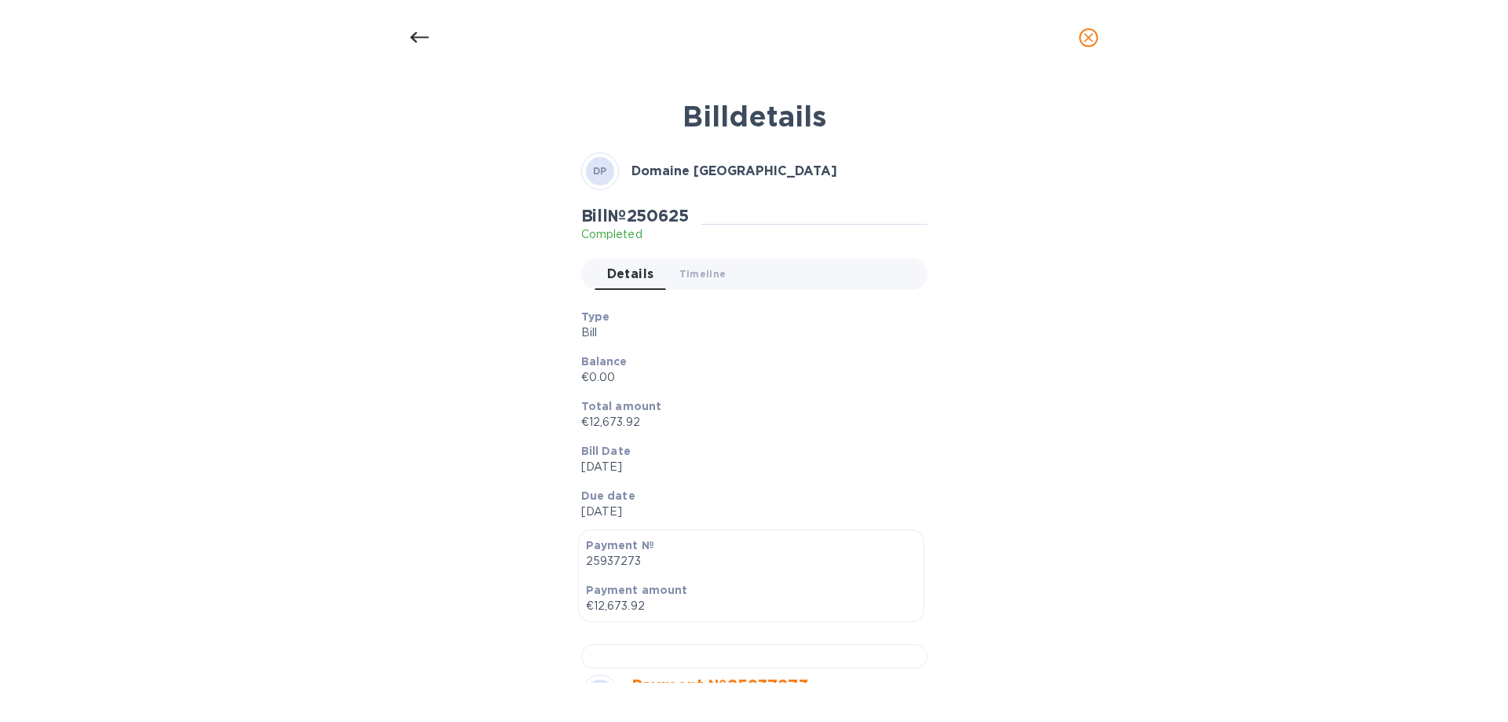
click at [729, 349] on div "Balance €0.00" at bounding box center [748, 369] width 346 height 45
